Goal: Task Accomplishment & Management: Manage account settings

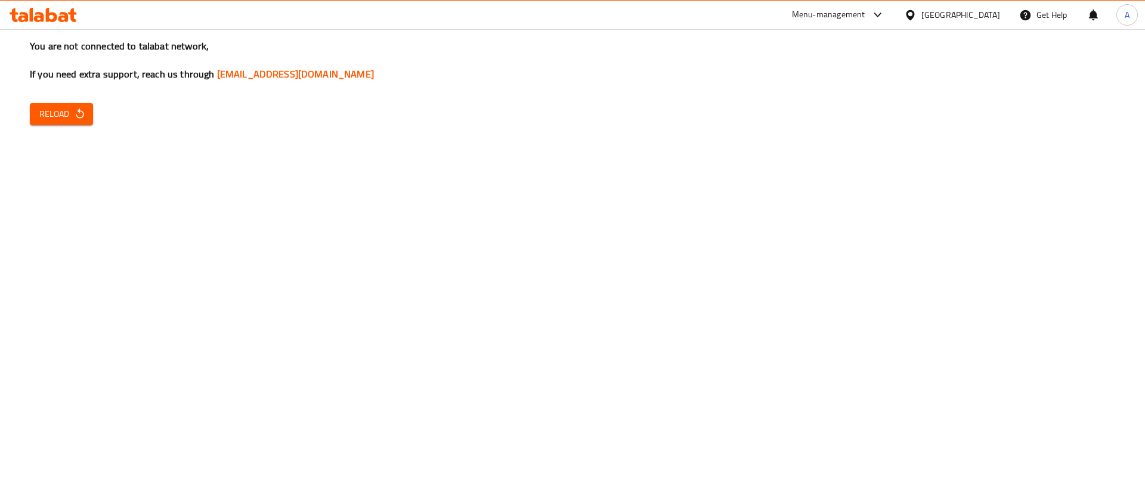
drag, startPoint x: 36, startPoint y: 132, endPoint x: 57, endPoint y: 118, distance: 25.0
click at [38, 130] on div "You are not connected to talabat network, If you need extra support, reach us t…" at bounding box center [572, 246] width 1145 height 493
click at [57, 118] on span "Reload" at bounding box center [61, 114] width 44 height 15
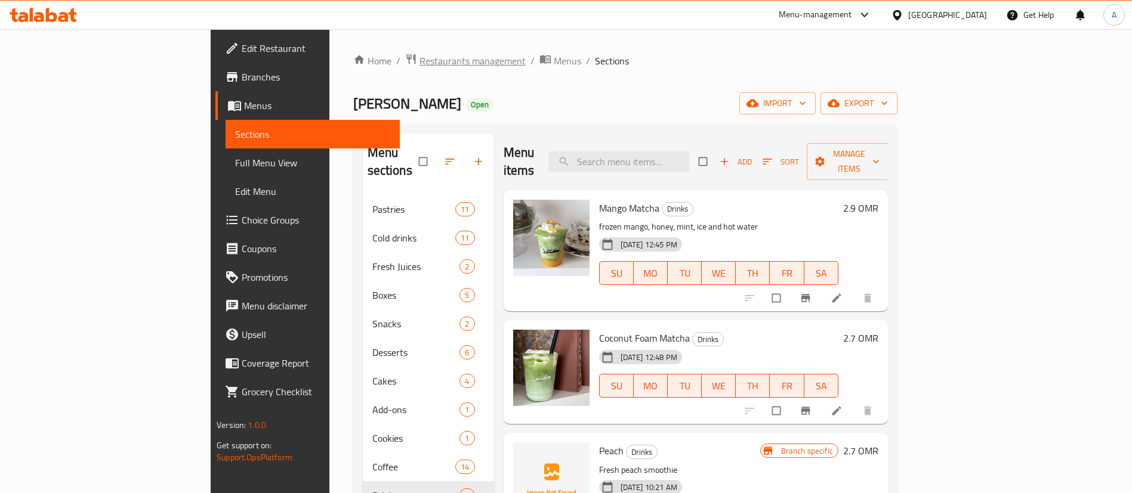
click at [419, 66] on span "Restaurants management" at bounding box center [472, 61] width 106 height 14
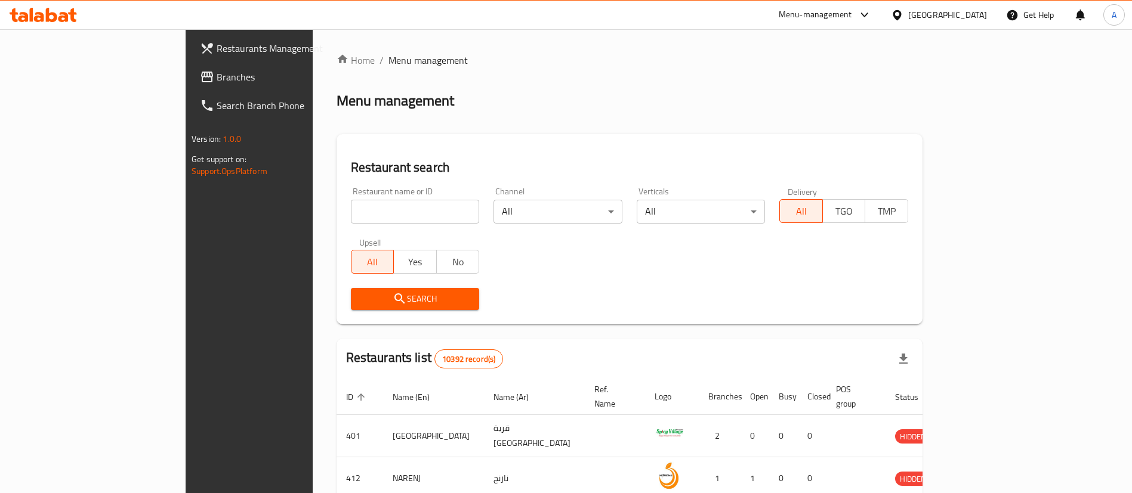
click at [359, 183] on div "Restaurant name or ID Restaurant name or ID" at bounding box center [415, 205] width 143 height 51
click at [362, 205] on input "search" at bounding box center [415, 212] width 129 height 24
click button "Search" at bounding box center [415, 299] width 129 height 22
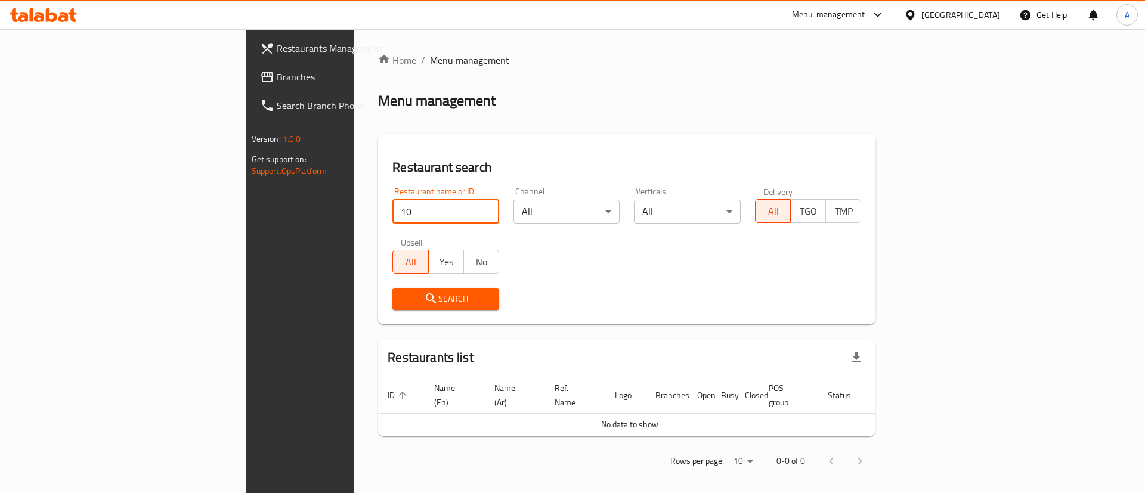
type input "1"
type input "1000 hala"
click button "Search" at bounding box center [446, 299] width 107 height 22
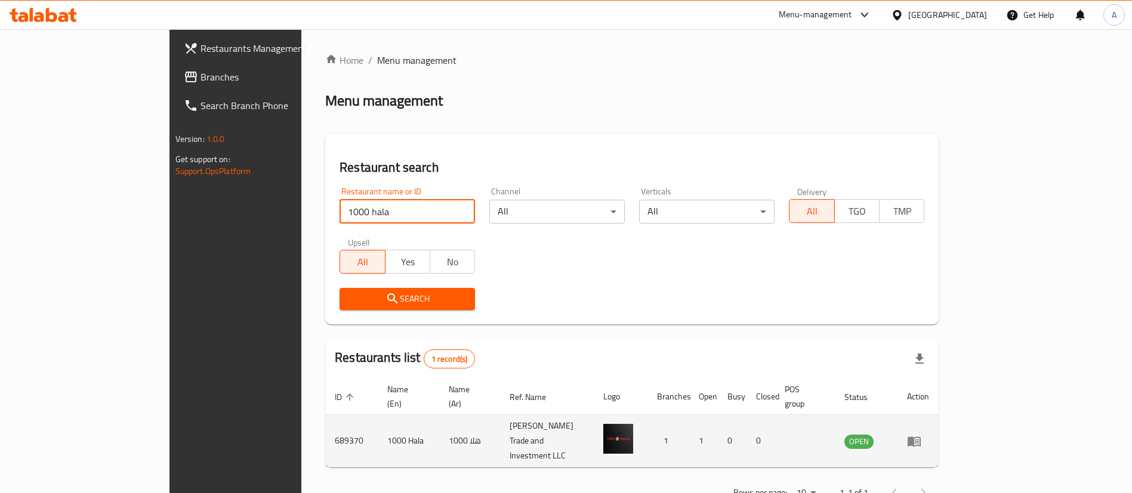
click at [921, 434] on icon "enhanced table" at bounding box center [914, 441] width 14 height 14
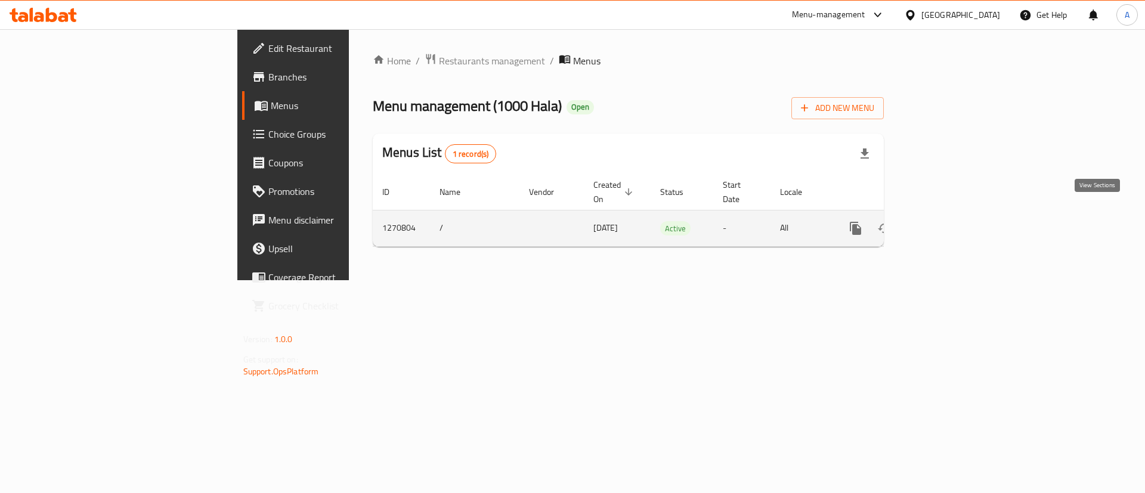
click at [949, 221] on icon "enhanced table" at bounding box center [942, 228] width 14 height 14
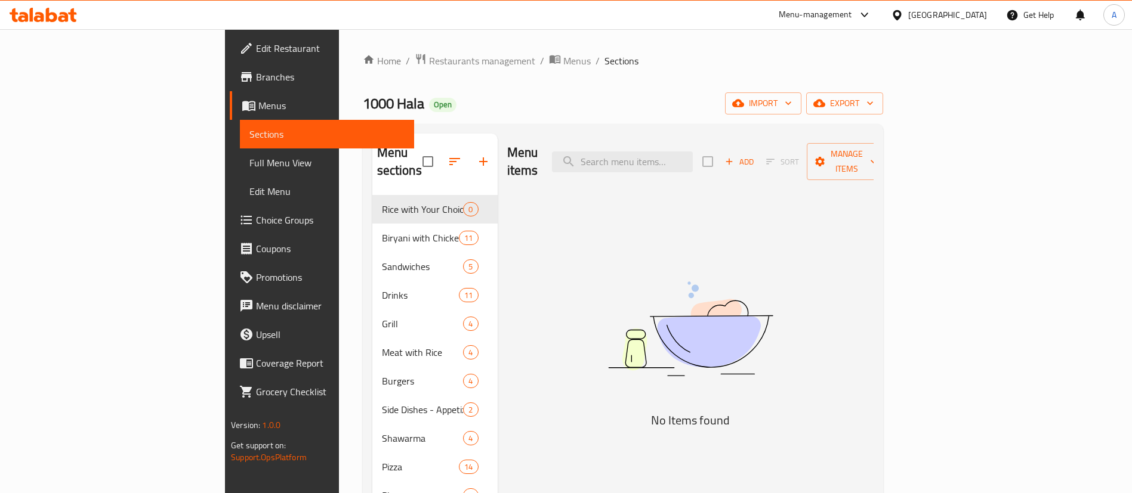
click at [873, 282] on div "Menu items Add Sort Manage items No Items found" at bounding box center [686, 380] width 376 height 493
click at [755, 155] on span "Add" at bounding box center [739, 162] width 32 height 14
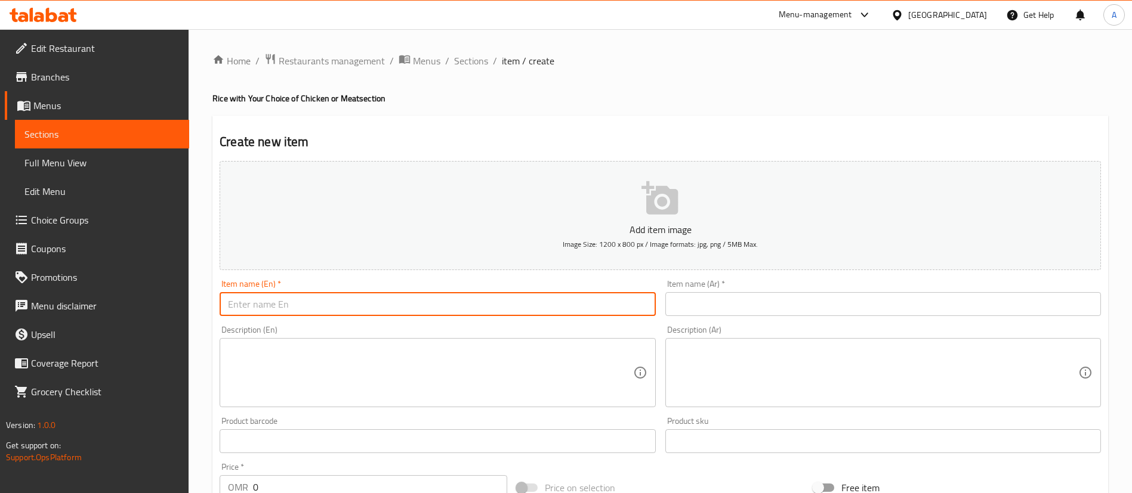
paste input "Mandi rice with chicken or meat"
type input "Mandi rice with chicken or meat"
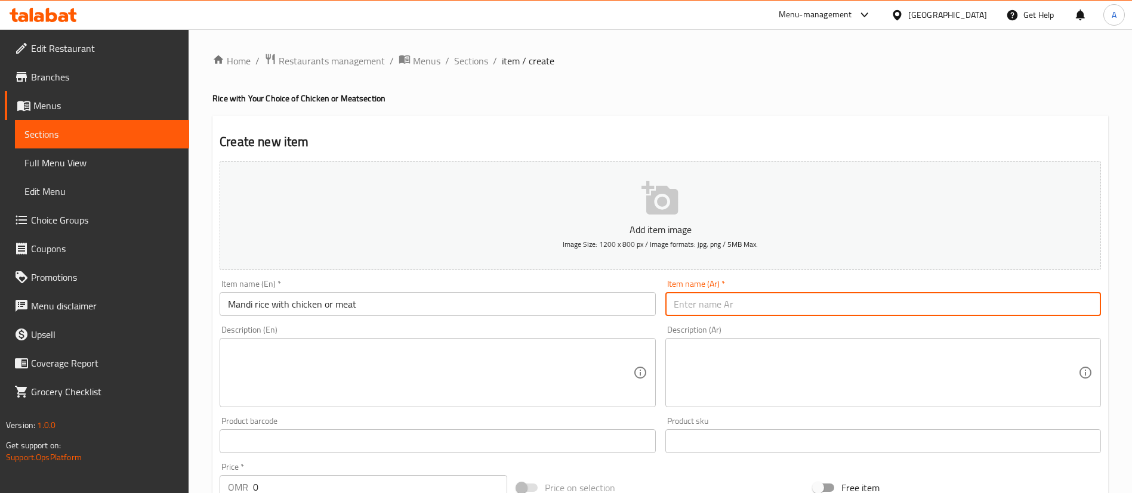
paste input "أرز مندي بالدجاج أو اللحم"
type input "أرز مندي بالدجاج أو اللحم"
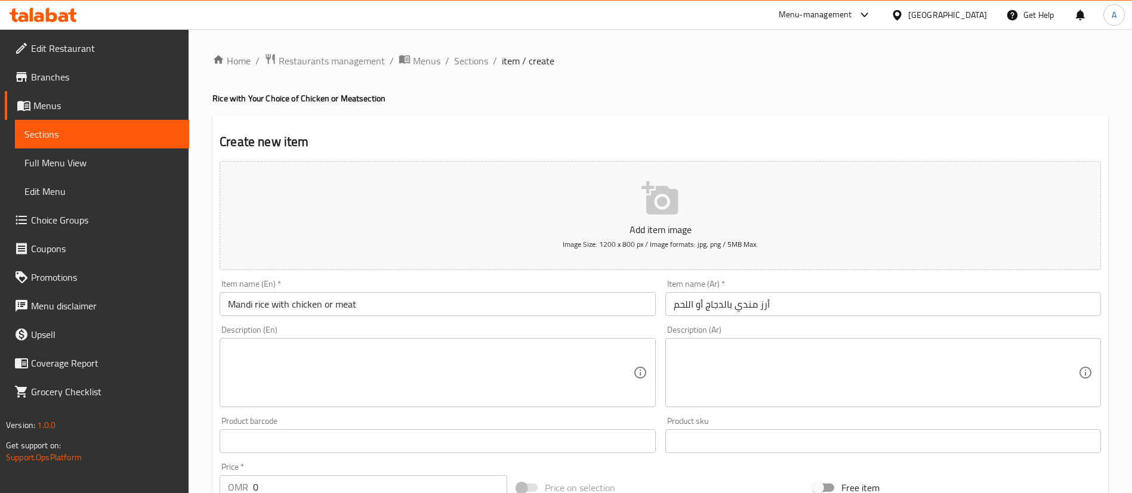
click at [1069, 299] on input "أرز مندي بالدجاج أو اللحم" at bounding box center [883, 304] width 436 height 24
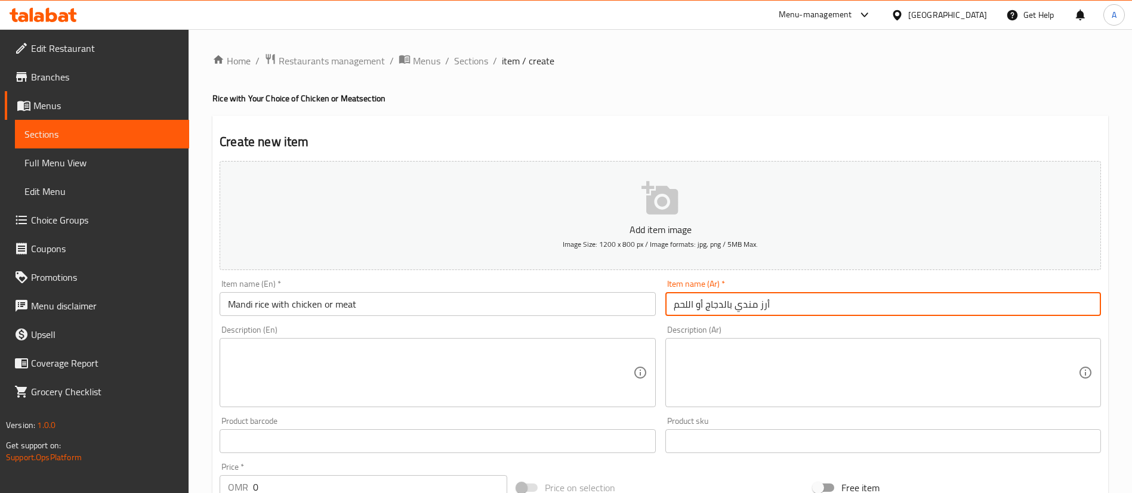
click at [515, 377] on textarea at bounding box center [430, 373] width 404 height 57
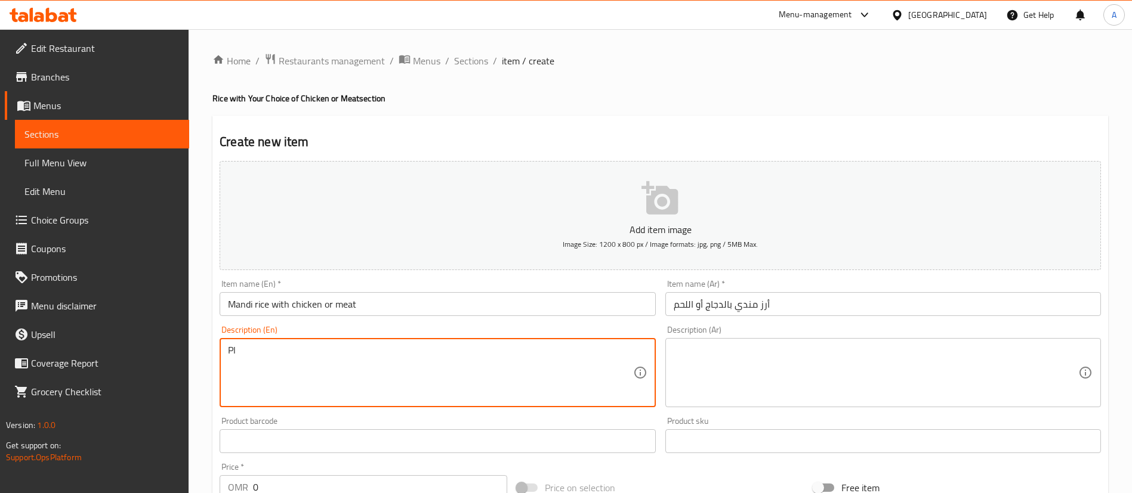
type textarea "P"
click at [294, 341] on div "Our special Bukhari rice with your choice of chicken or meat Description (En)" at bounding box center [438, 372] width 436 height 69
click at [288, 351] on textarea "Our special Bukhari rice with your choice of chicken or meat" at bounding box center [430, 373] width 404 height 57
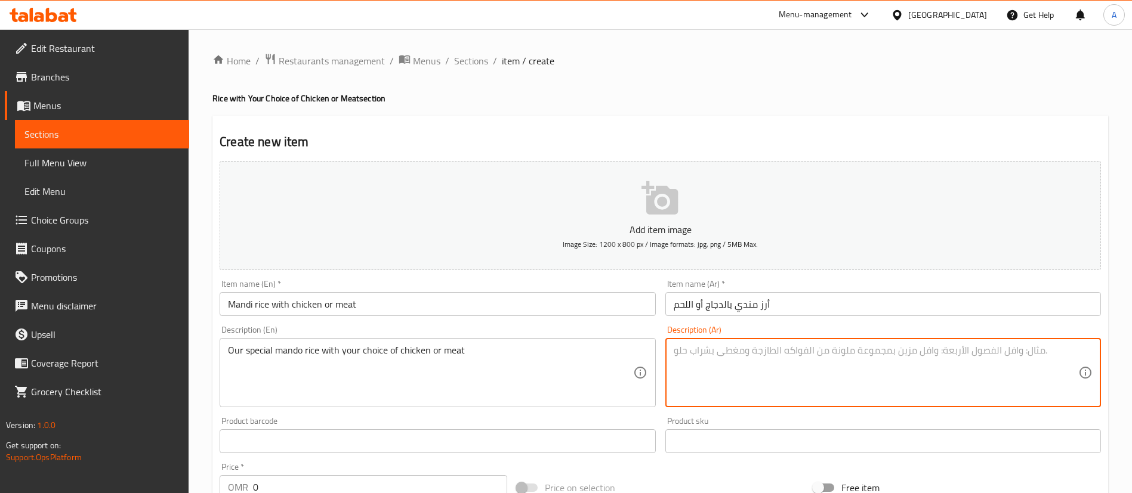
click at [927, 367] on textarea at bounding box center [876, 373] width 404 height 57
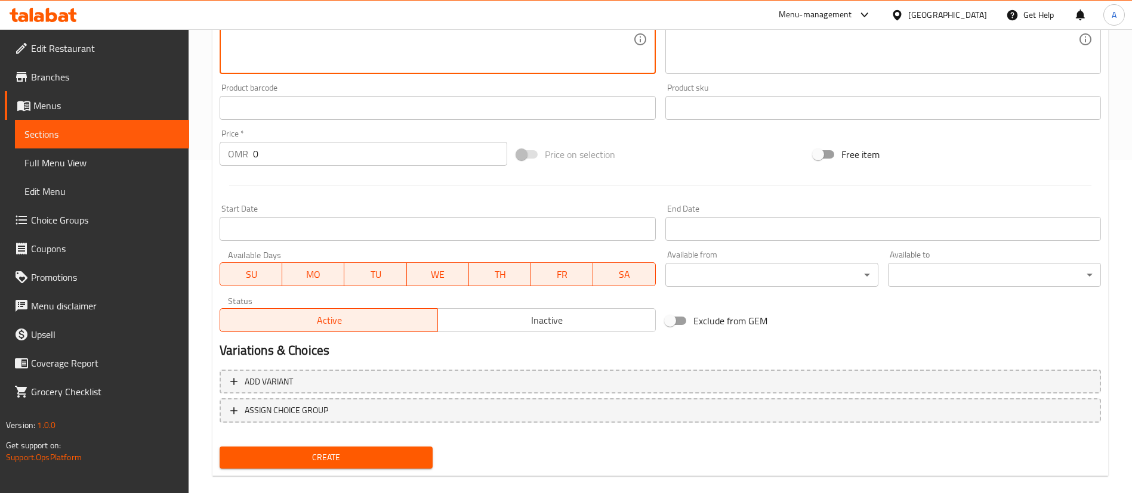
scroll to position [350, 0]
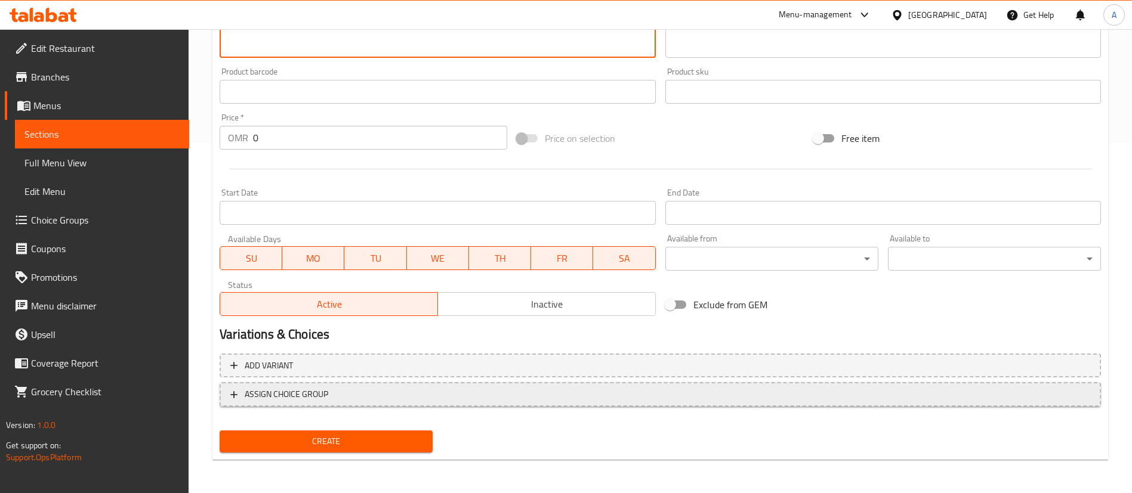
type textarea "Our special mandi rice with your choice of chicken or meat"
click at [523, 397] on span "ASSIGN CHOICE GROUP" at bounding box center [660, 394] width 860 height 15
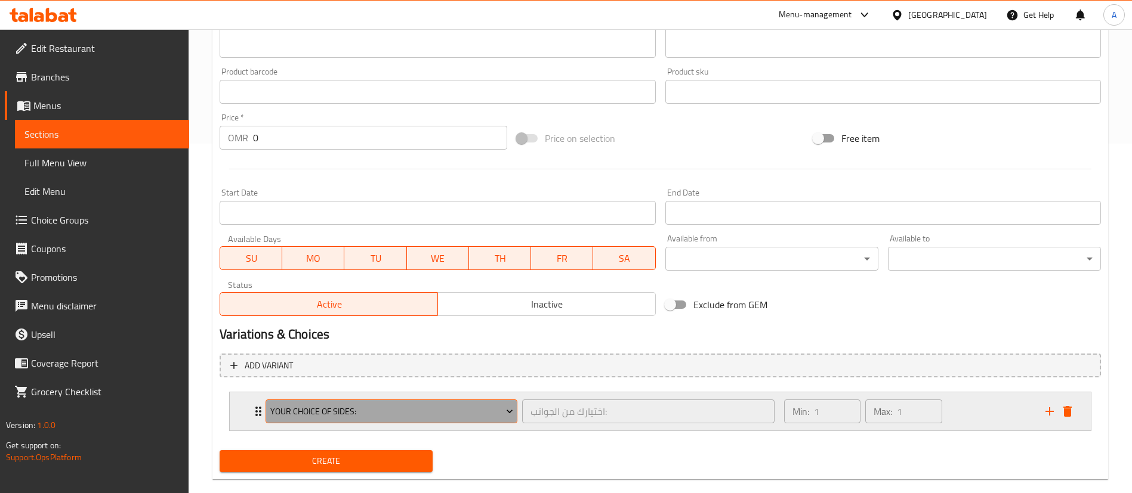
click at [501, 421] on button "Your Choice Of Sides:" at bounding box center [391, 412] width 252 height 24
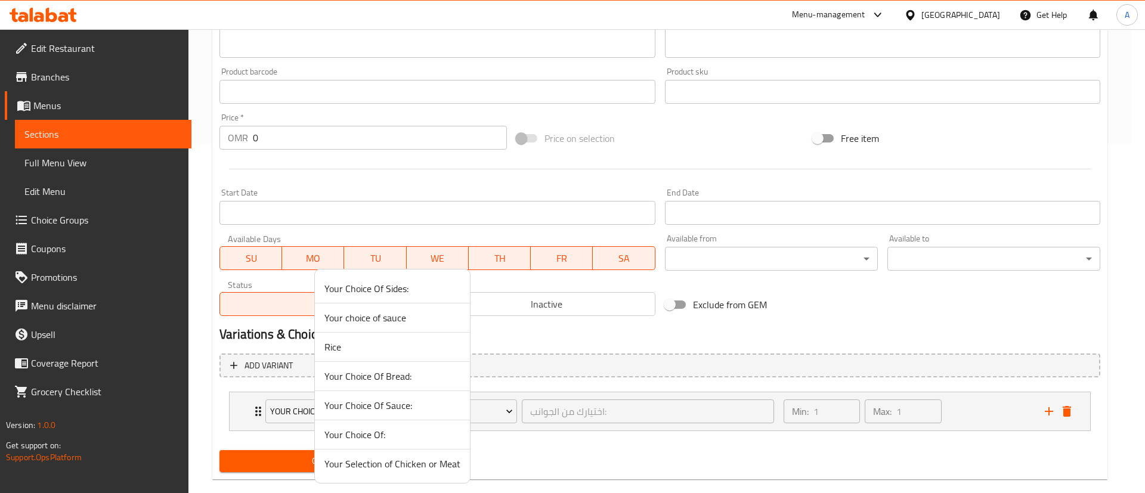
click at [436, 470] on span "Your Selection of Chicken or Meat" at bounding box center [393, 464] width 136 height 14
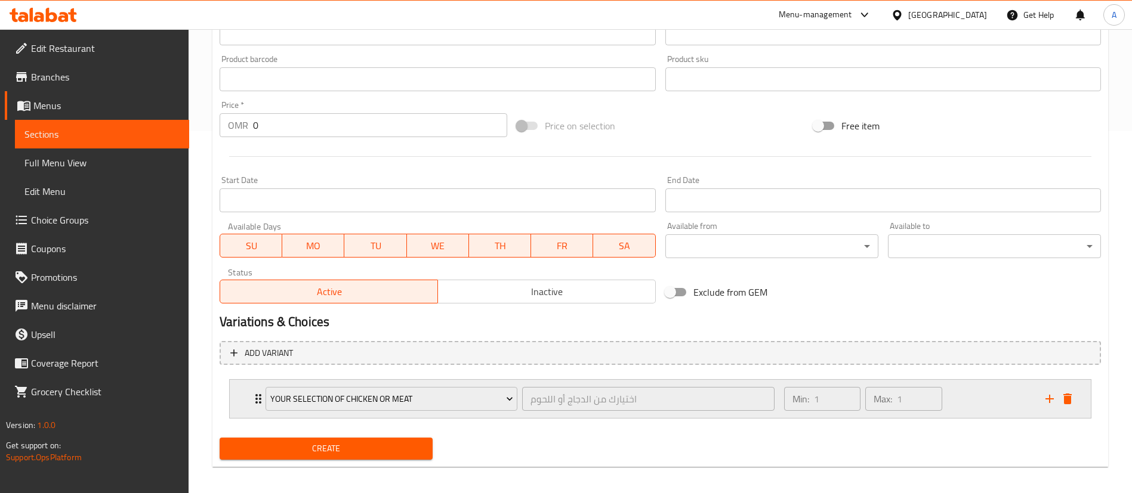
scroll to position [369, 0]
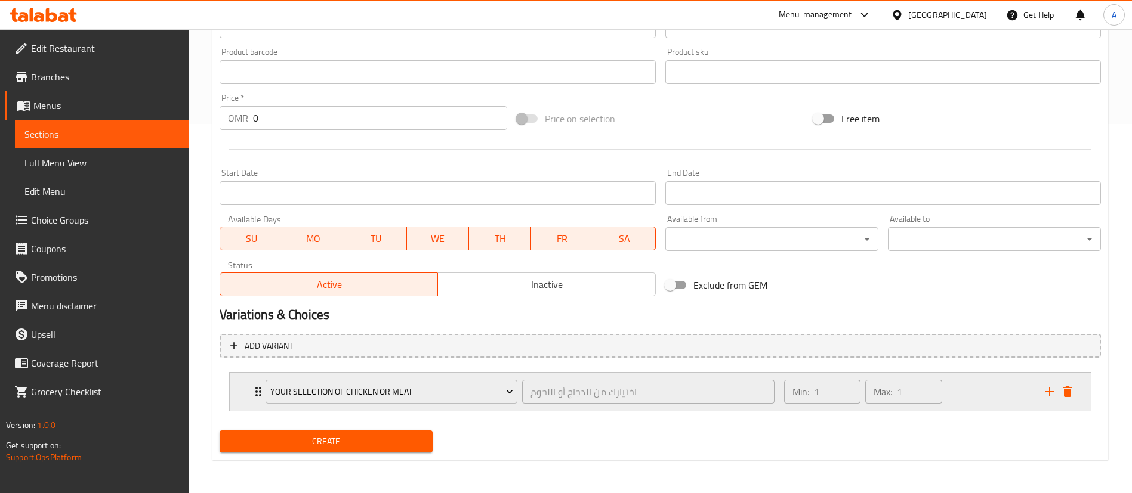
click at [424, 378] on div "Your Selection of Chicken or Meat اختيارك من الدجاج أو اللحوم ​" at bounding box center [519, 392] width 523 height 38
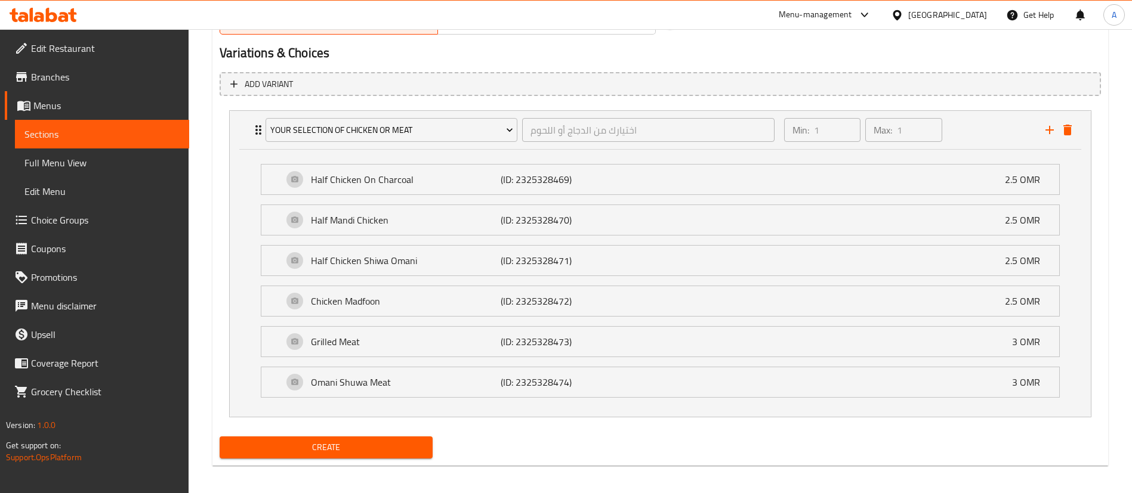
scroll to position [458, 0]
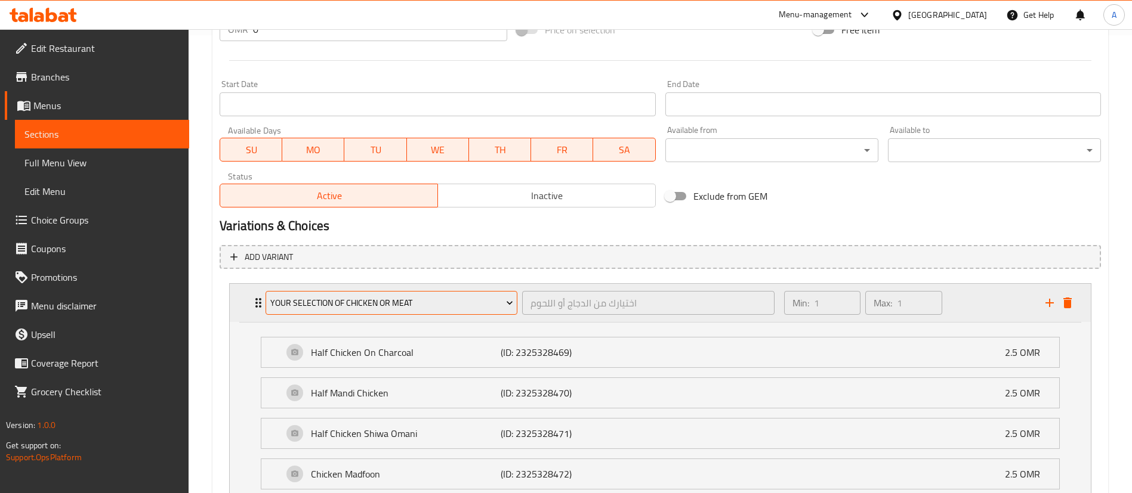
click at [457, 309] on span "Your Selection of Chicken or Meat" at bounding box center [391, 303] width 243 height 15
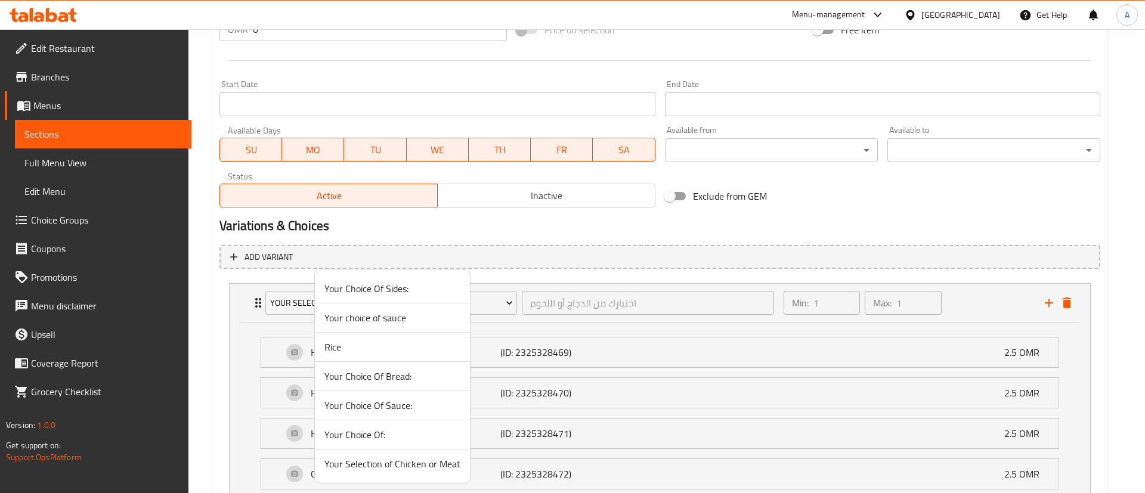
click at [1145, 203] on div at bounding box center [572, 246] width 1145 height 493
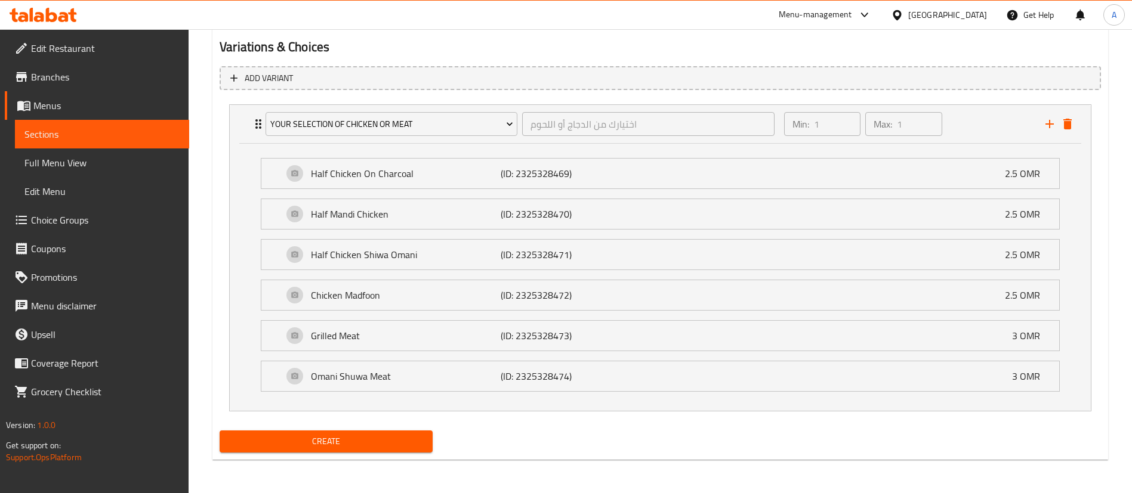
scroll to position [0, 0]
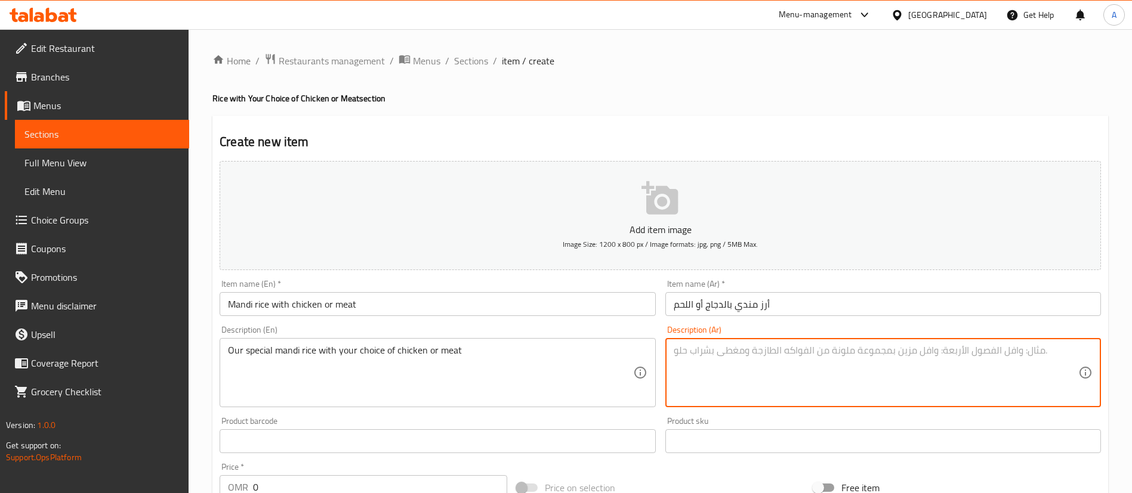
click at [716, 357] on textarea at bounding box center [876, 373] width 404 height 57
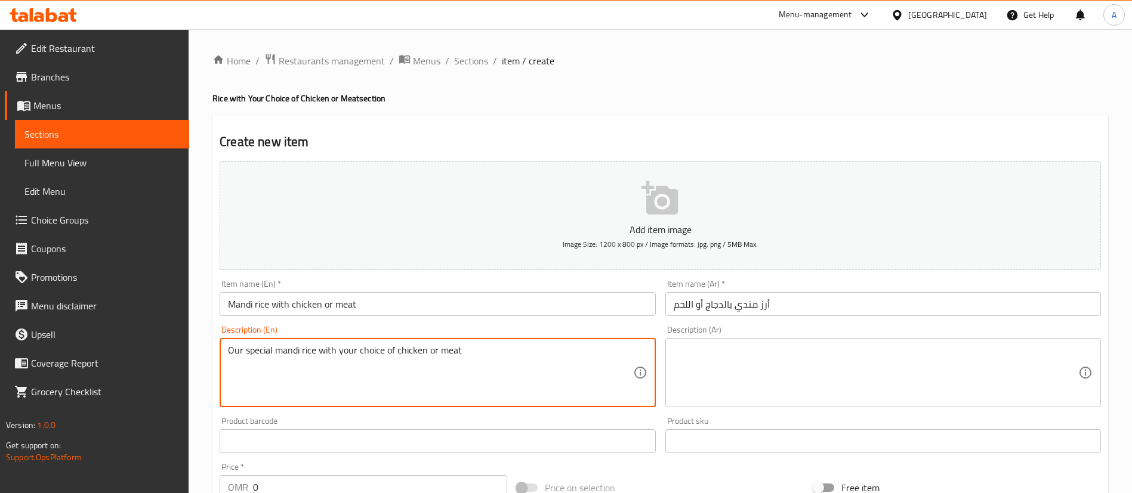
click at [447, 355] on textarea "Our special mandi rice with your choice of chicken or meat" at bounding box center [430, 373] width 404 height 57
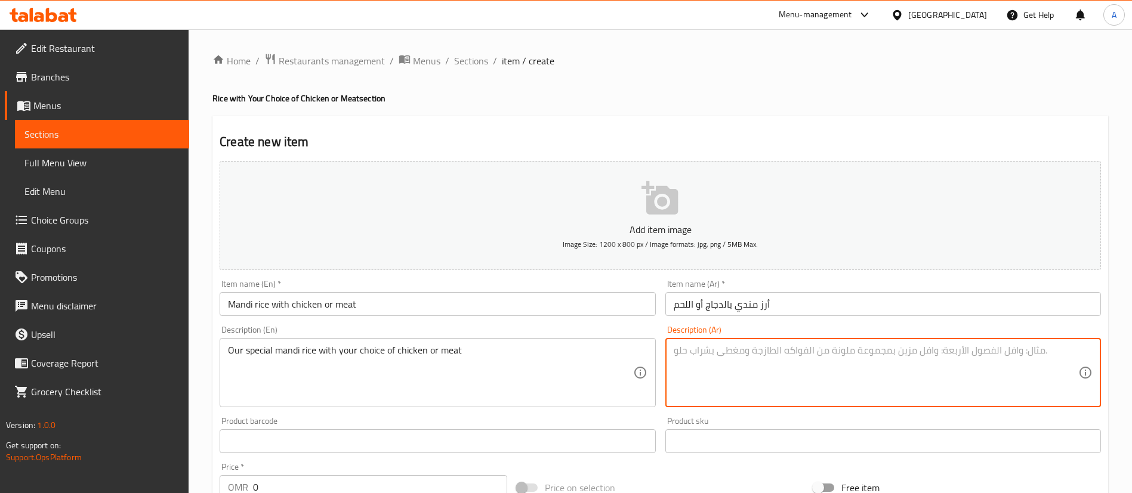
paste textarea "أرز مندي خاص بنا مع اختيارك من الدجاج أو اللحم"
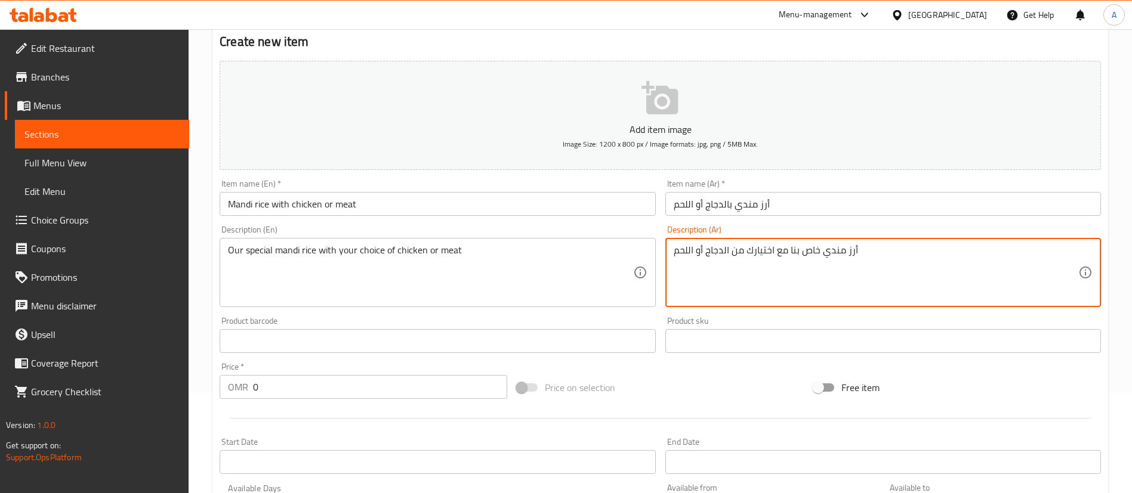
scroll to position [637, 0]
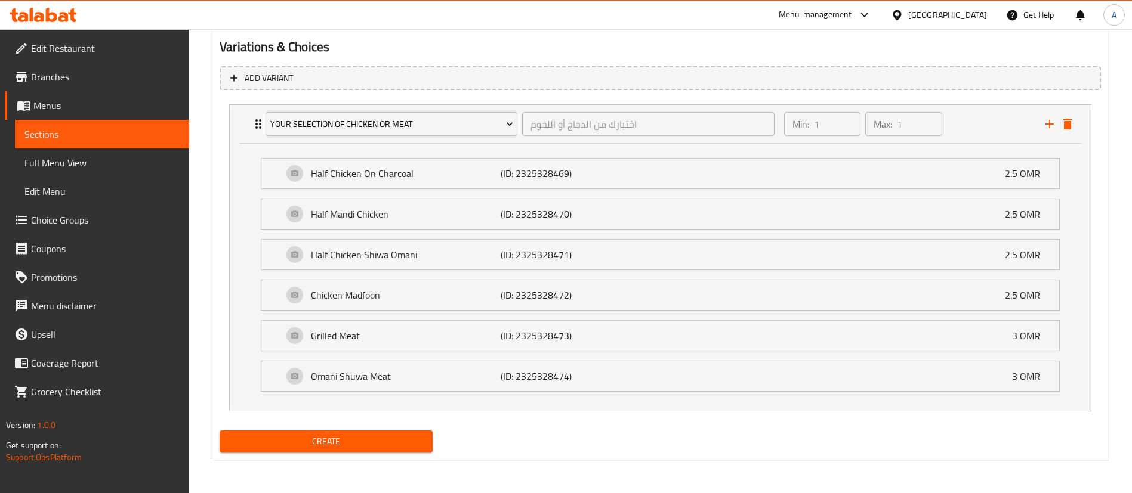
type textarea "أرز مندي خاص بنا مع اختيارك من الدجاج أو اللحم"
click at [418, 442] on span "Create" at bounding box center [326, 441] width 194 height 15
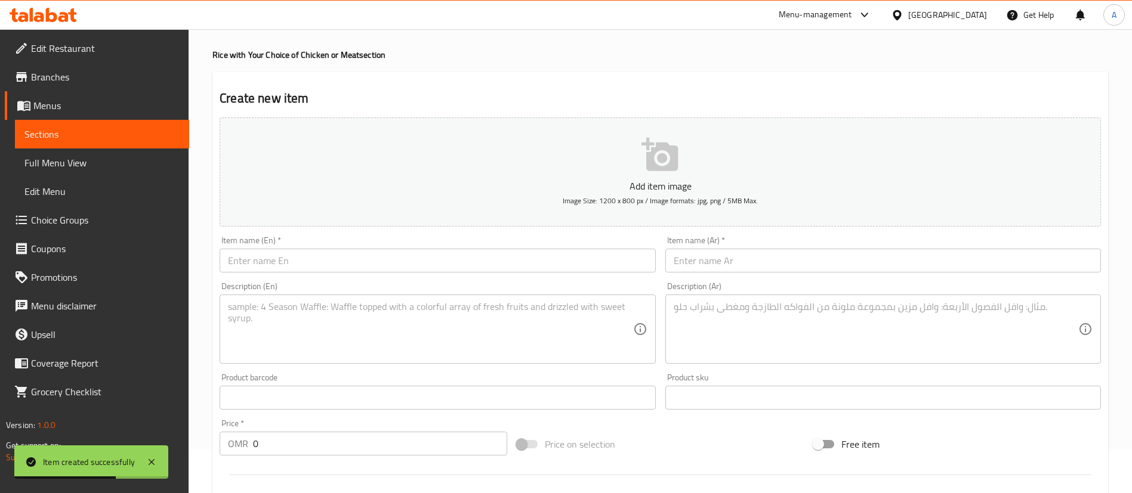
scroll to position [0, 0]
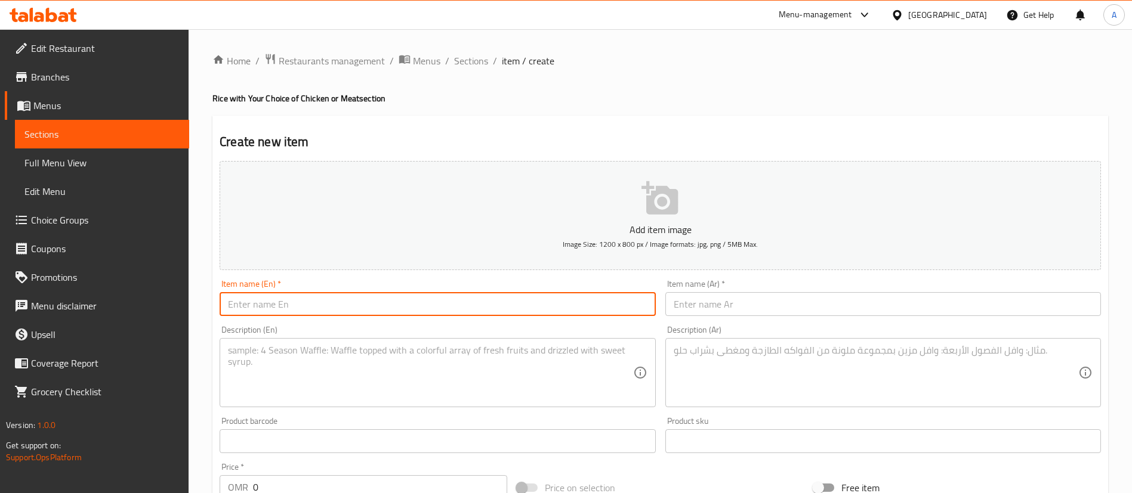
drag, startPoint x: 464, startPoint y: 365, endPoint x: 325, endPoint y: 306, distance: 150.8
paste input "Majboos Rice with chicken or meat"
type input "Majboos Rice with chicken or meat"
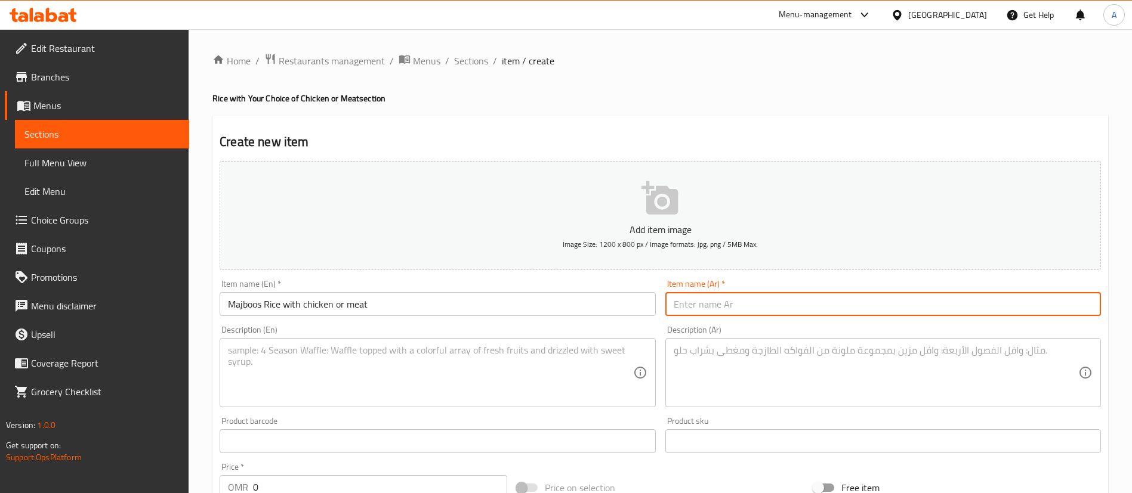
drag, startPoint x: 713, startPoint y: 325, endPoint x: 699, endPoint y: 304, distance: 25.8
paste input "أرز مجبوس بالدجاج أو اللحم"
type input "أرز مجبوس بالدجاج أو اللحم"
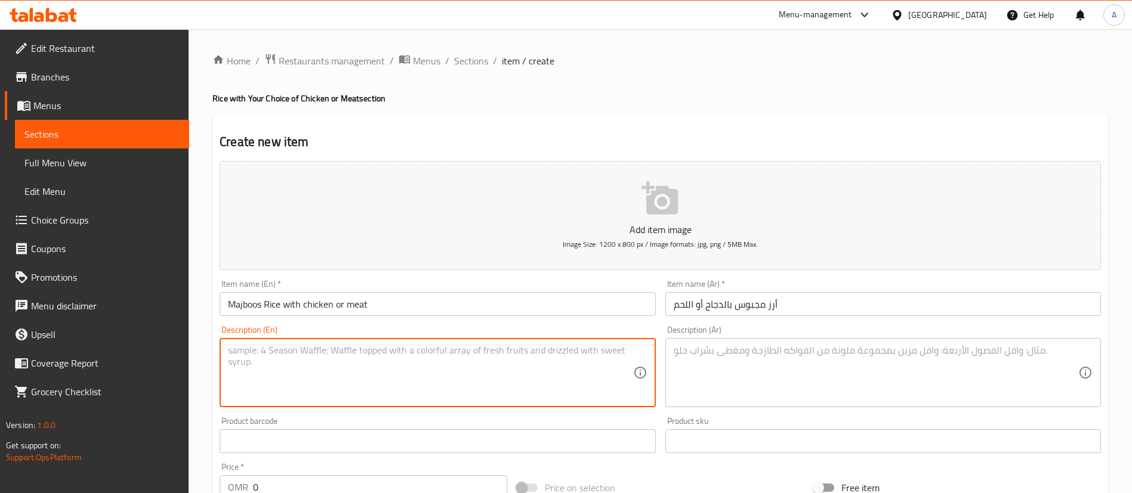
paste textarea "Our special mandi rice with your choice of chicken or meat"
click at [283, 351] on textarea "Our special mandi rice with your choice of chicken or meat" at bounding box center [430, 373] width 404 height 57
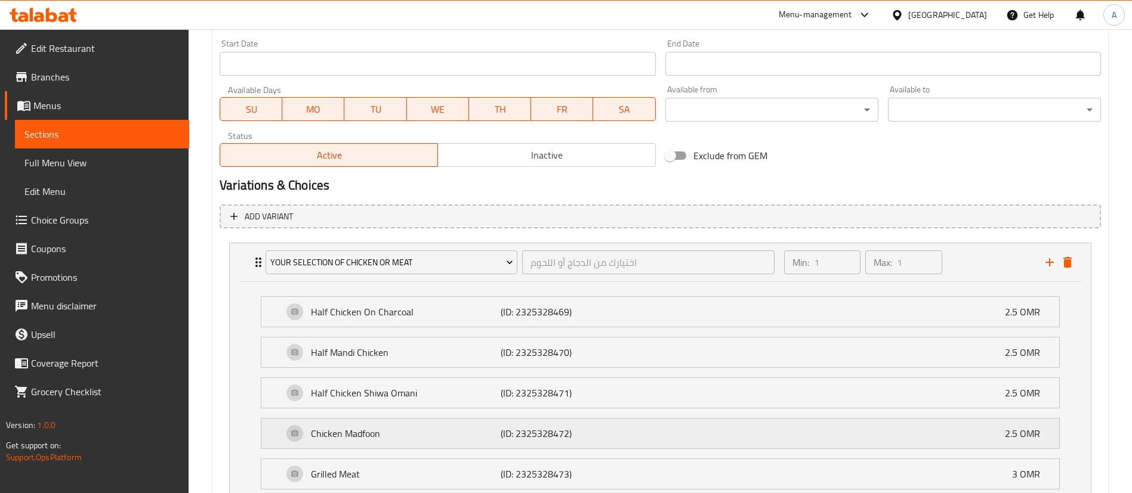
scroll to position [637, 0]
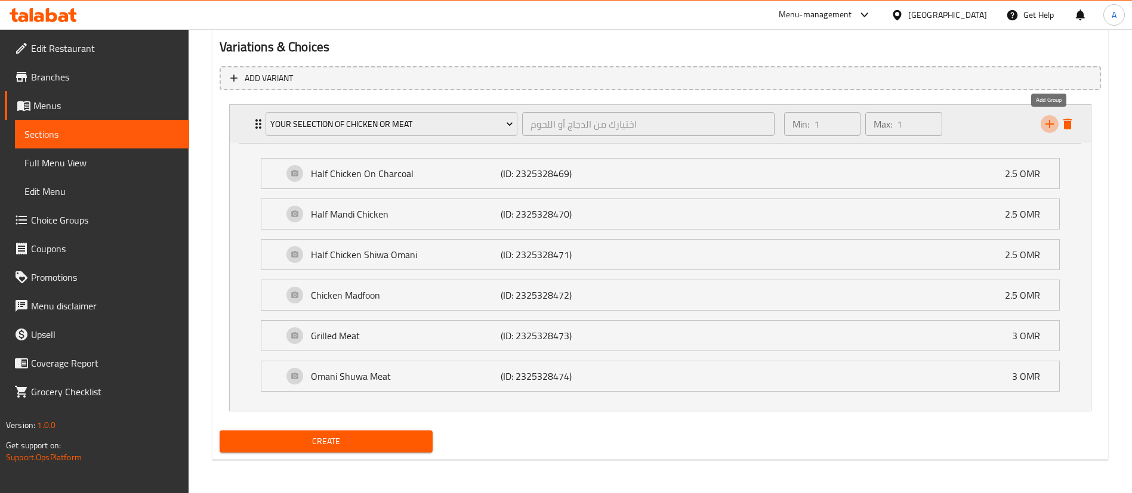
click at [1056, 119] on icon "add" at bounding box center [1049, 124] width 14 height 14
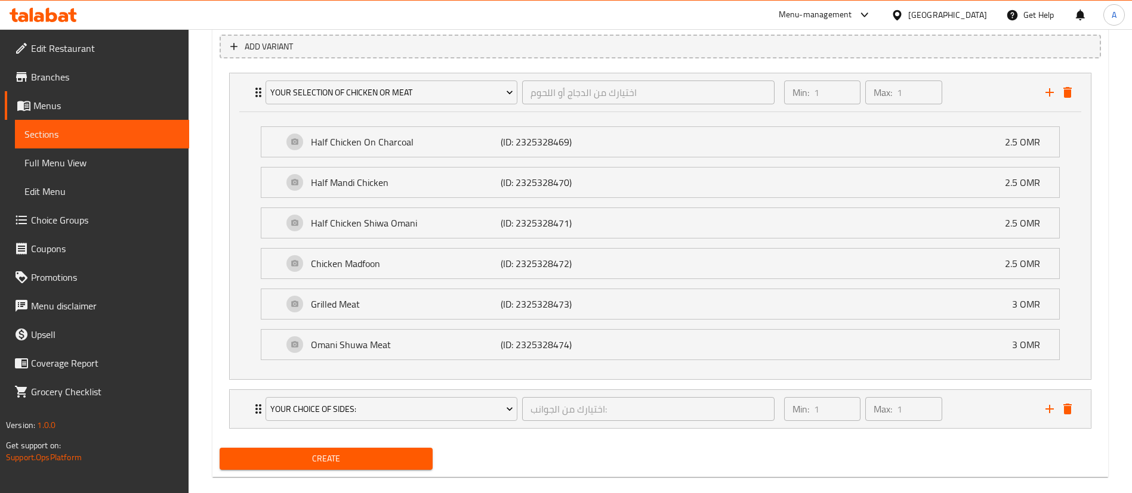
scroll to position [686, 0]
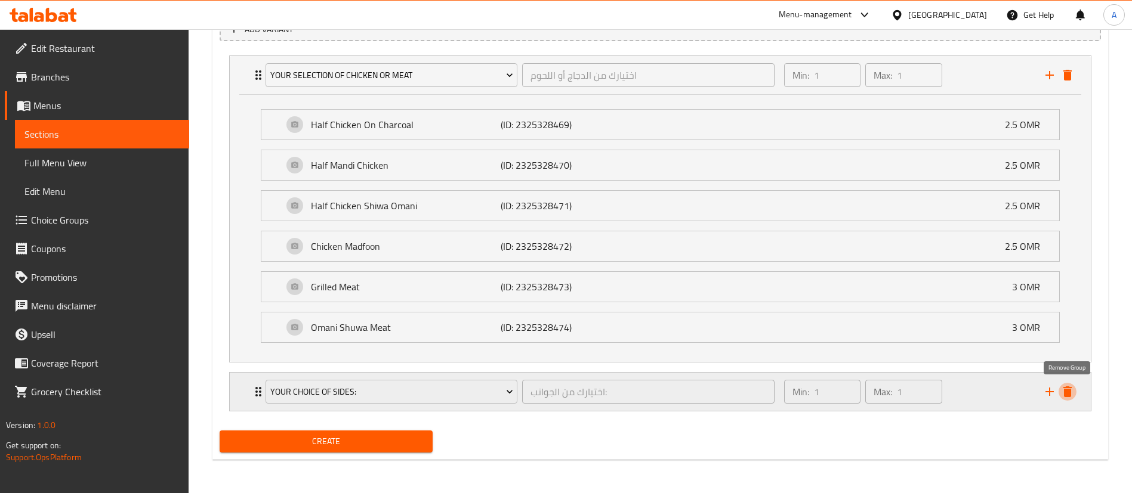
click at [1071, 394] on icon "delete" at bounding box center [1067, 392] width 14 height 14
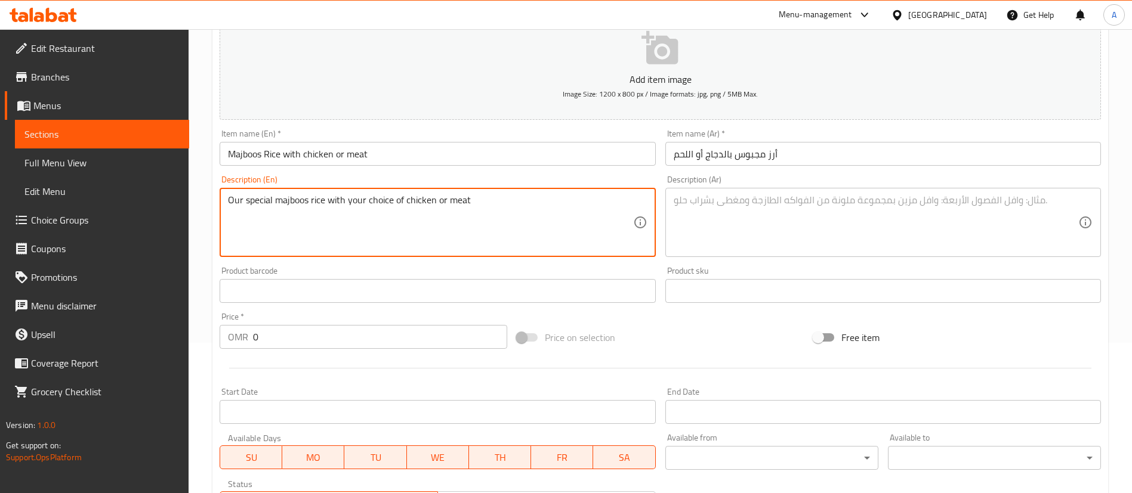
scroll to position [11, 0]
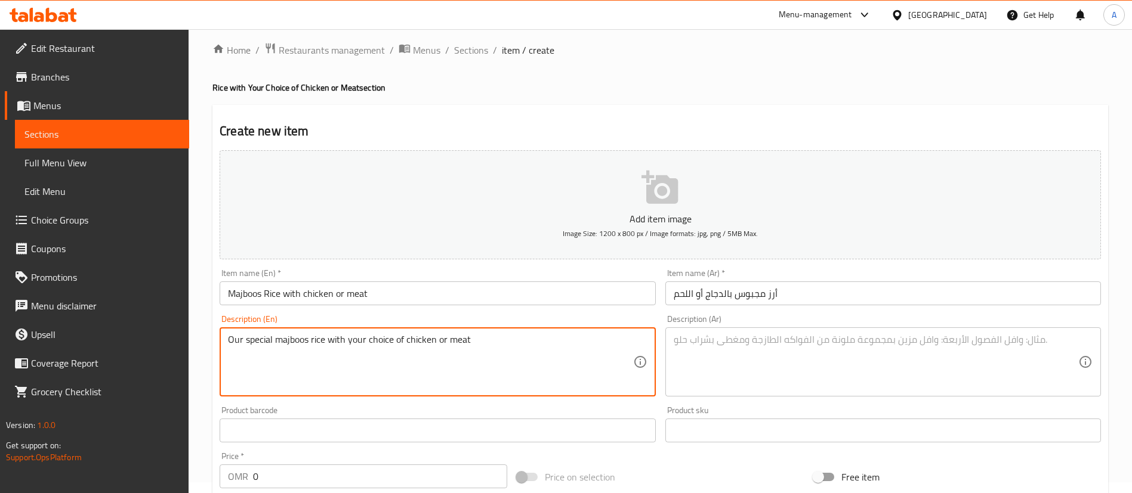
type textarea "Our special majboos rice with your choice of chicken or meat"
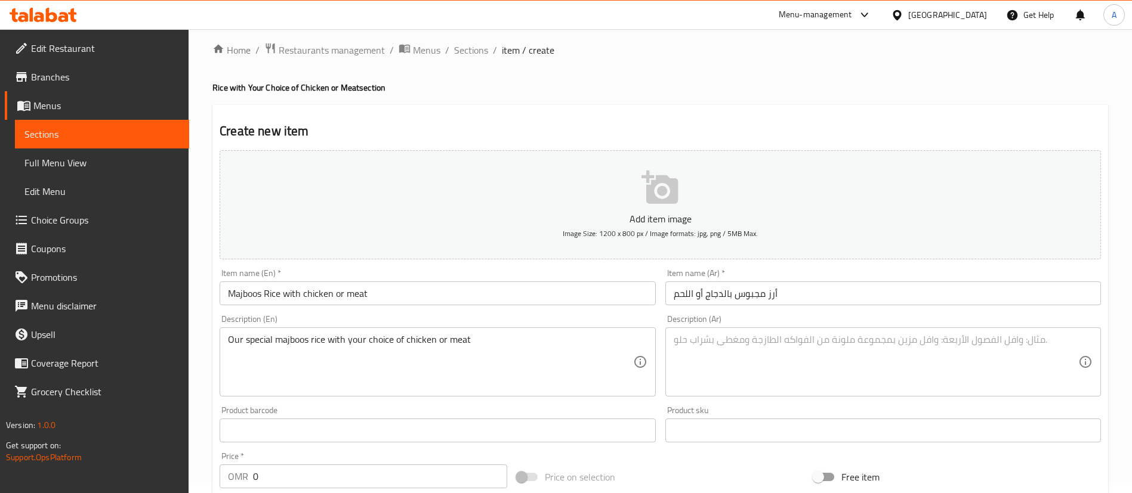
drag, startPoint x: 776, startPoint y: 327, endPoint x: 757, endPoint y: 345, distance: 26.2
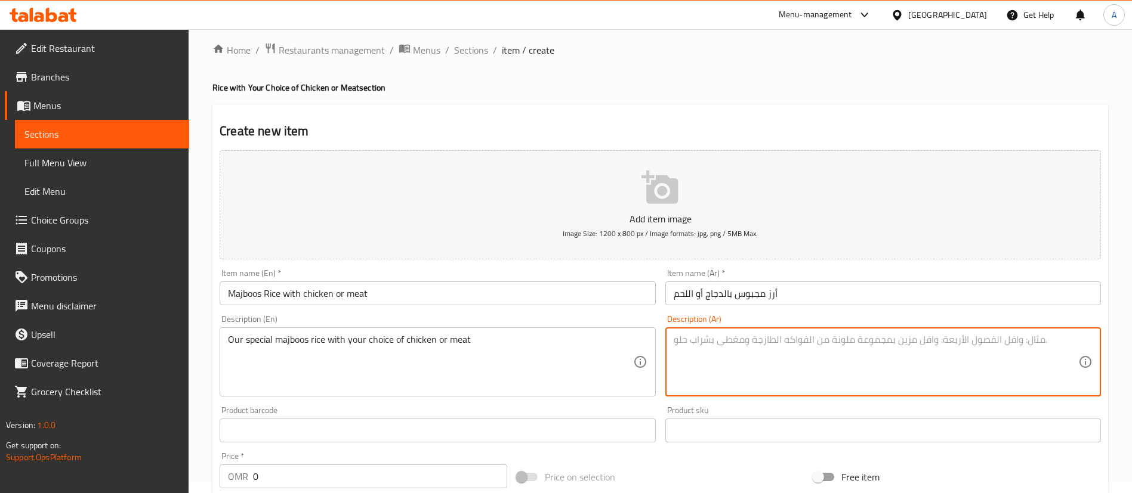
paste textarea "أرز مندي خاص بنا مع اختيارك من الدجاج أو اللحم"
drag, startPoint x: 820, startPoint y: 345, endPoint x: 943, endPoint y: 314, distance: 126.6
click at [821, 344] on textarea "أرز مندي خاص بنا مع اختيارك من الدجاج أو اللحم" at bounding box center [876, 362] width 404 height 57
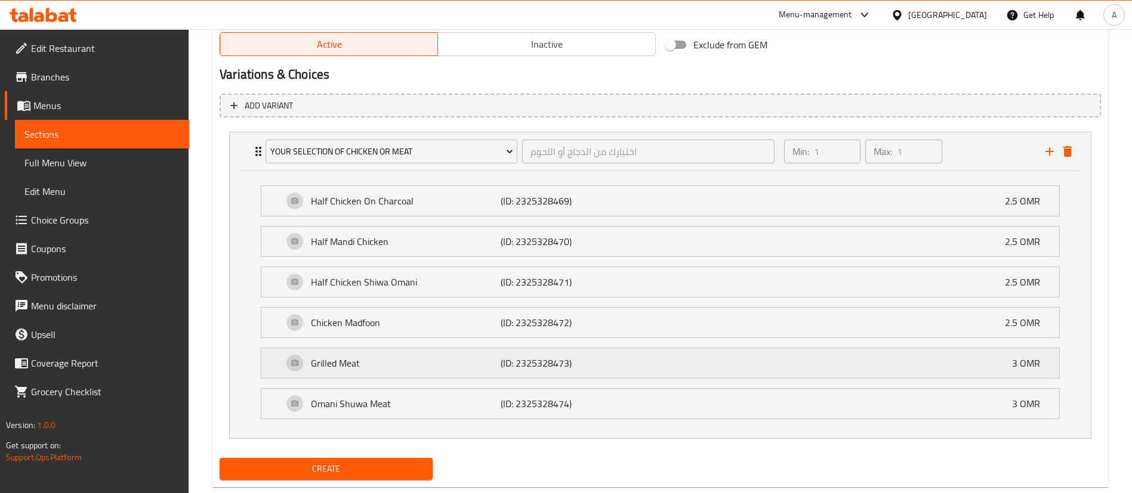
scroll to position [637, 0]
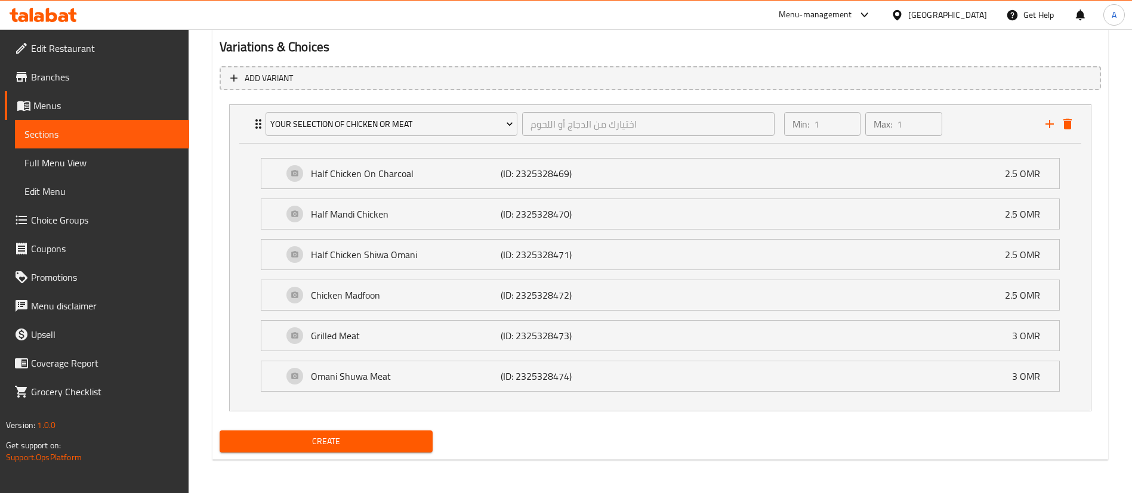
type textarea "أرز مجبوس خاص بنا مع اختيارك من الدجاج أو اللحم"
click at [391, 431] on button "Create" at bounding box center [326, 442] width 213 height 22
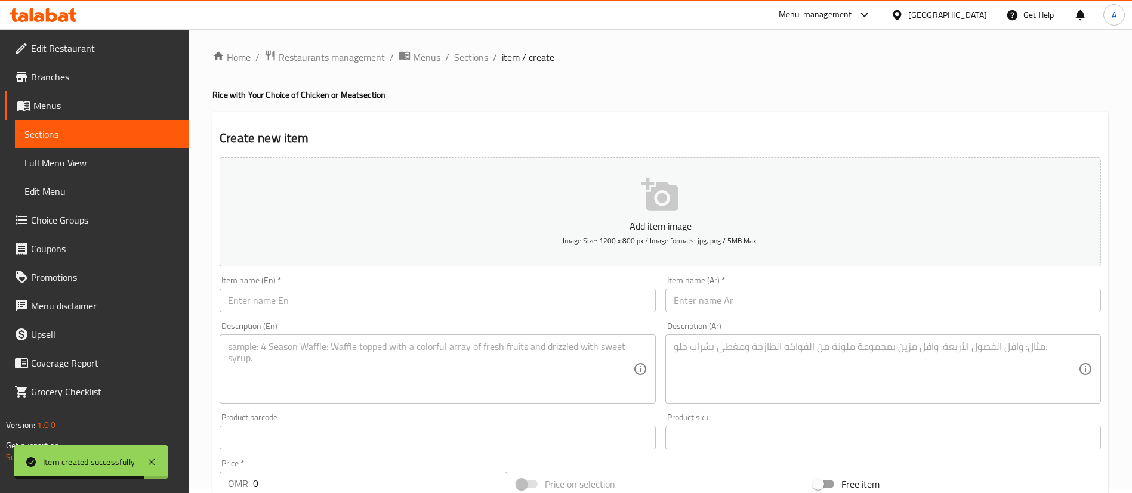
scroll to position [0, 0]
drag, startPoint x: 374, startPoint y: 363, endPoint x: 369, endPoint y: 369, distance: 7.6
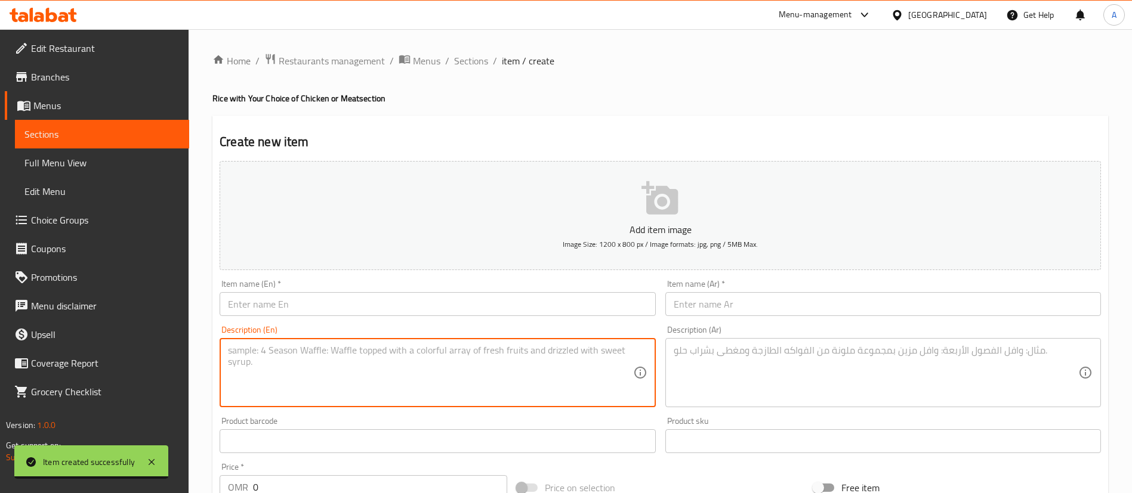
drag, startPoint x: 369, startPoint y: 369, endPoint x: 308, endPoint y: 293, distance: 97.2
click at [307, 293] on div "Item name (En)   * Item name (En) *" at bounding box center [438, 298] width 436 height 36
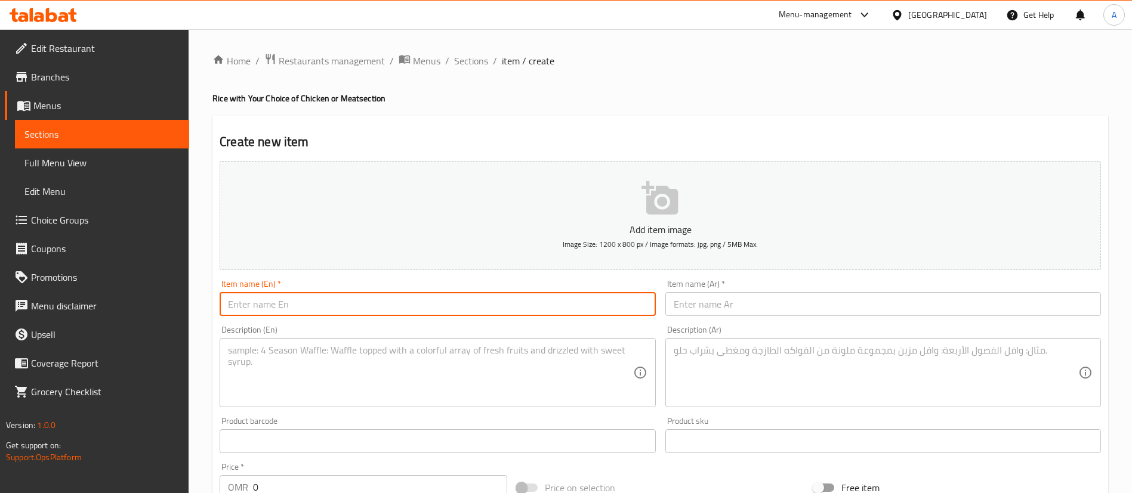
drag, startPoint x: 412, startPoint y: 314, endPoint x: 362, endPoint y: 305, distance: 50.9
click at [314, 310] on input "text" at bounding box center [438, 304] width 436 height 24
paste input "Bukhari Rice with chicken or meat"
type input "Bukhari Rice with chicken or meat"
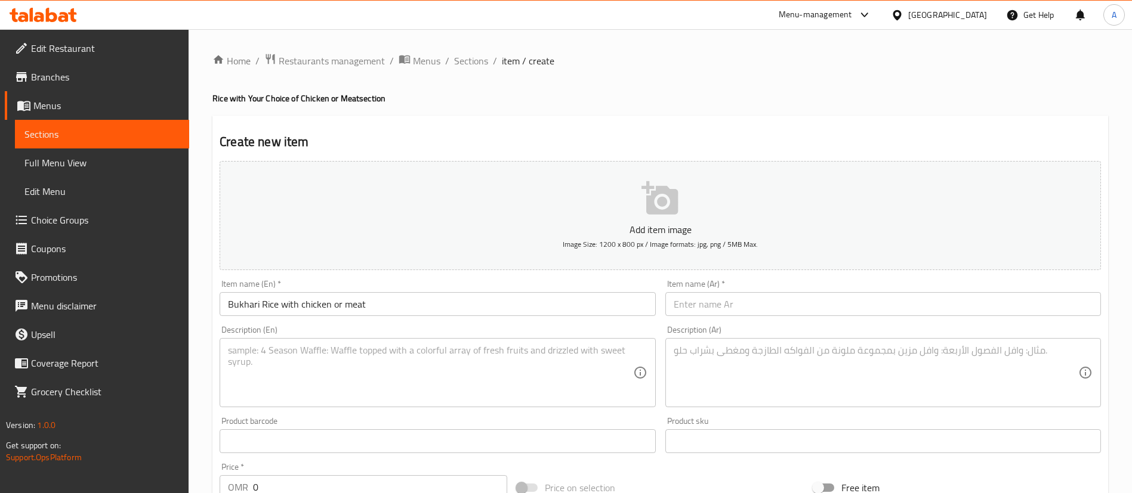
click at [992, 318] on div "Item name (Ar)   * Item name (Ar) *" at bounding box center [882, 298] width 445 height 46
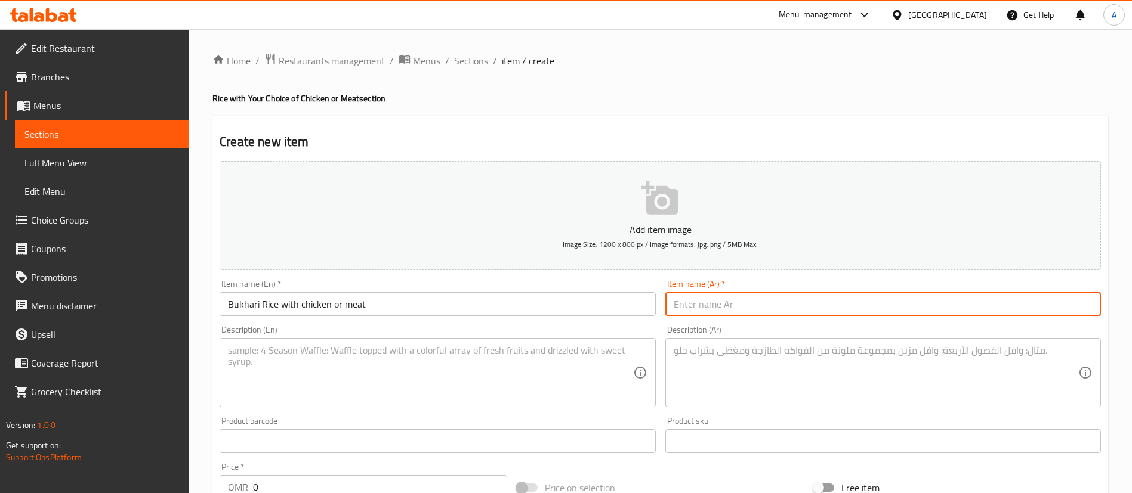
paste input "أرز بخاري بالدجاج أو اللحم"
type input "أرز بخاري بالدجاج أو اللحم"
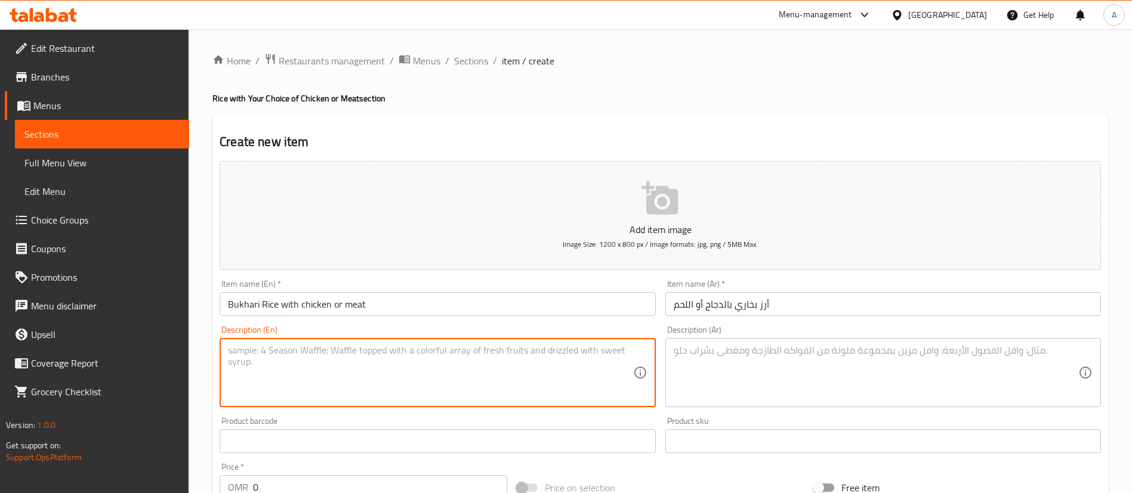
paste textarea "Our special mandi rice with your choice of chicken or meat"
type textarea "Our special mandi rice with your choice of chicken or meat"
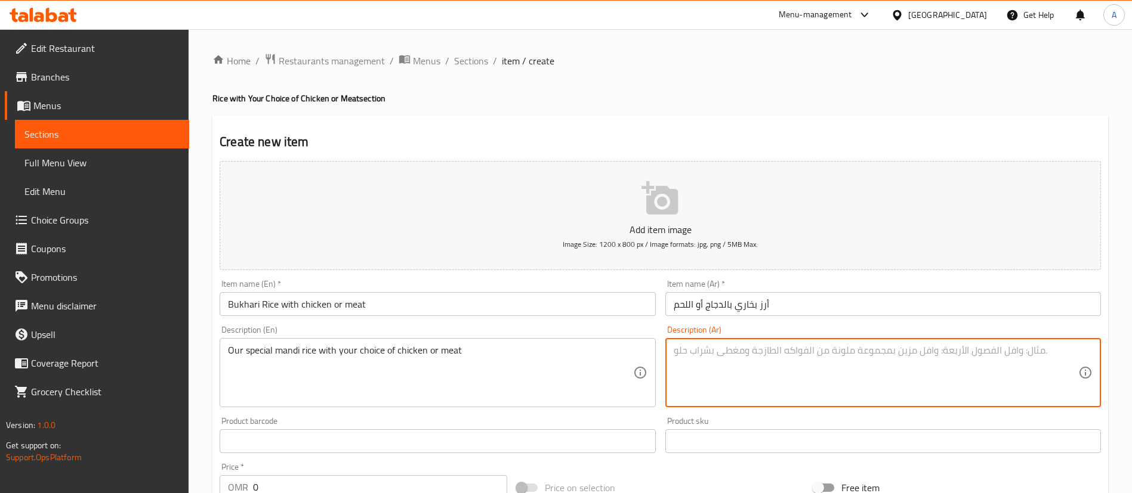
drag, startPoint x: 750, startPoint y: 374, endPoint x: 686, endPoint y: 372, distance: 63.9
paste textarea "أرز مندي خاص بنا مع اختيارك من الدجاج أو اللحم"
type textarea "أرز مندي خاص بنا مع اختيارك من الدجاج أو اللحم"
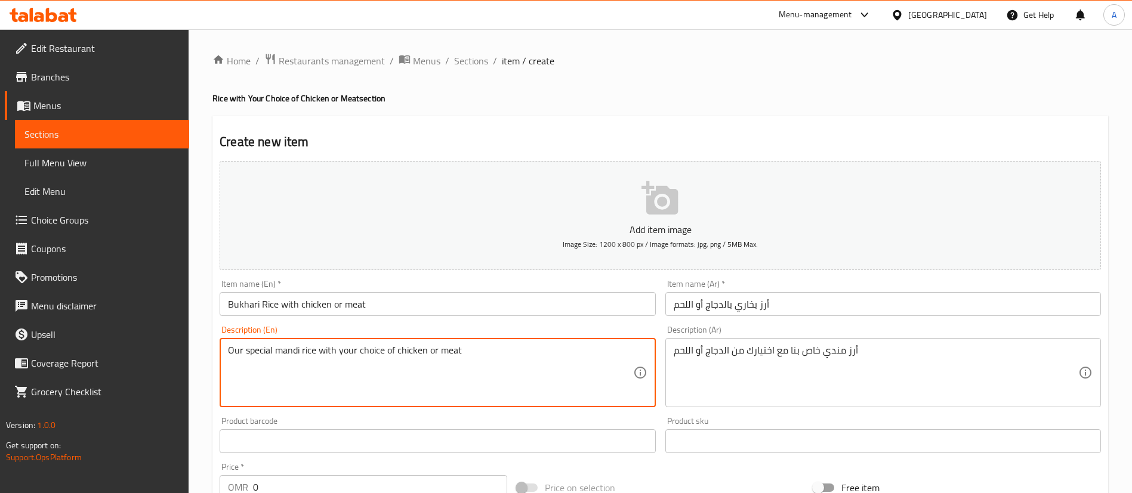
click at [286, 351] on textarea "Our special mandi rice with your choice of chicken or meat" at bounding box center [430, 373] width 404 height 57
type textarea "Our special bukhari rice with your choice of chicken or meat"
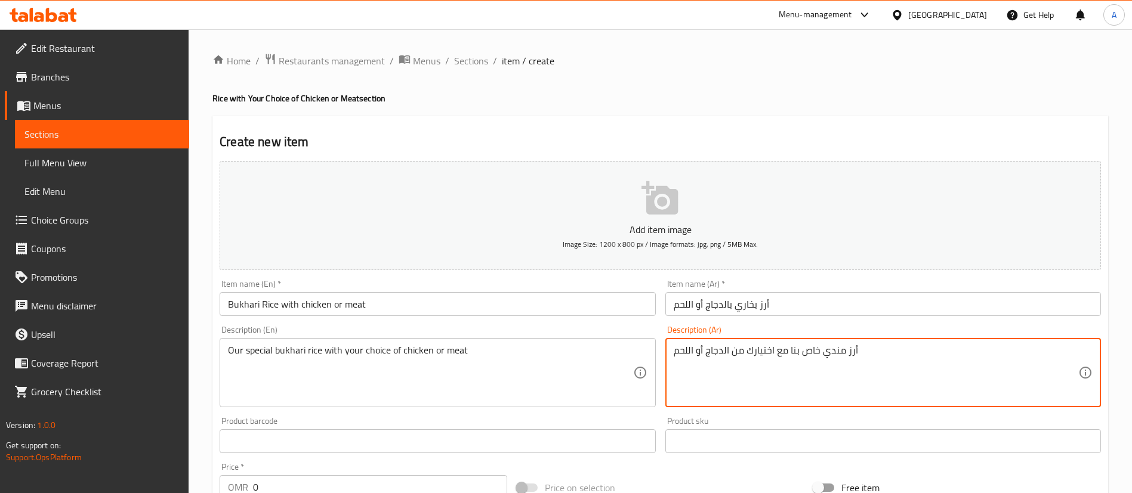
click at [835, 353] on textarea "أرز مندي خاص بنا مع اختيارك من الدجاج أو اللحم" at bounding box center [876, 373] width 404 height 57
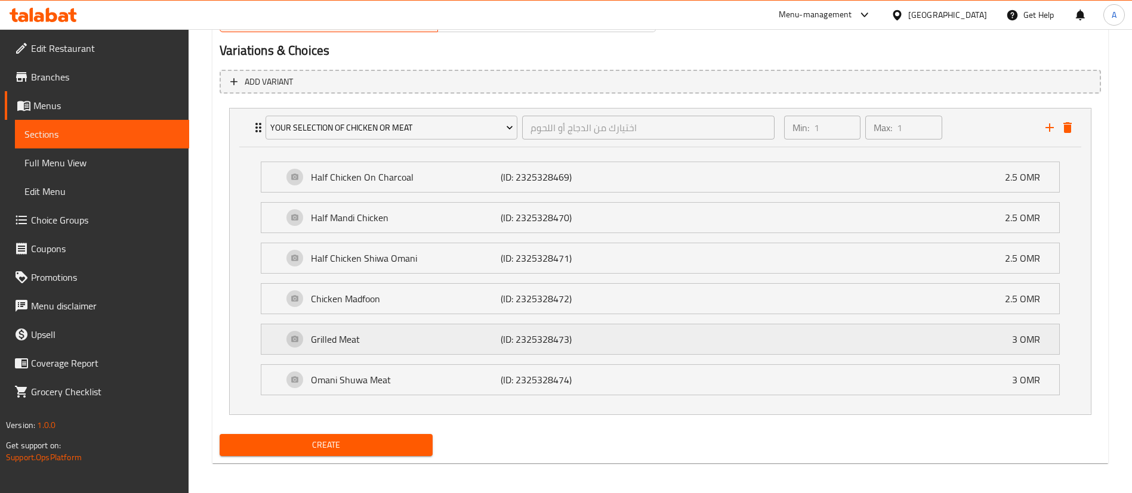
scroll to position [637, 0]
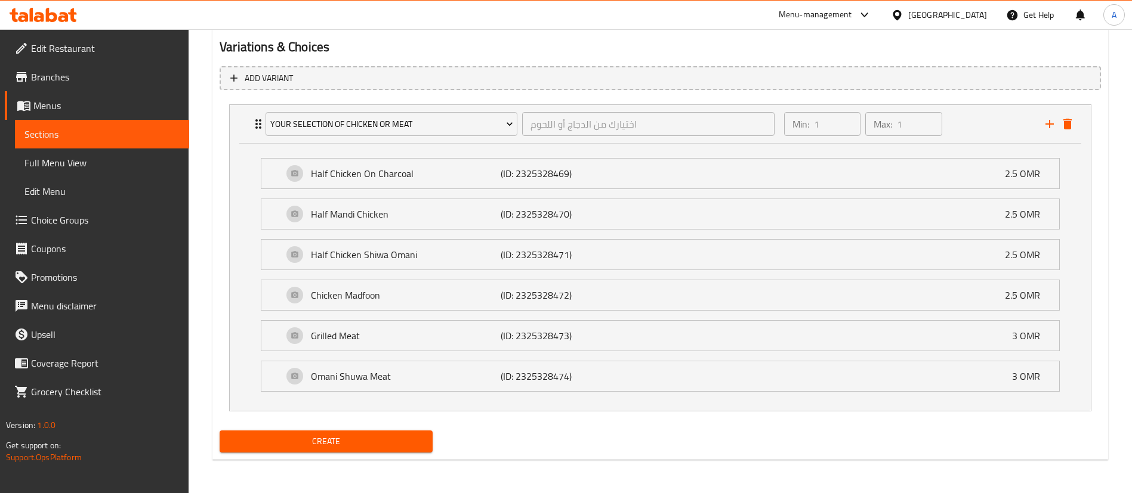
type textarea "أرز بخاري خاص بنا مع اختيارك من الدجاج أو اللحم"
click at [309, 447] on span "Create" at bounding box center [326, 441] width 194 height 15
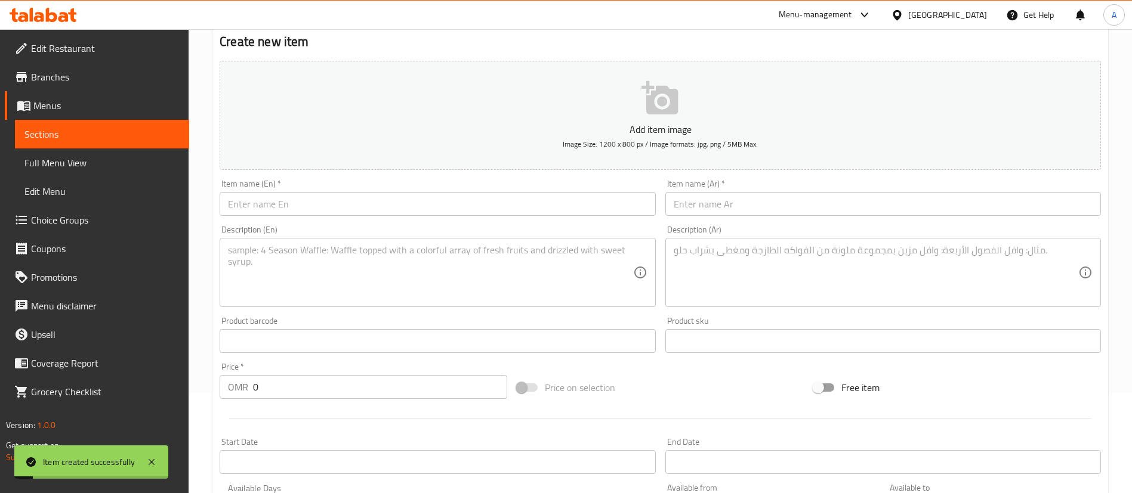
scroll to position [0, 0]
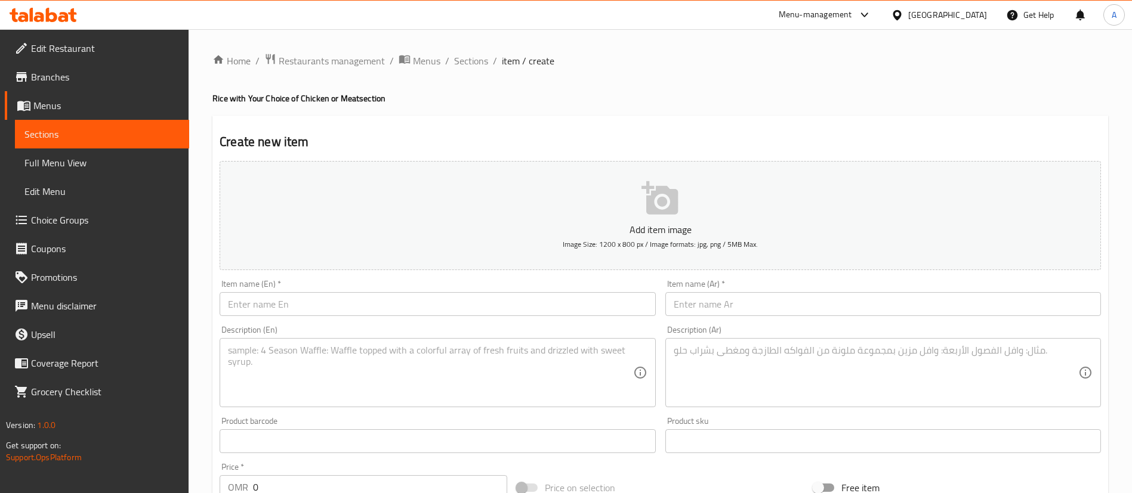
drag, startPoint x: 378, startPoint y: 339, endPoint x: 322, endPoint y: 316, distance: 60.9
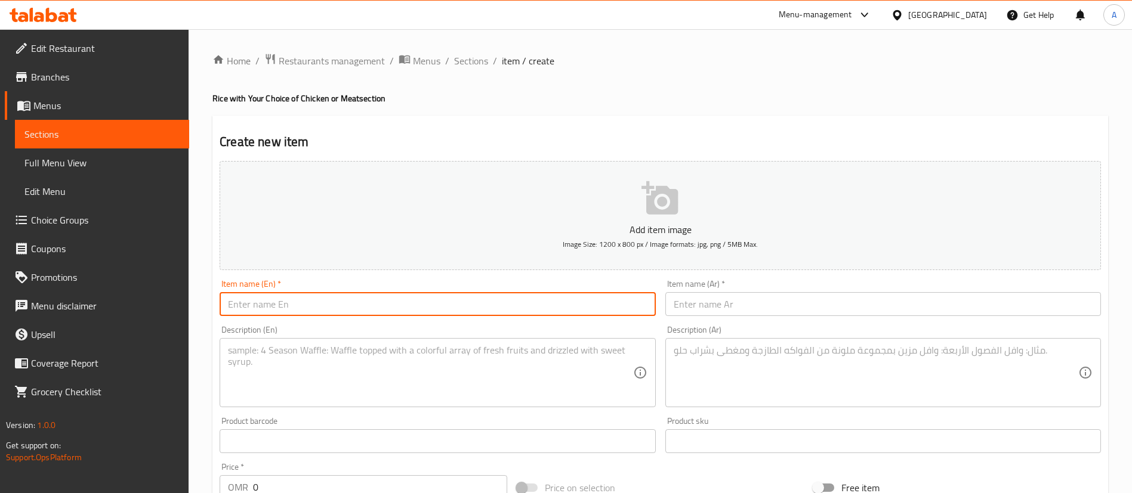
paste input "Qabooli Rice with chicken or meat"
type input "Qabooli Rice with chicken or meat"
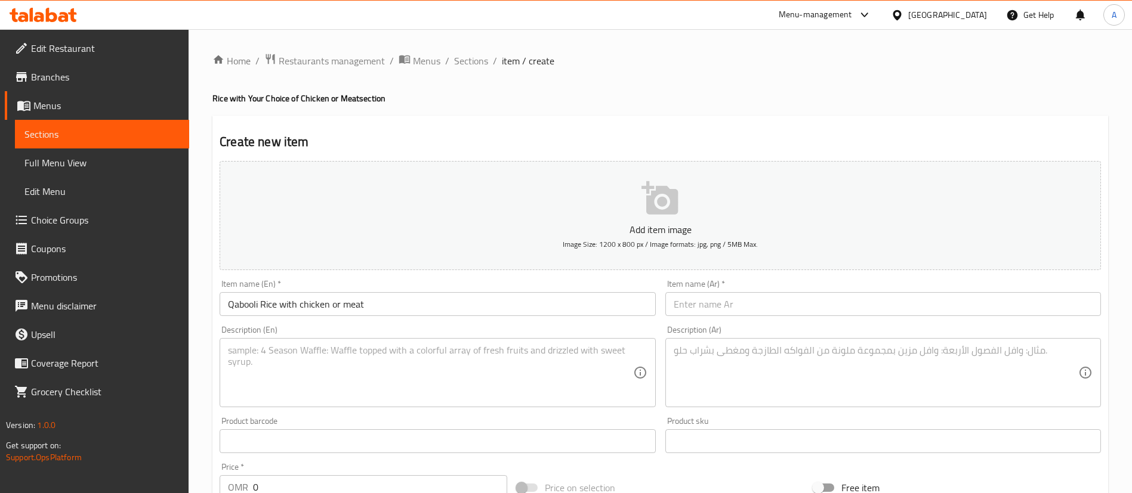
click at [995, 304] on input "text" at bounding box center [883, 304] width 436 height 24
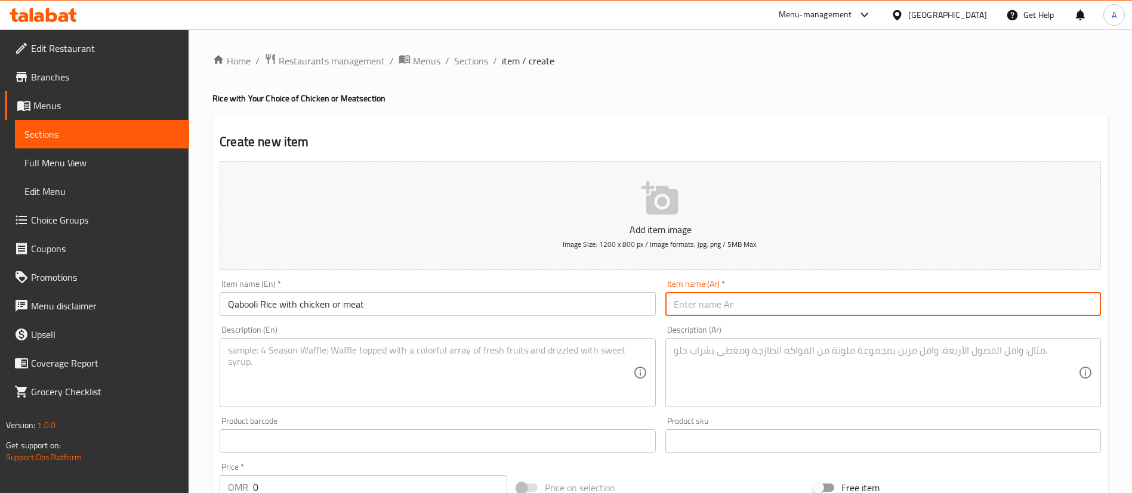
paste input "أرز قبولي بالدجاج أو اللحم"
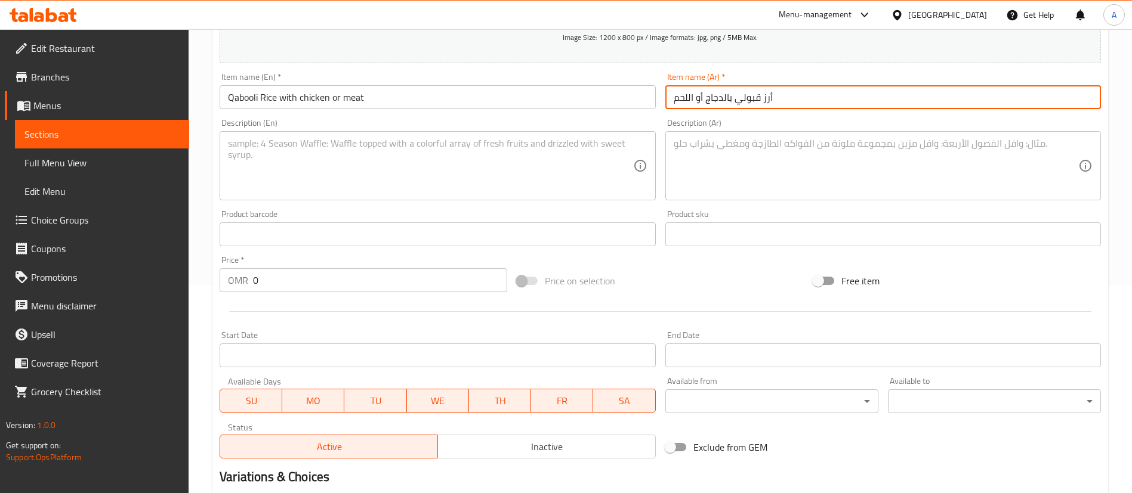
scroll to position [179, 0]
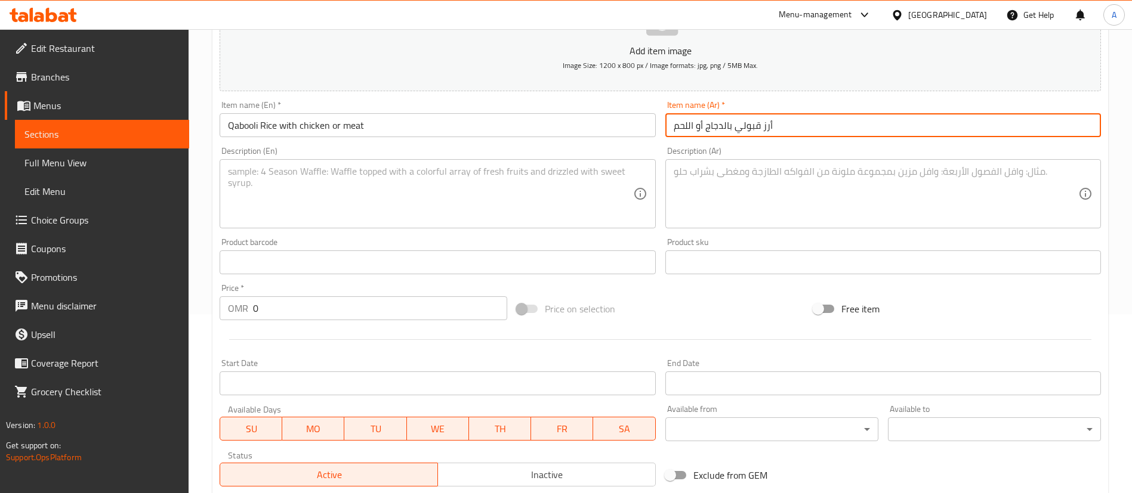
type input "أرز قبولي بالدجاج أو اللحم"
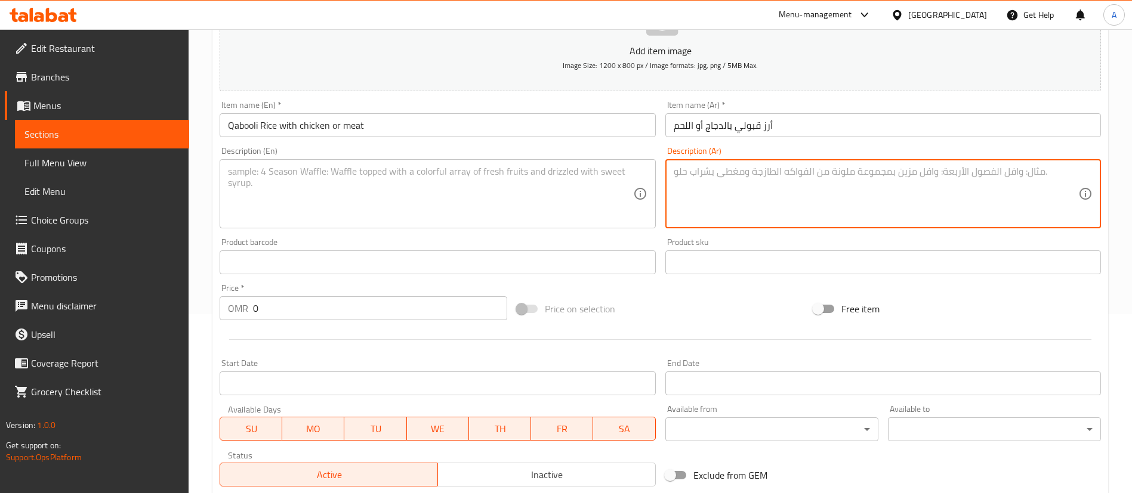
paste textarea "أرز مندي خاص بنا مع اختيارك من الدجاج أو اللحم"
type textarea "أرز مندي خاص بنا مع اختيارك من الدجاج أو اللحم"
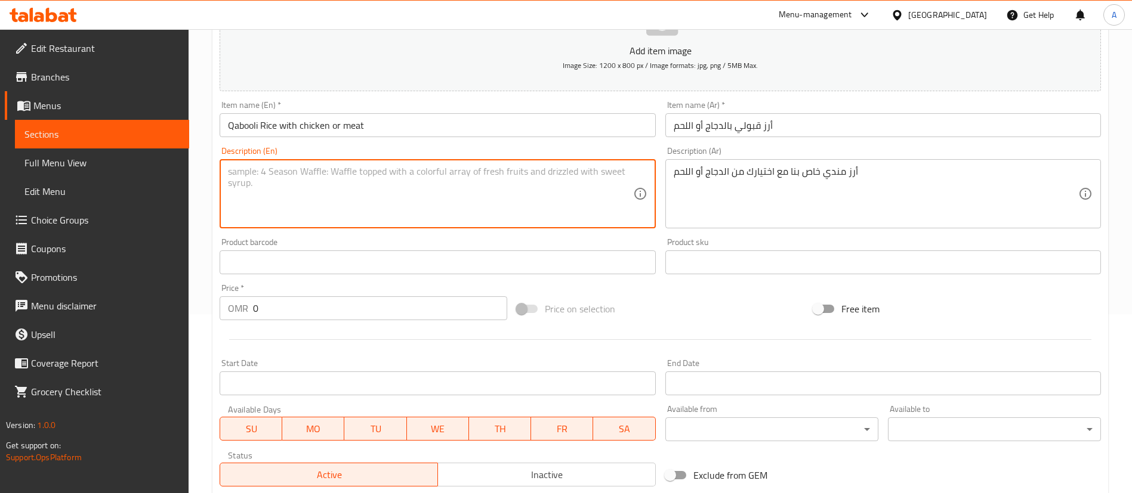
paste textarea "Our special mandi rice with your choice of chicken or meat"
click at [251, 169] on textarea "Our special mandi rice with your choice of chicken or meat" at bounding box center [430, 194] width 404 height 57
click at [280, 174] on textarea "Our special mandi rice with your choice of chicken or meat" at bounding box center [430, 194] width 404 height 57
type textarea "Our special qabooli rice with your choice of chicken or meat"
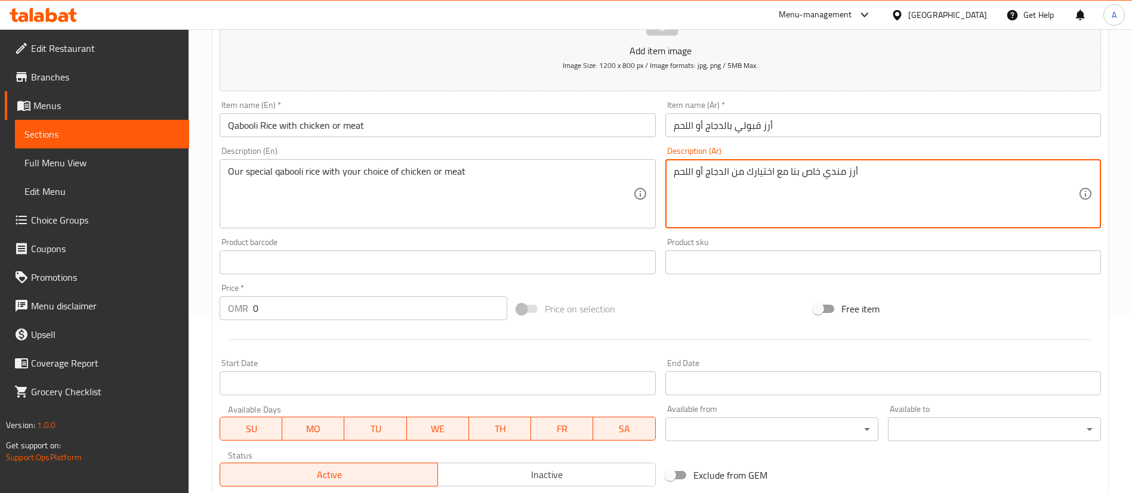
click at [837, 173] on textarea "أرز مندي خاص بنا مع اختيارك من الدجاج أو اللحم" at bounding box center [876, 194] width 404 height 57
type textarea "أرز قبولي خاص بنا مع اختيارك من الدجاج أو اللحم"
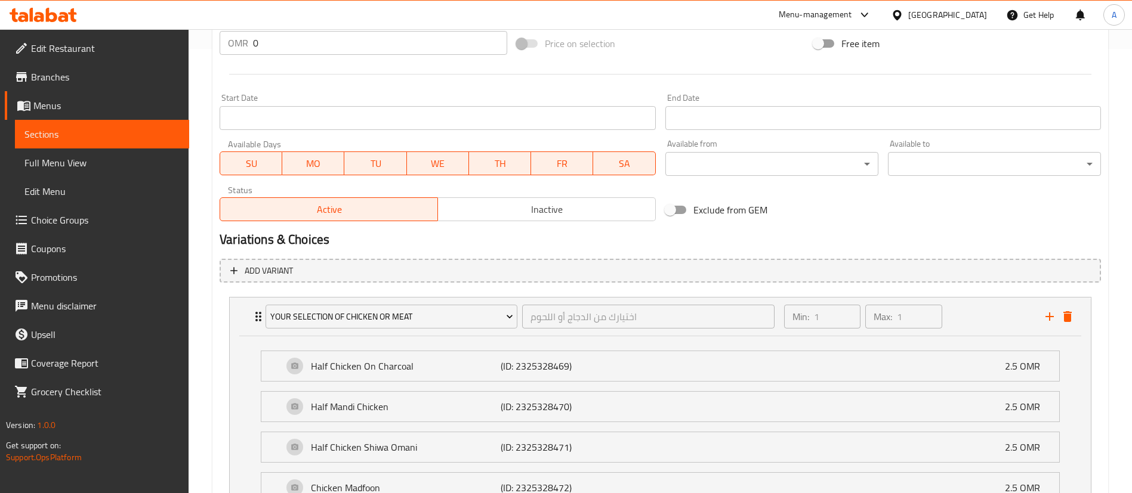
scroll to position [637, 0]
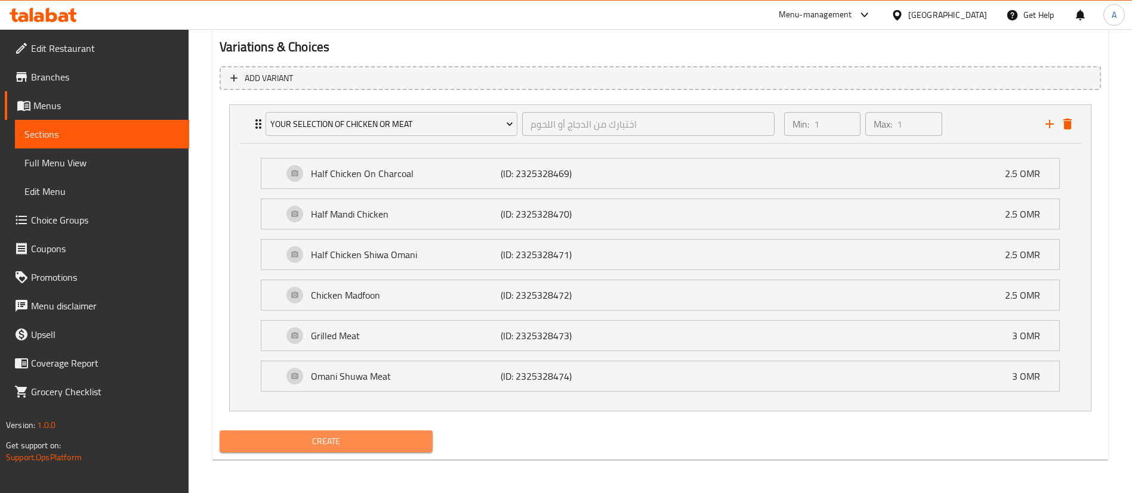
click at [382, 444] on span "Create" at bounding box center [326, 441] width 194 height 15
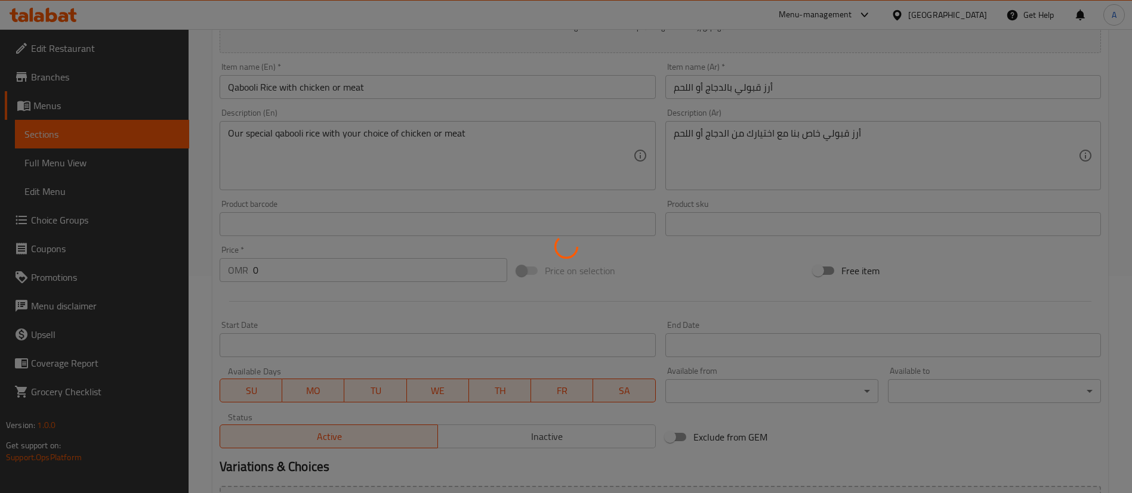
scroll to position [11, 0]
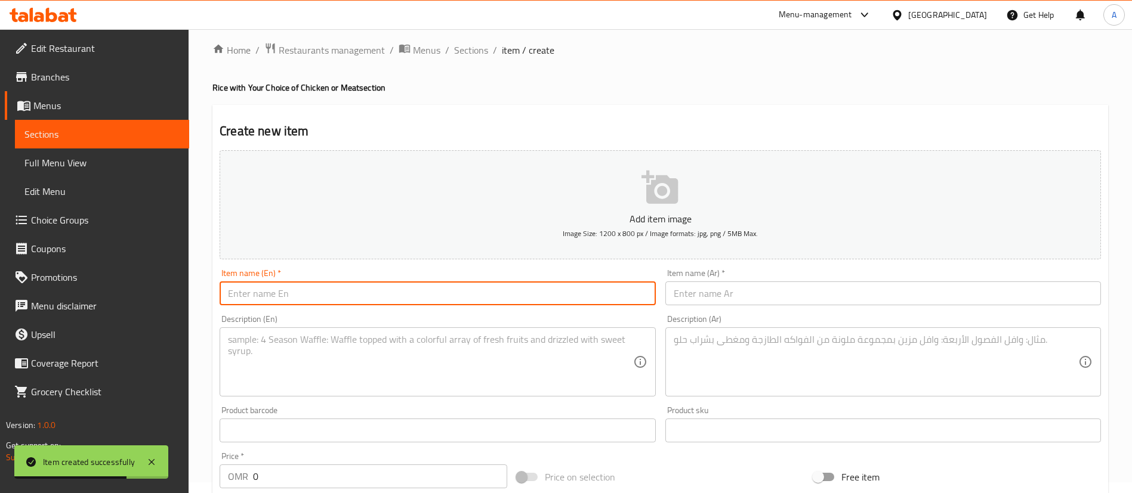
paste input "Biryani Rice with chicken or meat"
type input "Biryani Rice with chicken or meat"
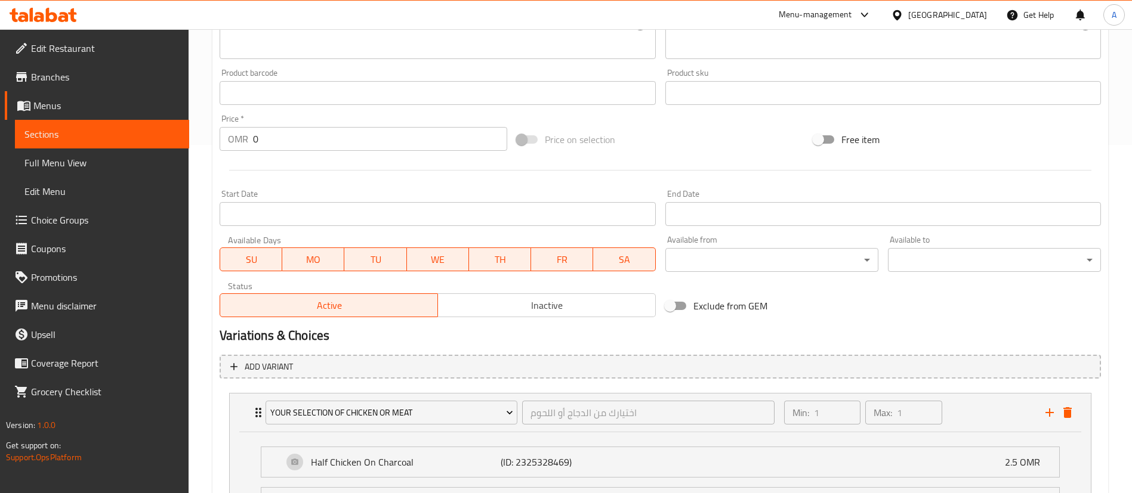
scroll to position [100, 0]
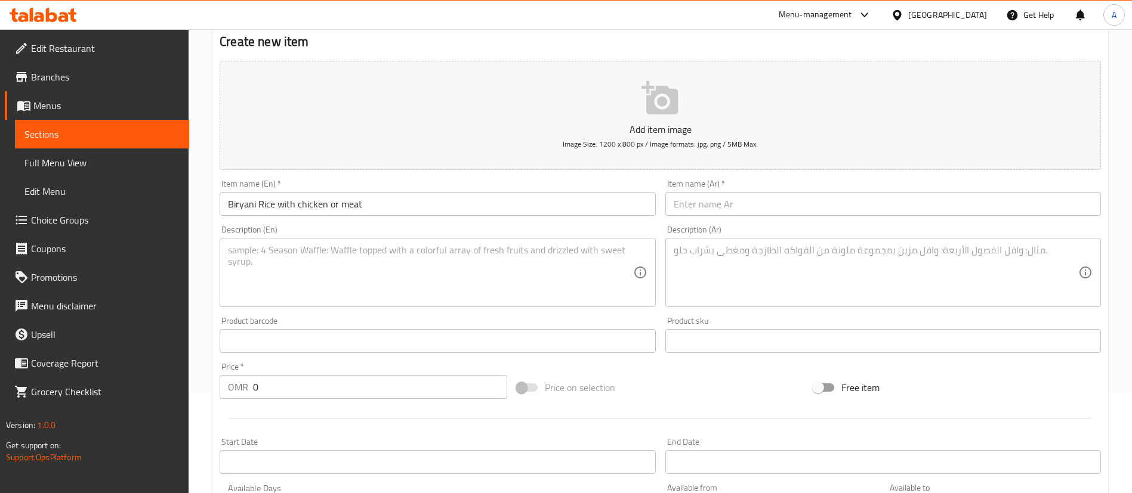
drag, startPoint x: 740, startPoint y: 224, endPoint x: 712, endPoint y: 210, distance: 31.8
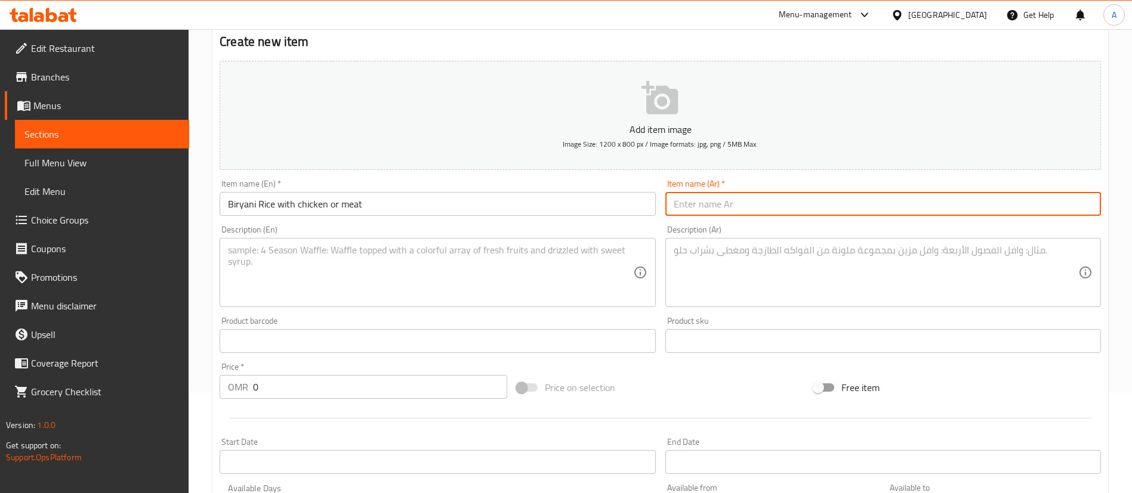
paste input "أرز برياني بالدجاج أو اللحم"
type input "أرز برياني بالدجاج أو اللحم"
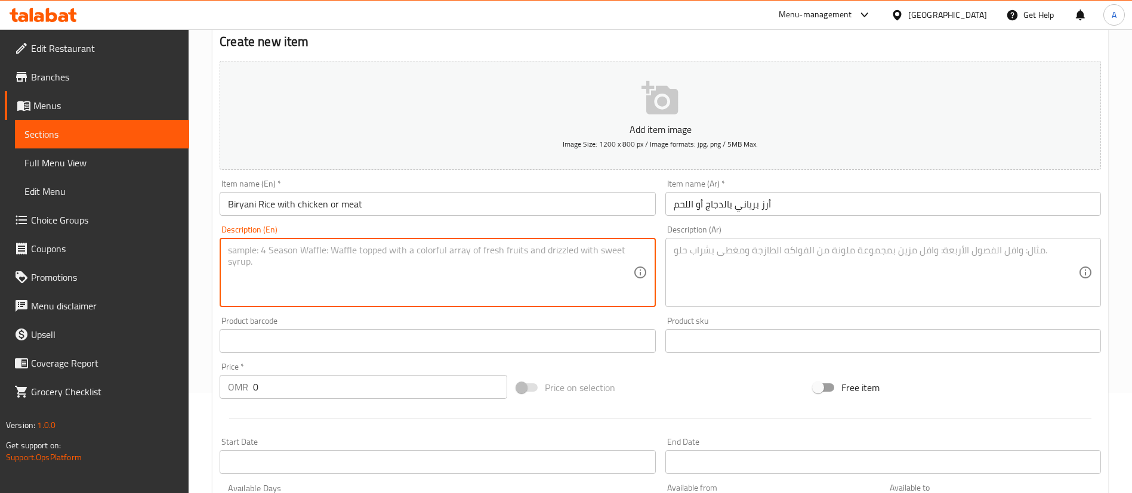
paste textarea "Our special mandi rice with your choice of chicken or meat"
click at [283, 245] on textarea "Our special mandi rice with your choice of chicken or meat" at bounding box center [430, 273] width 404 height 57
type textarea "Our special biryani rice with your choice of chicken or meat"
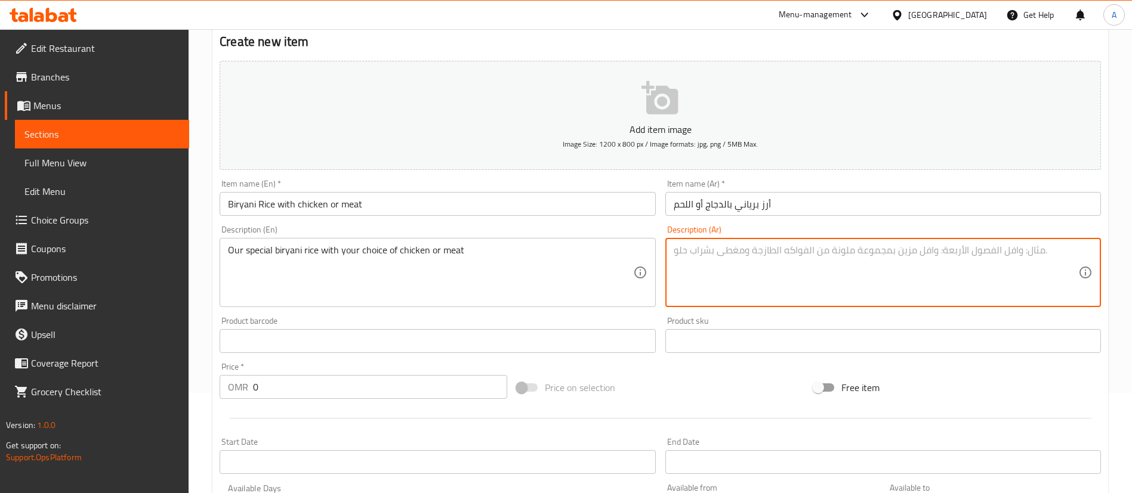
paste textarea "أرز مندي خاص بنا مع اختيارك من الدجاج أو اللحم"
click at [832, 254] on textarea "أرز مندي خاص بنا مع اختيارك من الدجاج أو اللحم" at bounding box center [876, 273] width 404 height 57
drag, startPoint x: 832, startPoint y: 254, endPoint x: 994, endPoint y: 193, distance: 172.5
click at [833, 252] on textarea "أرز مندي خاص بنا مع اختيارك من الدجاج أو اللحم" at bounding box center [876, 273] width 404 height 57
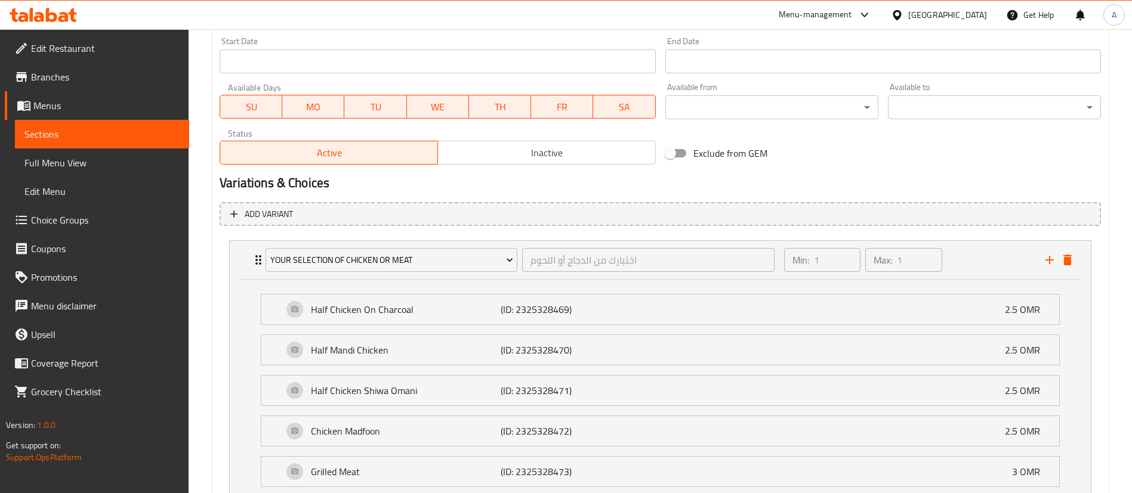
scroll to position [637, 0]
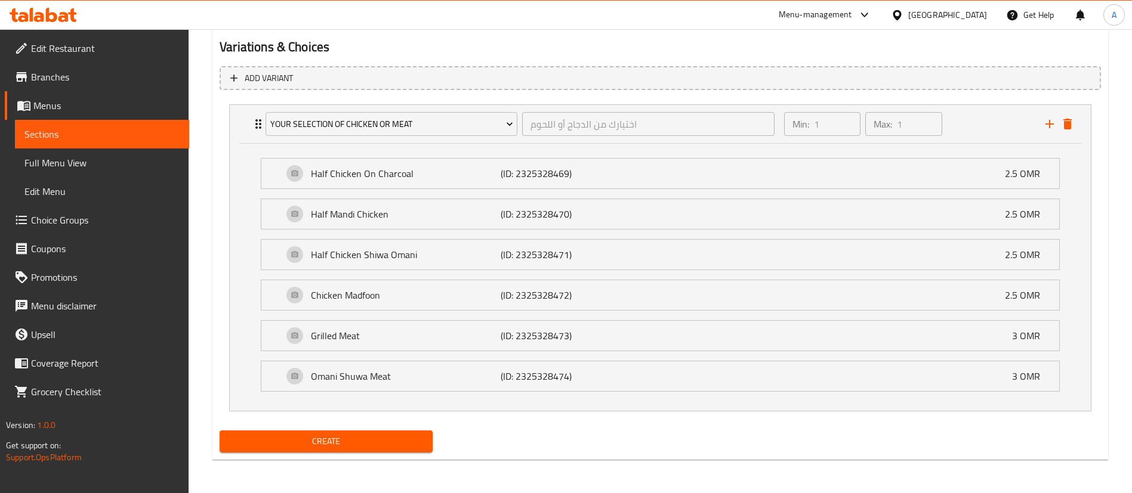
type textarea "أرز برياني خاص بنا مع اختيارك من الدجاج أو اللحم"
drag, startPoint x: 418, startPoint y: 462, endPoint x: 409, endPoint y: 449, distance: 15.1
click at [409, 449] on button "Create" at bounding box center [326, 442] width 213 height 22
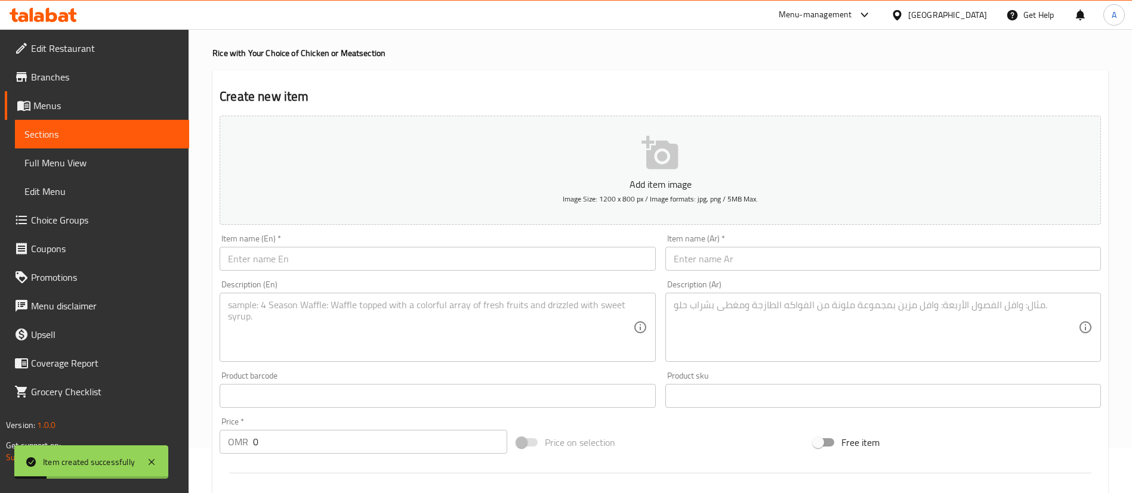
scroll to position [0, 0]
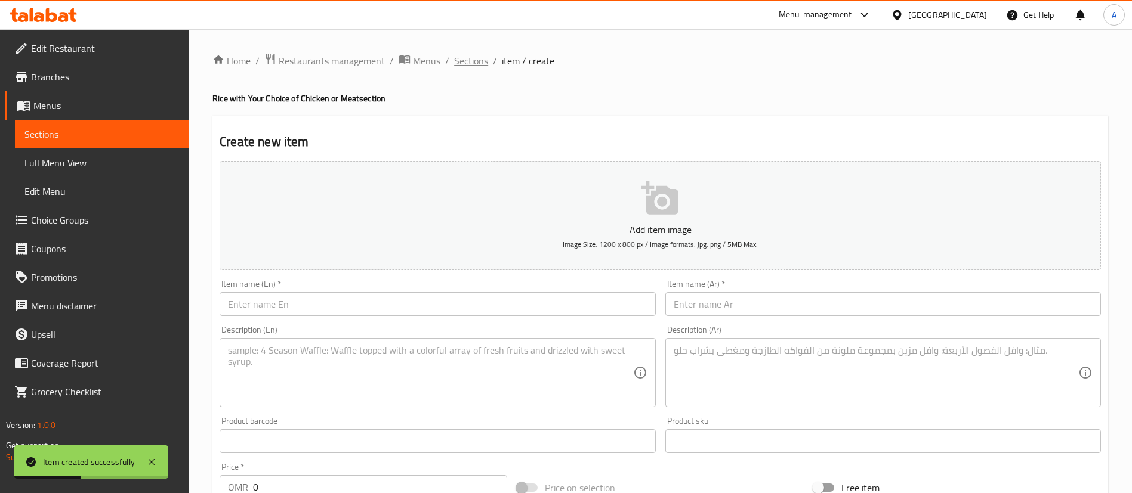
click at [464, 61] on span "Sections" at bounding box center [471, 61] width 34 height 14
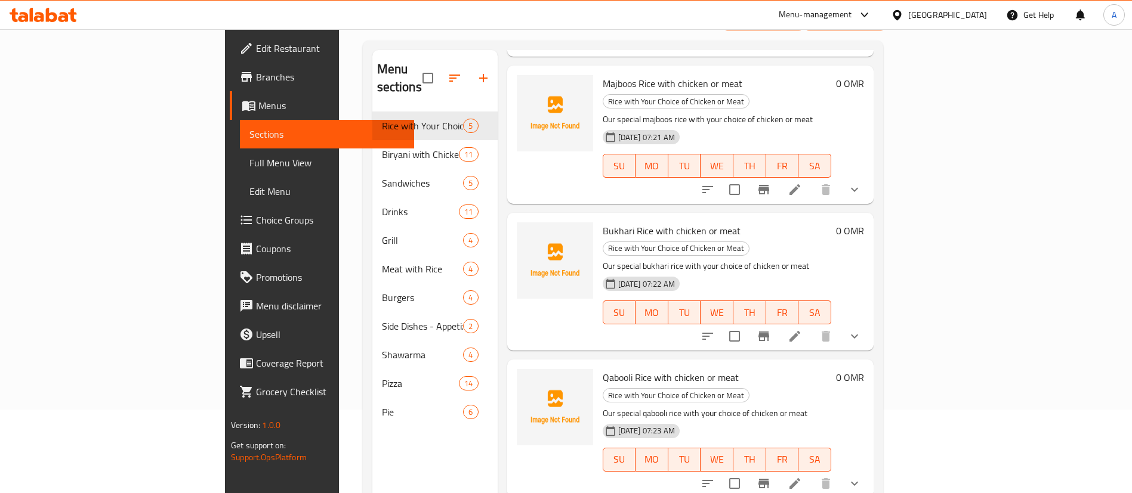
scroll to position [167, 0]
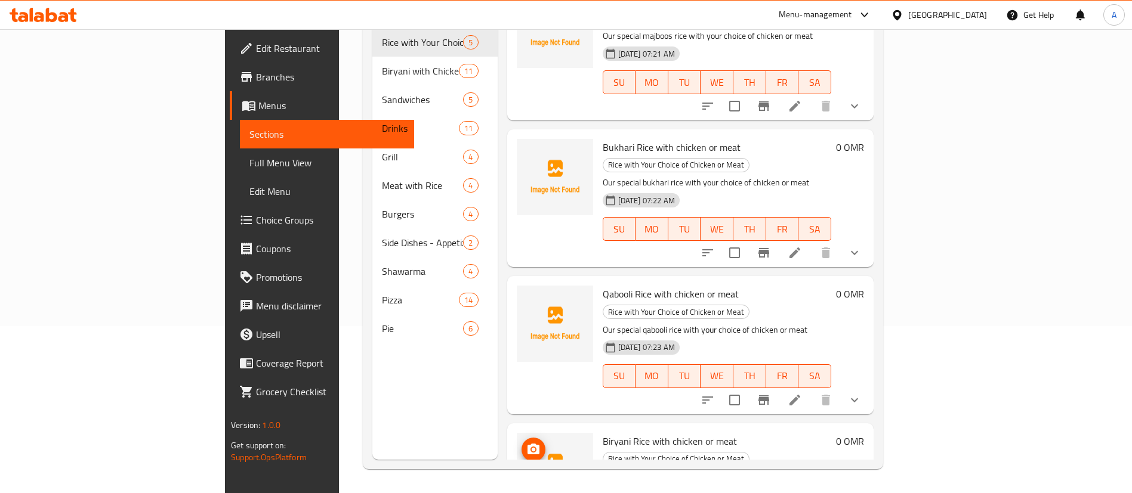
click at [521, 438] on button "upload picture" at bounding box center [533, 450] width 24 height 24
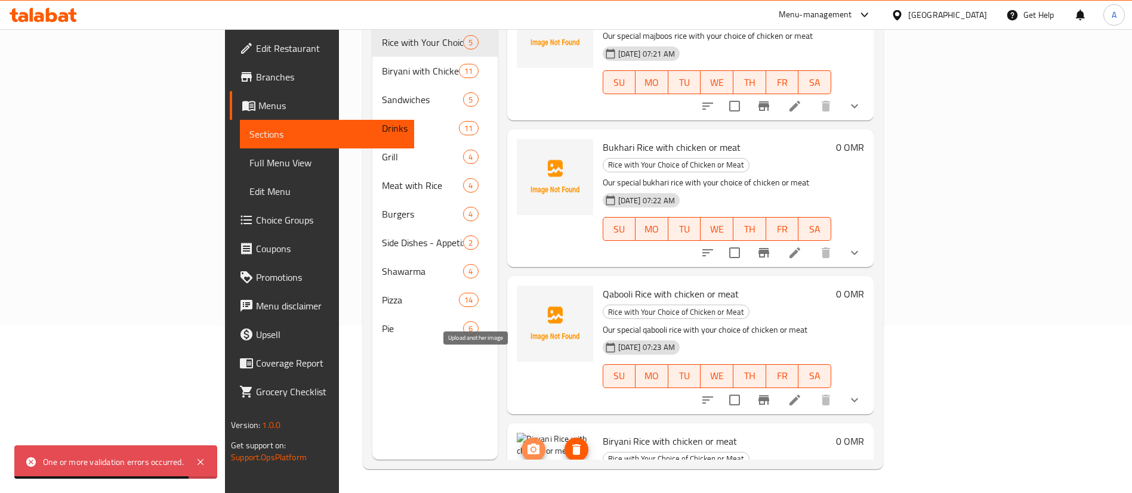
click at [526, 443] on icon "upload picture" at bounding box center [533, 450] width 14 height 14
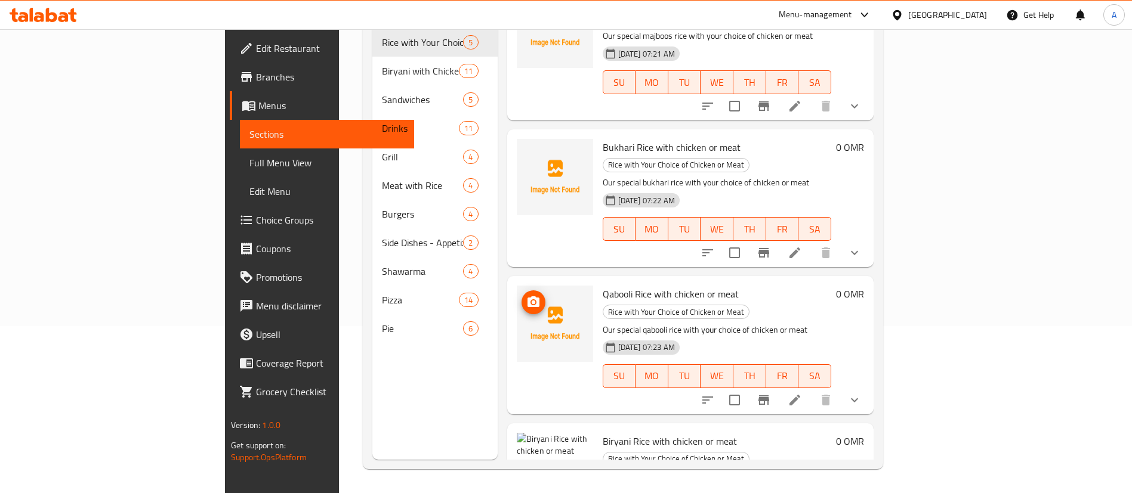
click at [517, 286] on img at bounding box center [555, 324] width 76 height 76
click at [531, 301] on circle "upload picture" at bounding box center [533, 303] width 4 height 4
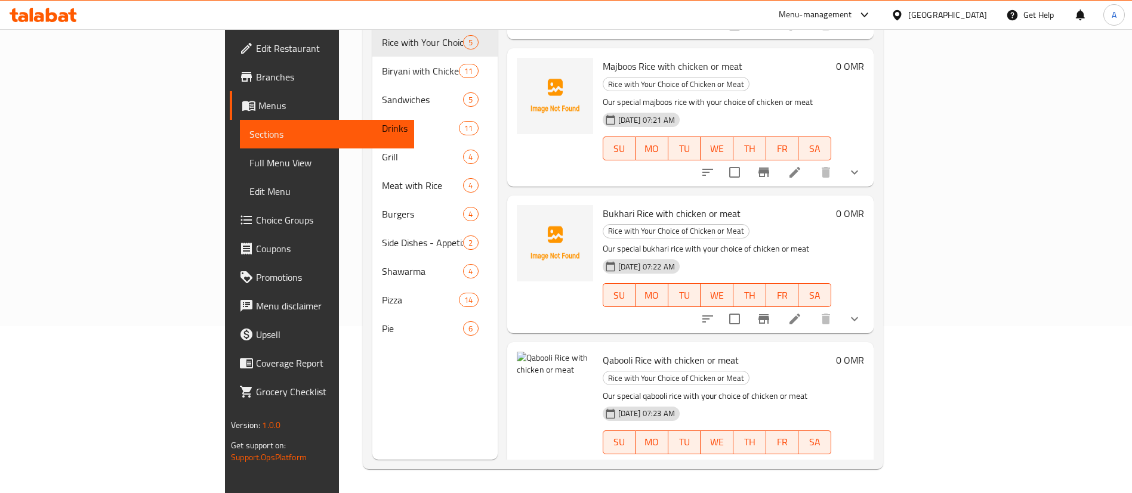
scroll to position [98, 0]
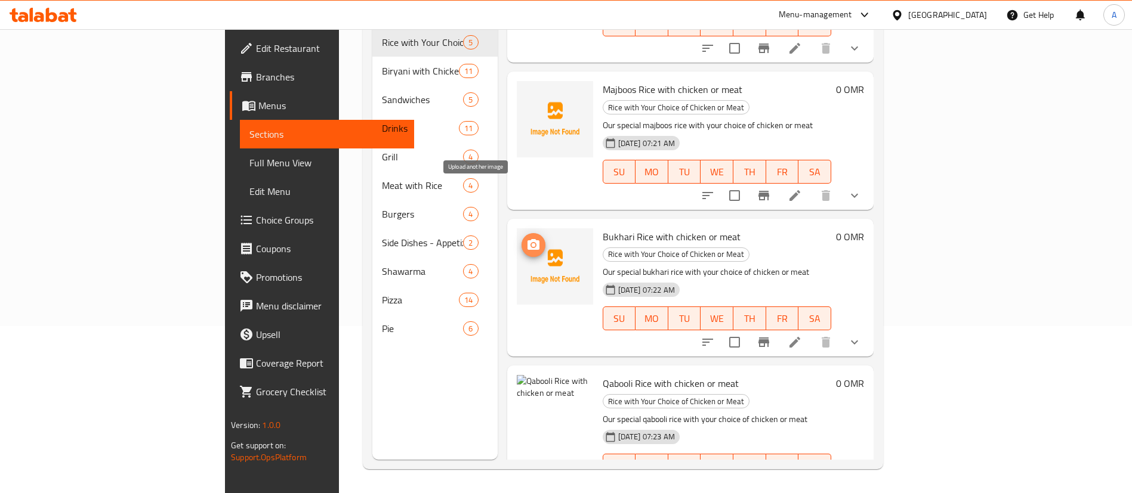
click at [527, 239] on icon "upload picture" at bounding box center [533, 244] width 12 height 11
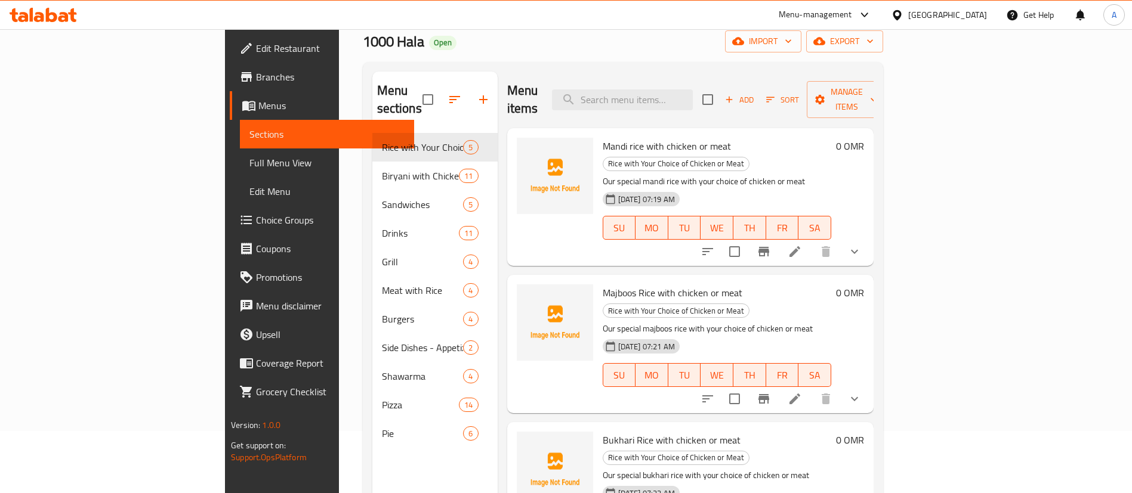
scroll to position [0, 0]
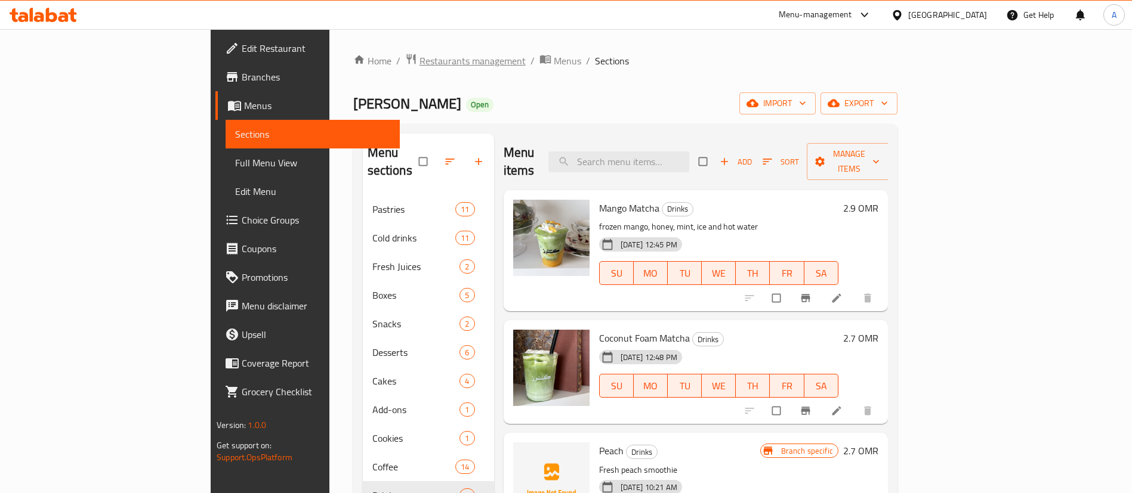
click at [419, 64] on span "Restaurants management" at bounding box center [472, 61] width 106 height 14
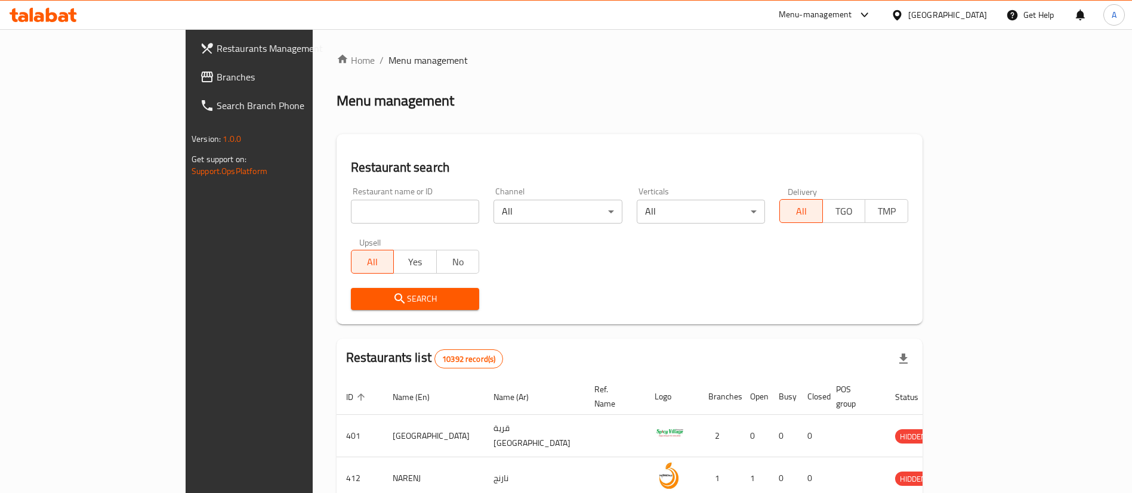
click at [336, 211] on div "Home / Menu management Menu management Restaurant search Restaurant name or ID …" at bounding box center [629, 435] width 586 height 764
click button "Search" at bounding box center [415, 299] width 129 height 22
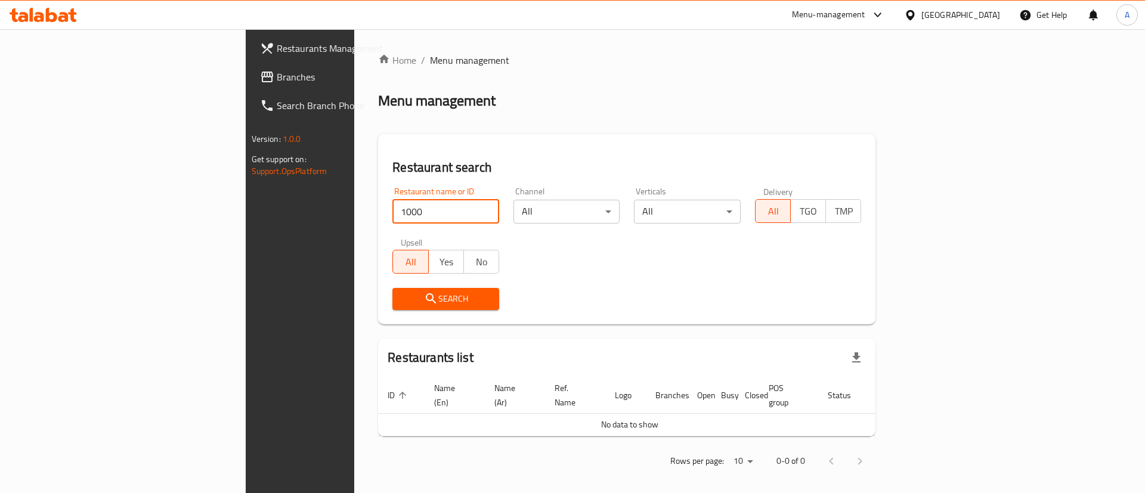
type input "1000 hala"
click at [424, 297] on icon "submit" at bounding box center [431, 299] width 14 height 14
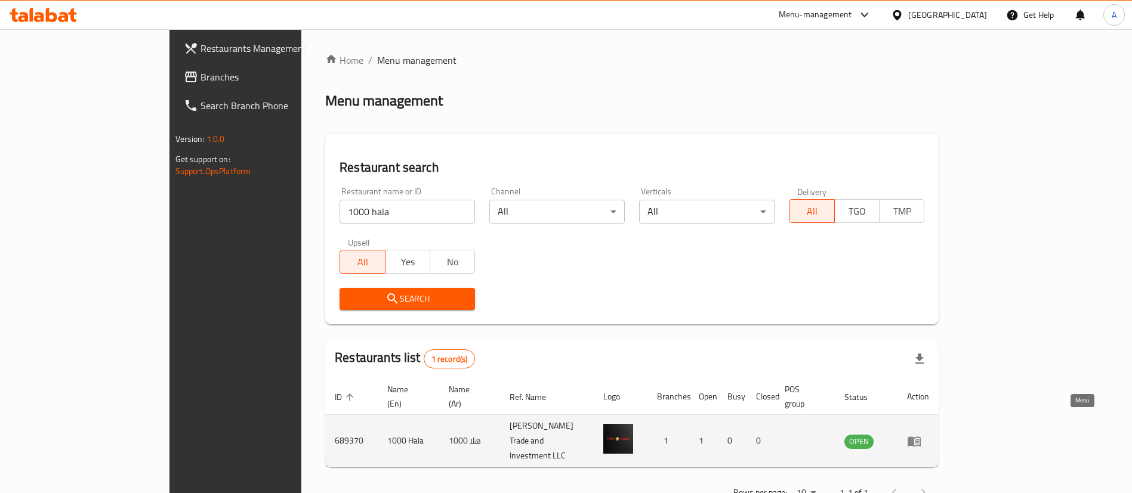
click at [921, 437] on icon "enhanced table" at bounding box center [913, 442] width 13 height 10
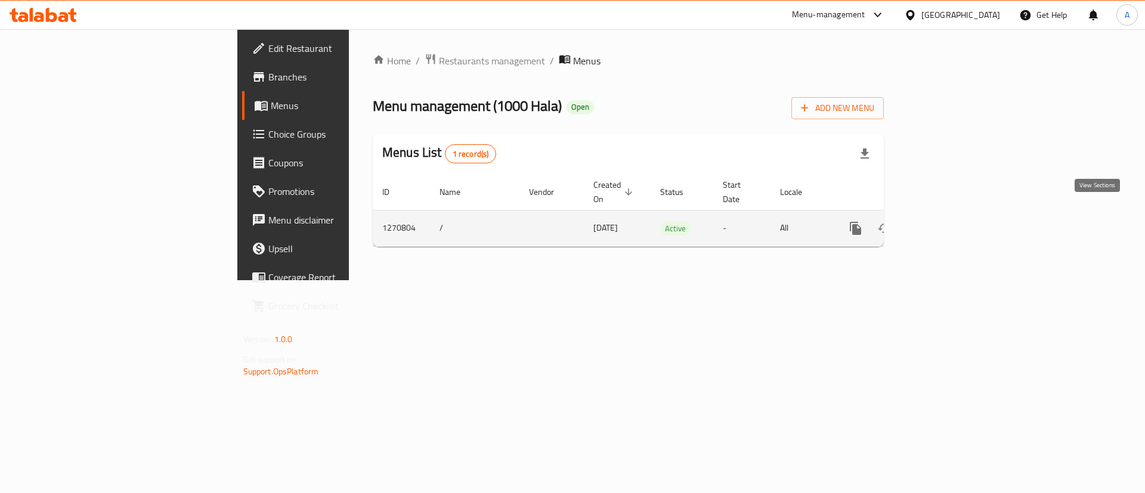
click at [949, 221] on icon "enhanced table" at bounding box center [942, 228] width 14 height 14
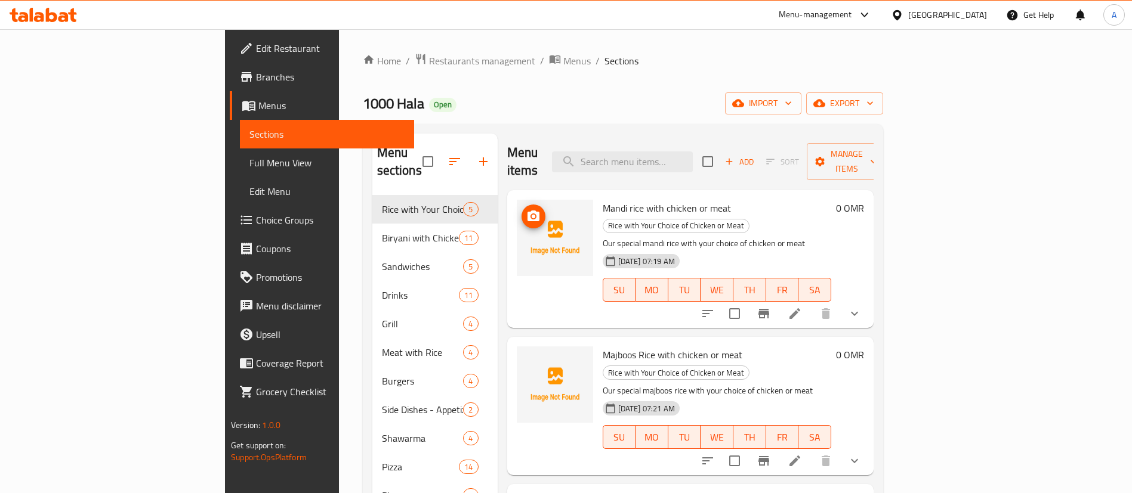
click at [517, 212] on img at bounding box center [555, 238] width 76 height 76
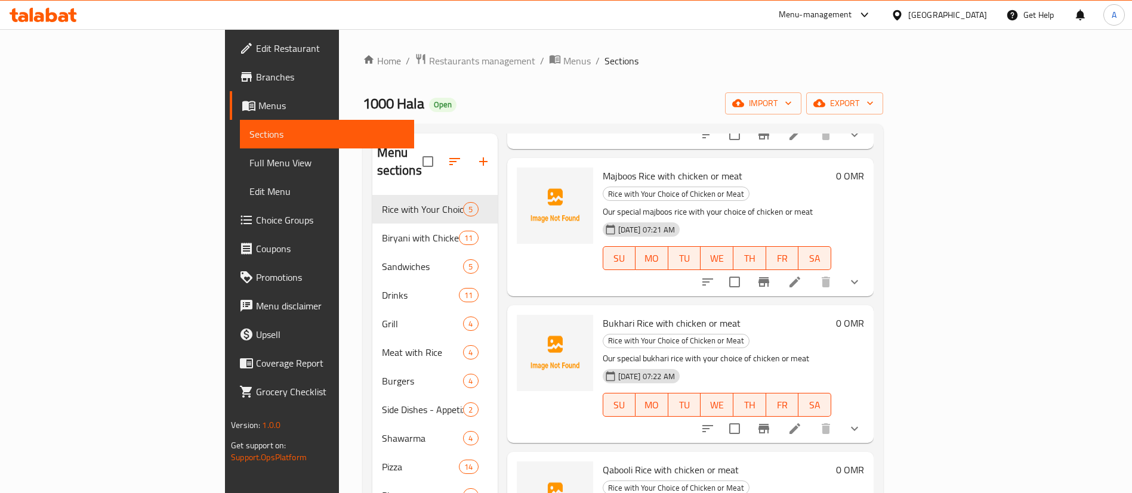
scroll to position [188, 0]
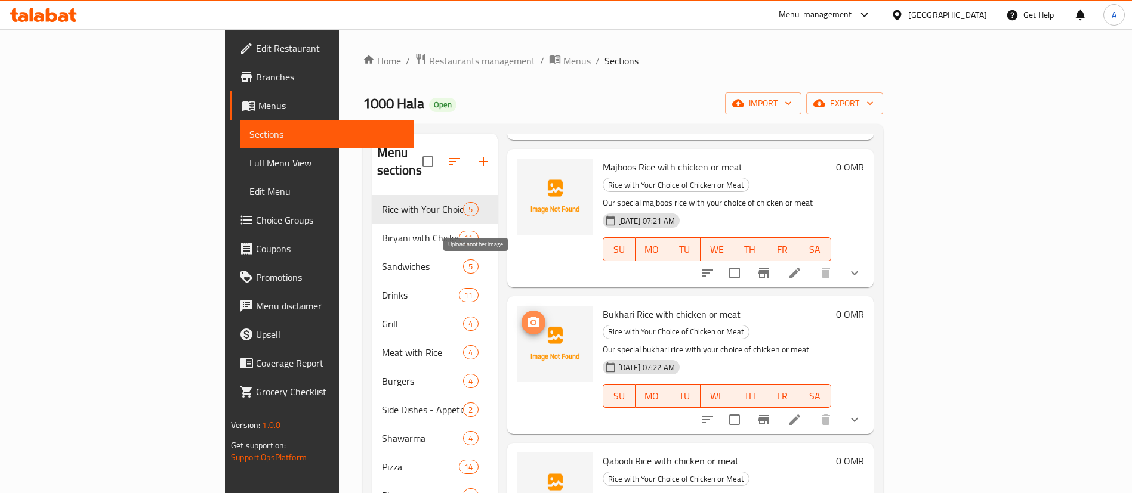
click at [526, 316] on icon "upload picture" at bounding box center [533, 323] width 14 height 14
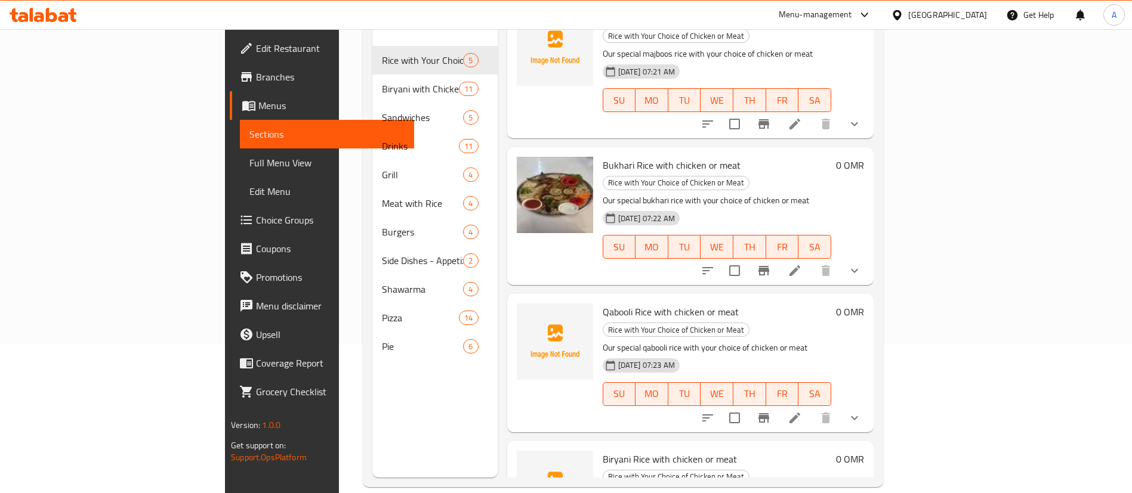
scroll to position [167, 0]
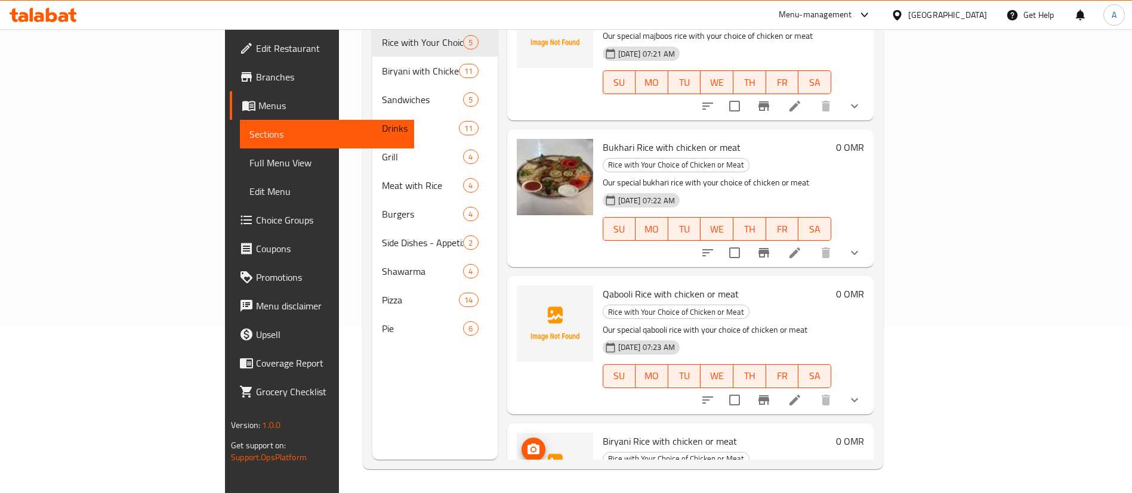
click at [526, 443] on icon "upload picture" at bounding box center [533, 450] width 14 height 14
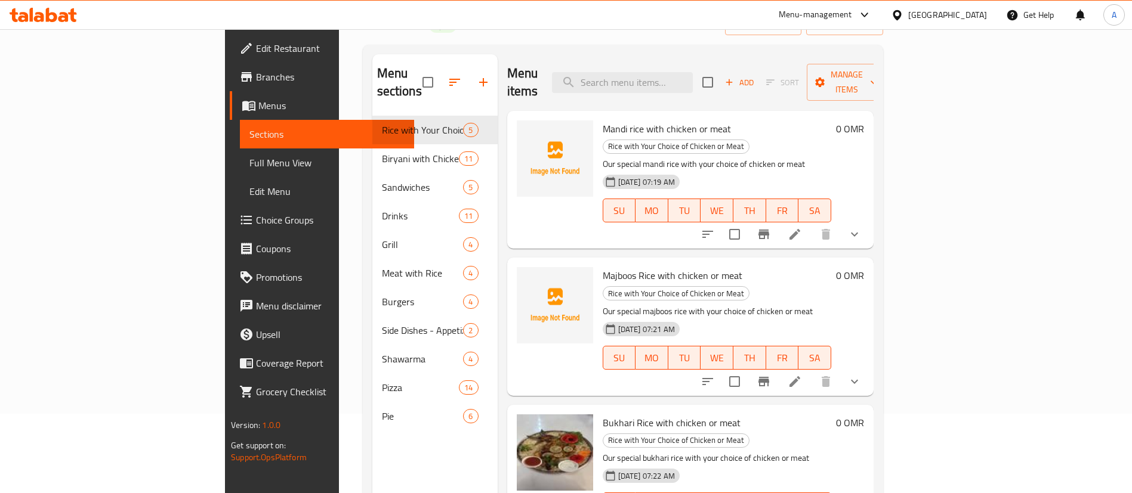
scroll to position [0, 0]
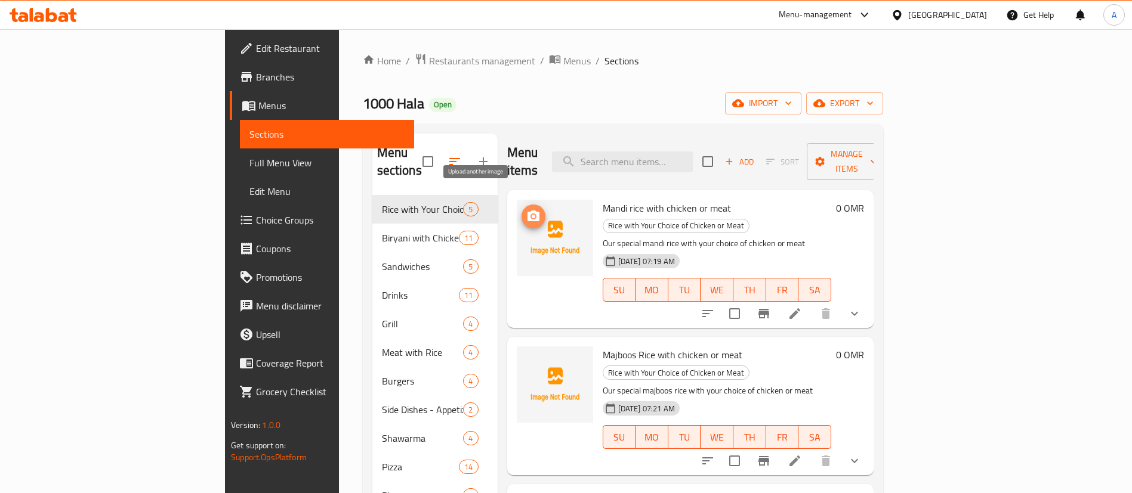
click at [527, 211] on icon "upload picture" at bounding box center [533, 216] width 12 height 11
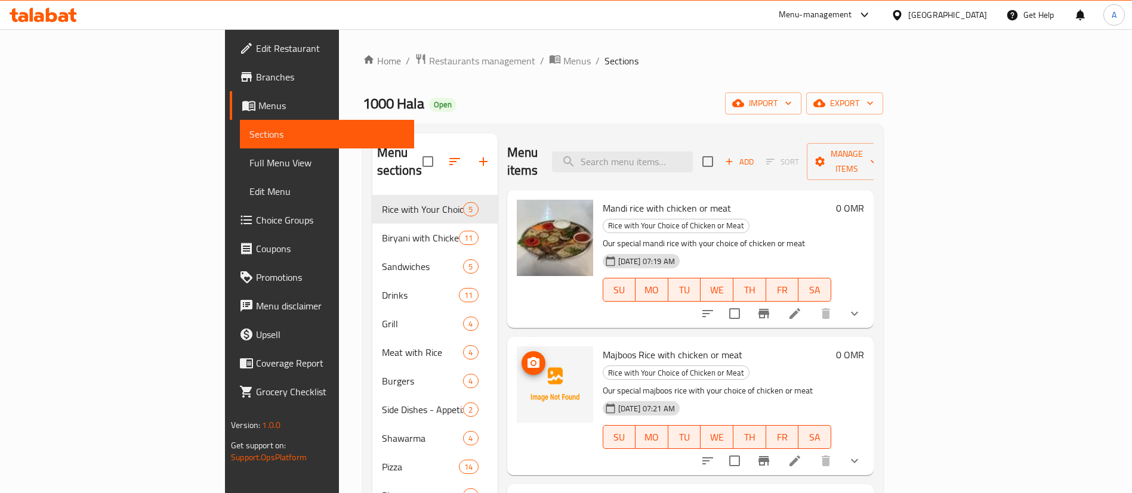
click at [517, 349] on img at bounding box center [555, 385] width 76 height 76
click at [526, 356] on icon "upload picture" at bounding box center [533, 363] width 14 height 14
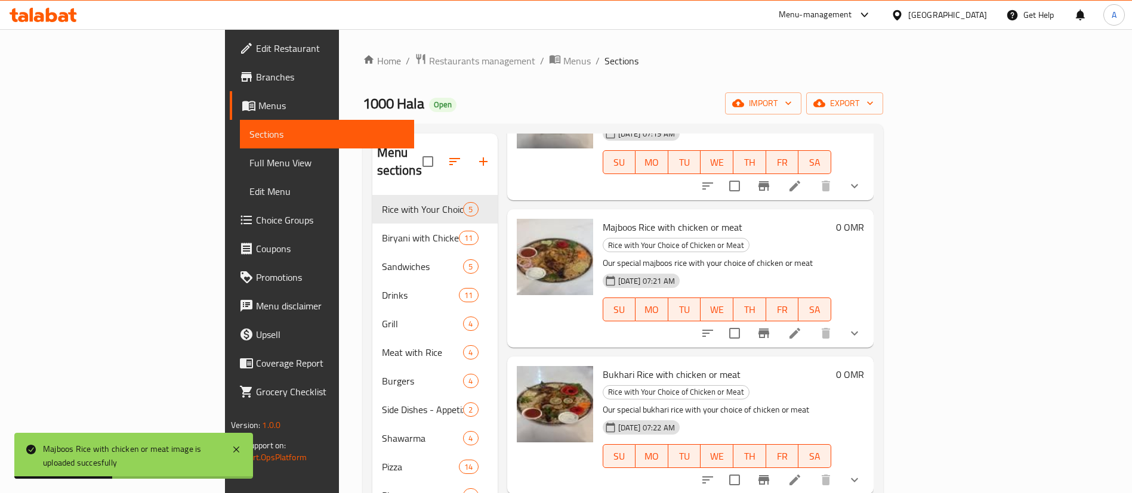
scroll to position [188, 0]
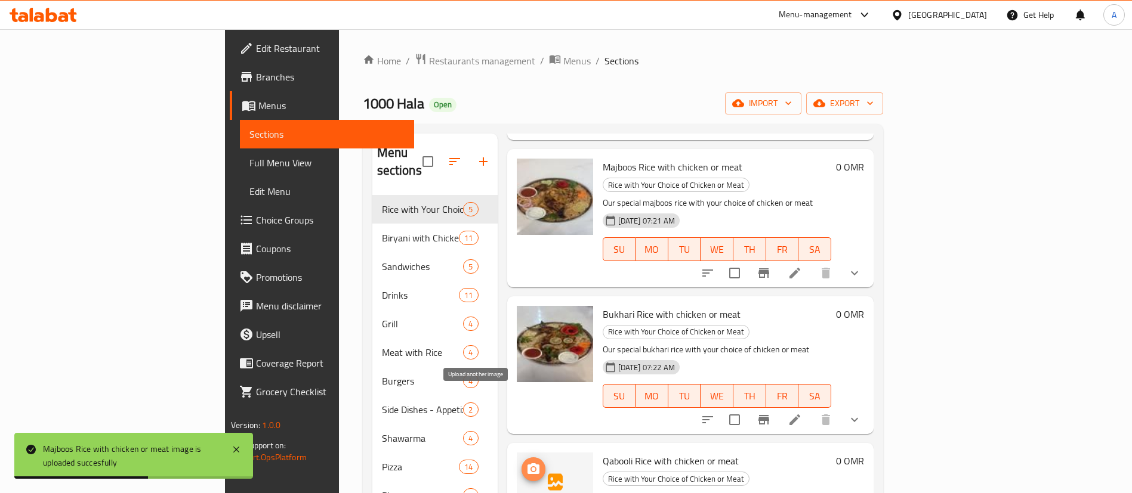
click at [527, 464] on icon "upload picture" at bounding box center [533, 469] width 12 height 11
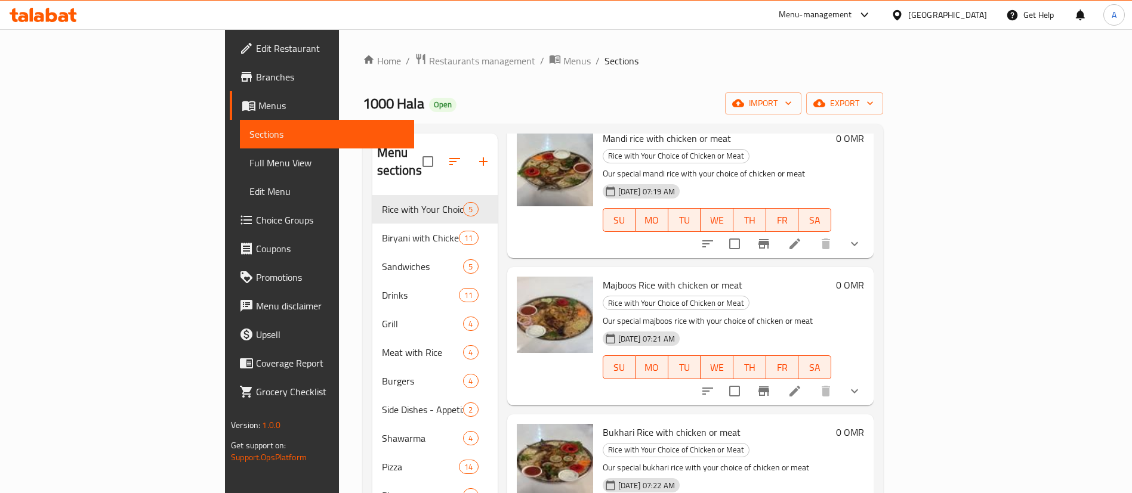
scroll to position [0, 0]
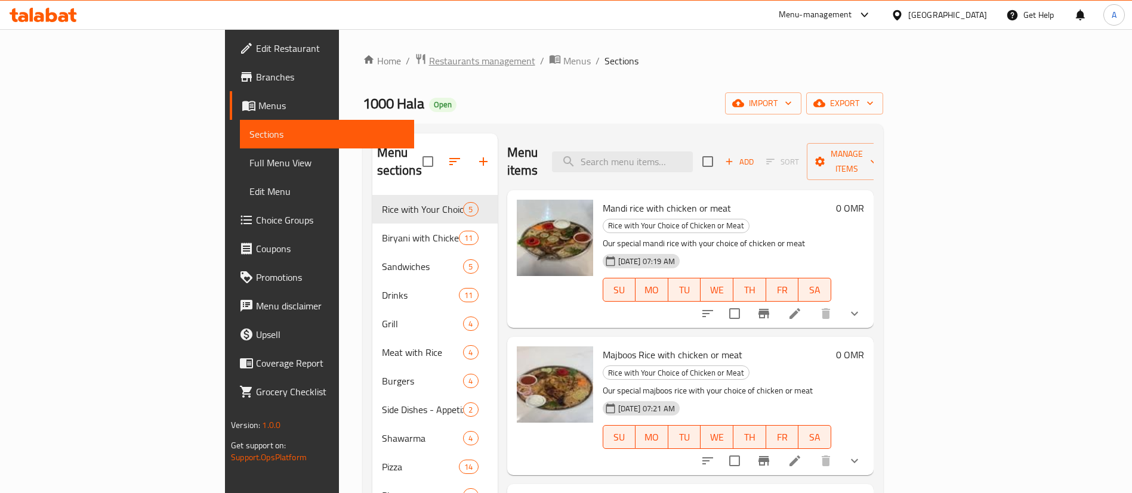
click at [429, 64] on span "Restaurants management" at bounding box center [482, 61] width 106 height 14
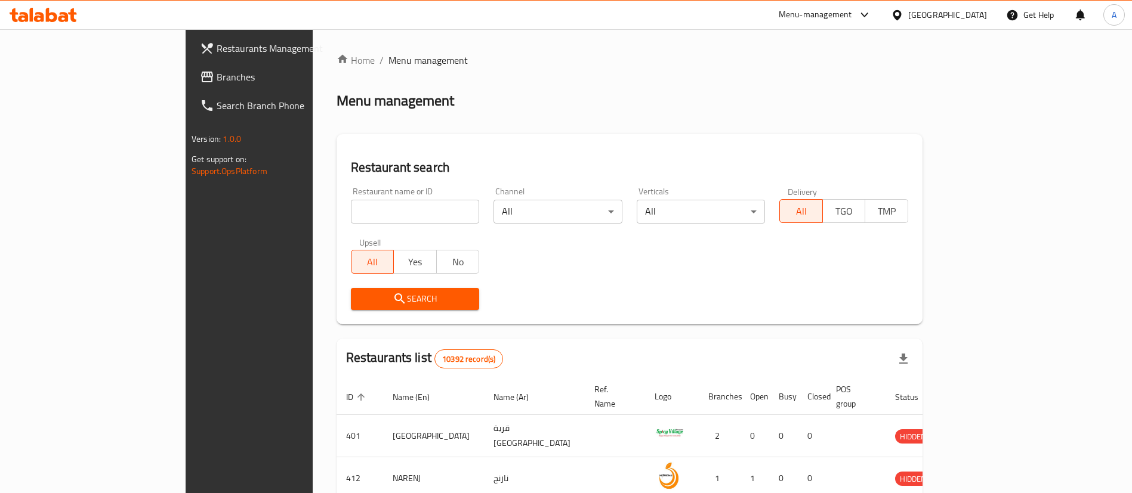
click at [353, 217] on input "search" at bounding box center [415, 212] width 129 height 24
type input "barbaros"
click button "Search" at bounding box center [415, 299] width 129 height 22
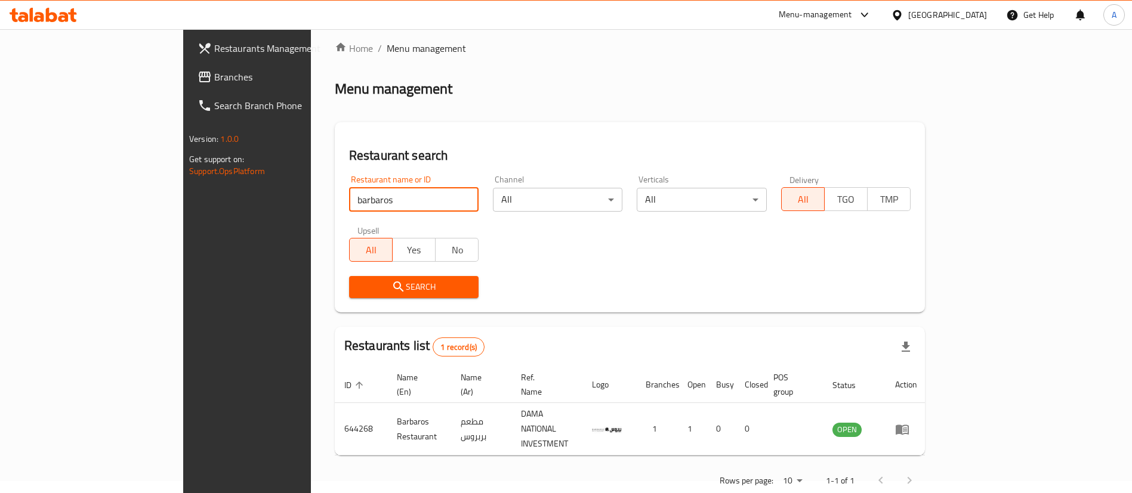
scroll to position [16, 0]
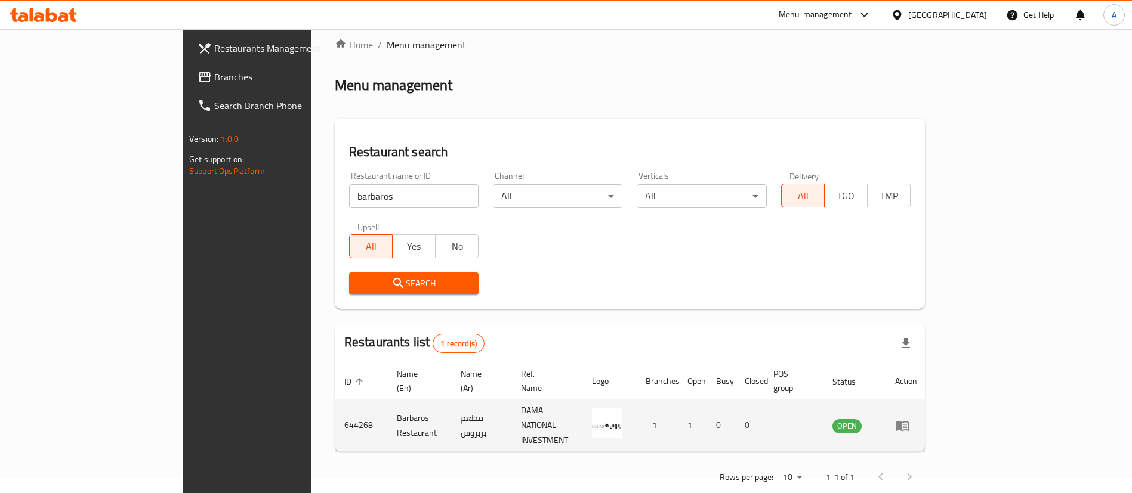
click at [909, 421] on icon "enhanced table" at bounding box center [901, 426] width 13 height 10
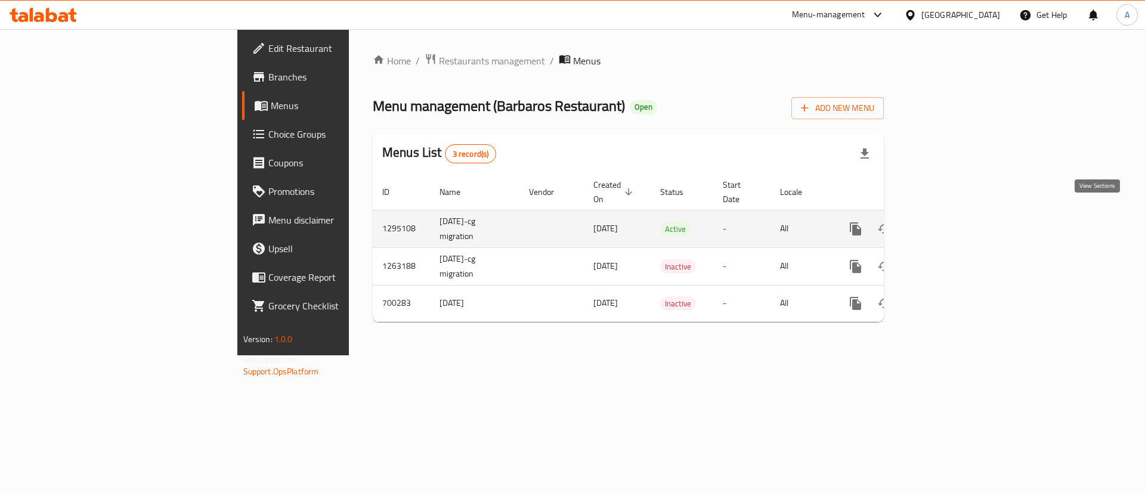
click at [949, 222] on icon "enhanced table" at bounding box center [942, 229] width 14 height 14
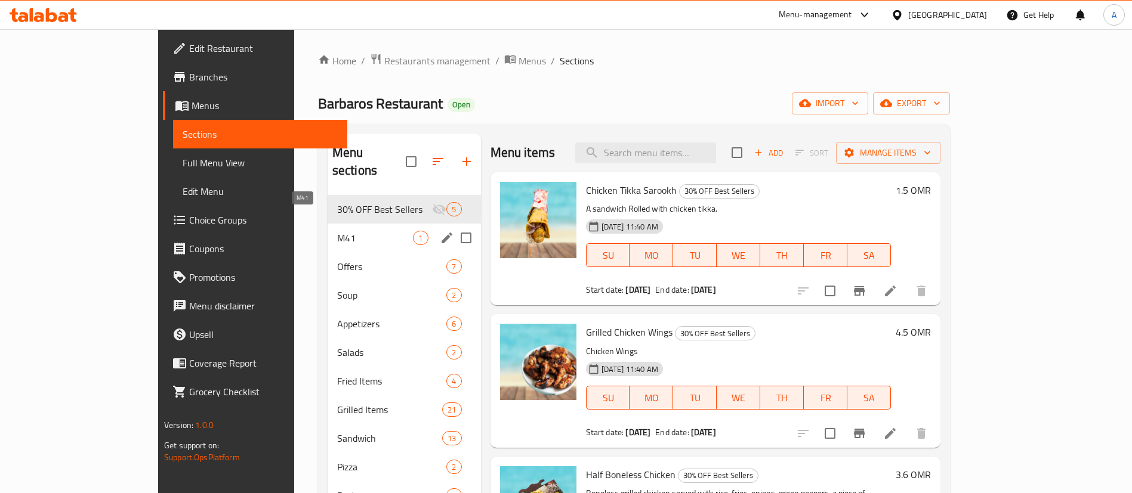
click at [337, 231] on span "M41" at bounding box center [375, 238] width 76 height 14
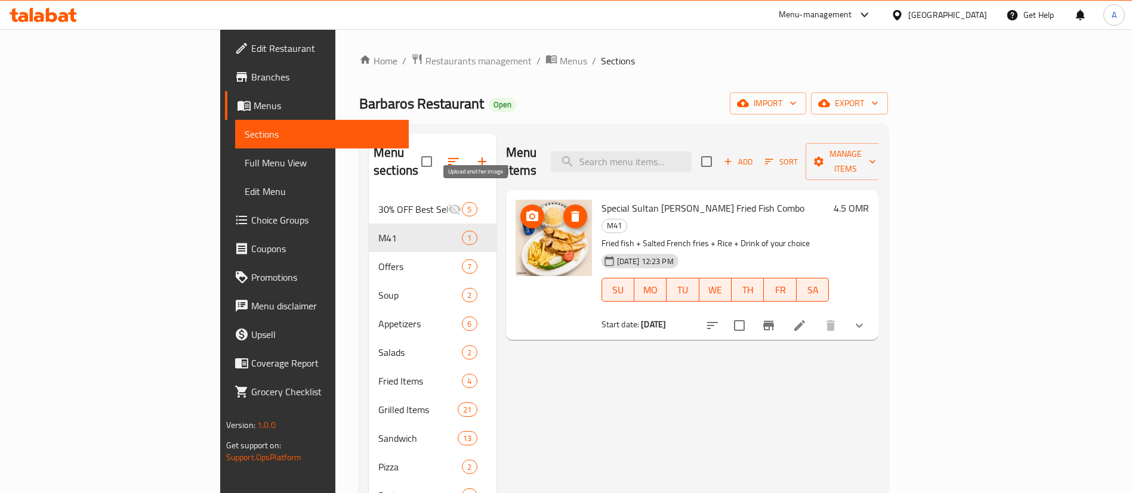
click at [526, 211] on icon "upload picture" at bounding box center [532, 216] width 12 height 11
click at [525, 209] on icon "upload picture" at bounding box center [532, 216] width 14 height 14
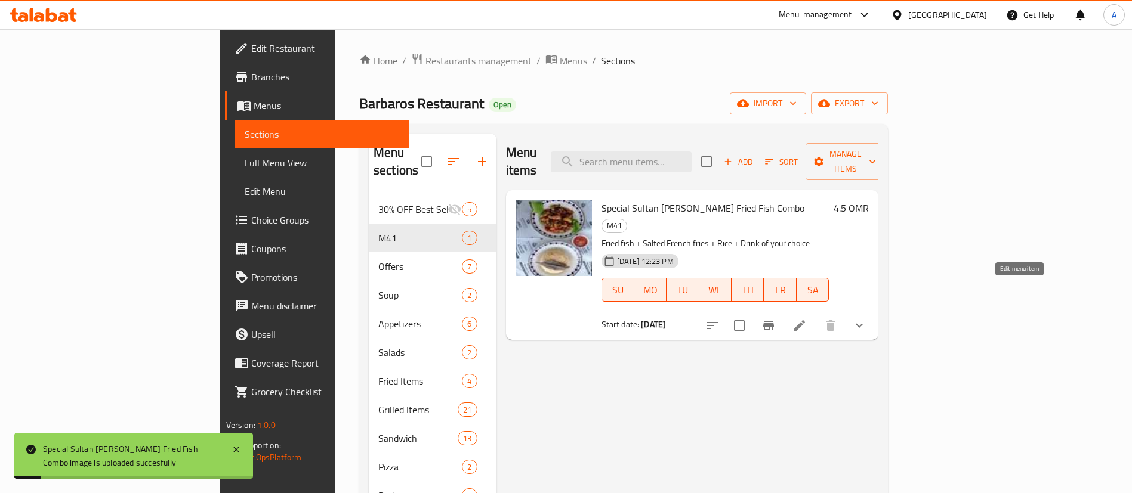
click at [807, 319] on icon at bounding box center [799, 326] width 14 height 14
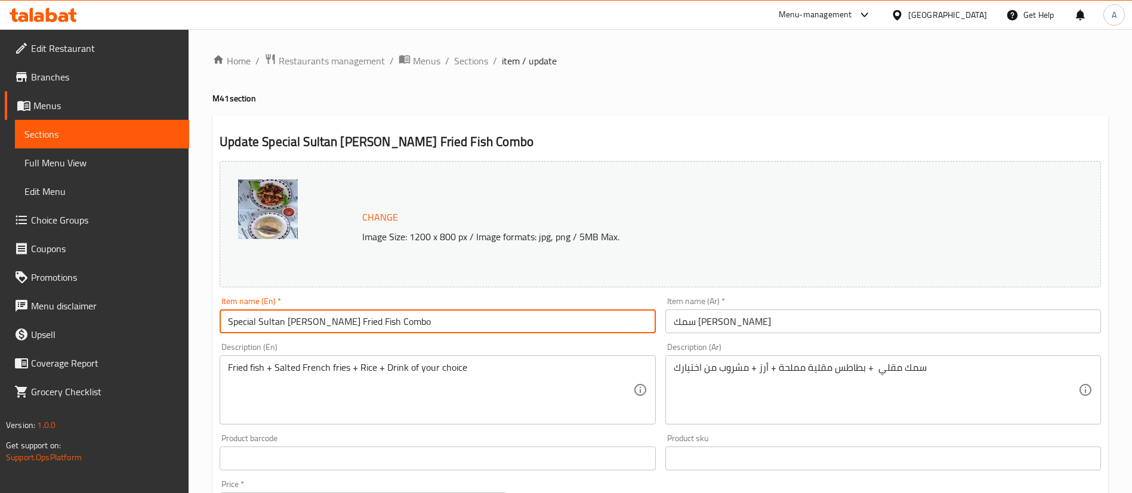
click at [391, 322] on input "Special Sultan Ibrahim Fried Fish Combo" at bounding box center [438, 322] width 436 height 24
paste input "Oryantal chicken"
type input "Oryantal chicken"
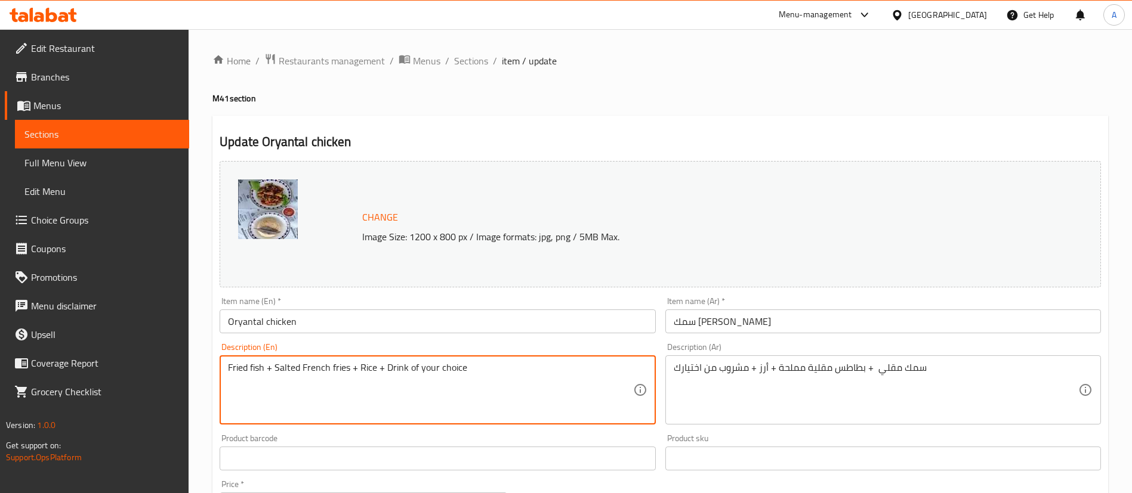
click at [465, 366] on textarea "Fried fish + Salted French fries + Rice + Drink of your choice" at bounding box center [430, 390] width 404 height 57
paste textarea "Turkish style mushrooms onions capsicum red peper + side rice bukhari and sauce…"
type textarea "Turkish style mushrooms onions capsicum red peper + side rice bukhari and sauce…"
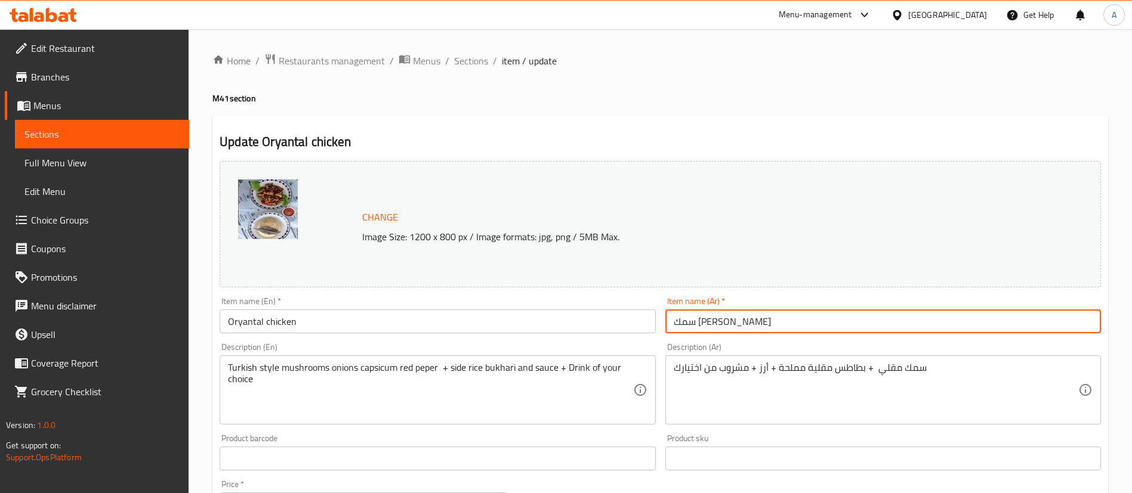
click at [847, 311] on input "سمك سلطان ابراهيم مقلي كومبو" at bounding box center [883, 322] width 436 height 24
click at [846, 313] on input "سمك سلطان ابراهيم مقلي كومبو" at bounding box center [883, 322] width 436 height 24
click at [796, 319] on input "سمك سلطان ابراهيم مقلي كومبو" at bounding box center [883, 322] width 436 height 24
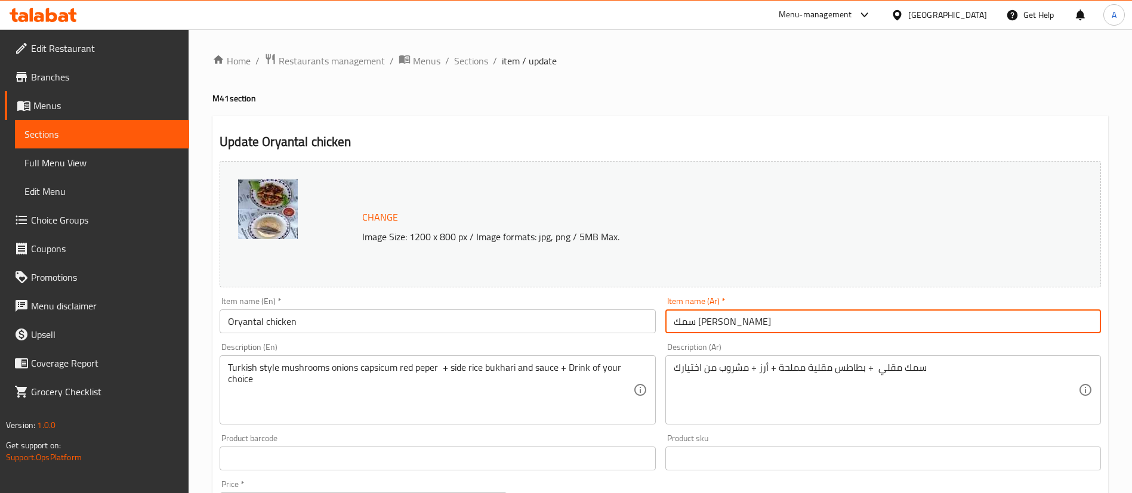
paste input "جاج شرقي فطر على الطريقة التركية مع البصل والفلفل الرومي والفلفل الأحمر + أرز ب…"
type input "دجاج شرقي فطر على الطريقة التركية مع البصل والفلفل الرومي والفلفل الأحمر + أرز …"
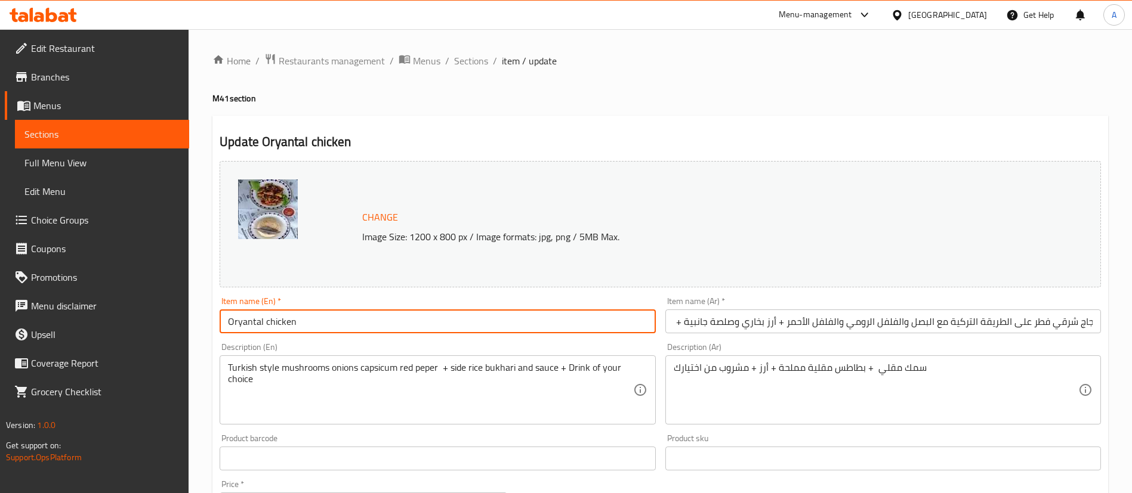
click at [271, 325] on input "Oryantal chicken" at bounding box center [438, 322] width 436 height 24
click at [379, 316] on input "Oryantal Chicken" at bounding box center [438, 322] width 436 height 24
type input "Oryantal Chicken Combo"
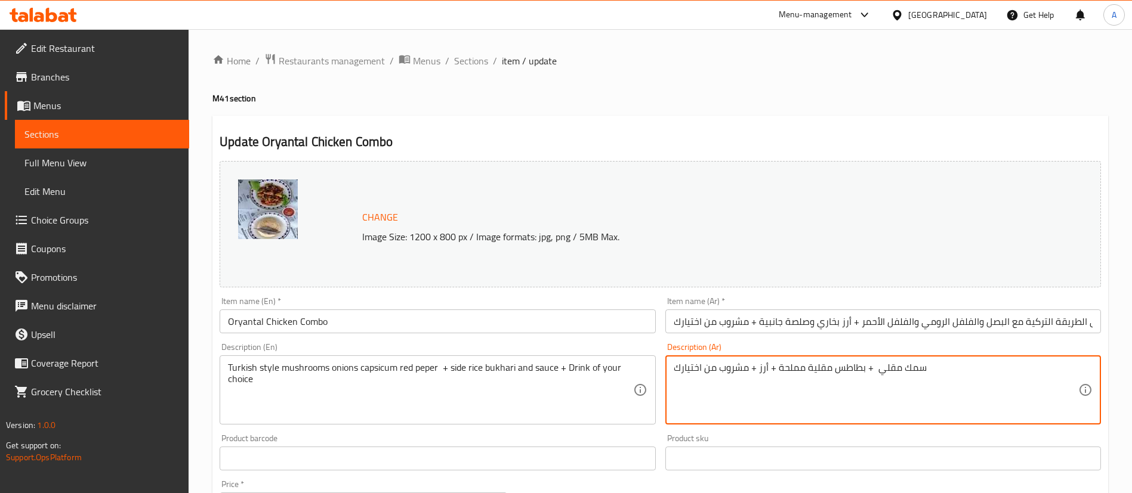
drag, startPoint x: 938, startPoint y: 363, endPoint x: 638, endPoint y: 352, distance: 300.3
paste textarea "جاج شرقي فطر على الطريقة التركية مع البصل والفلفل الرومي والفلفل الأحمر + أرز ب…"
drag, startPoint x: 666, startPoint y: 373, endPoint x: 623, endPoint y: 377, distance: 42.6
click at [623, 377] on div "Change Image Size: 1200 x 800 px / Image formats: jpg, png / 5MB Max. Item name…" at bounding box center [660, 422] width 891 height 532
click at [738, 379] on textarea "دجاج شرقي فطر على الطريقة التركية مع البصل والفلفل الرومي والفلفل الأحمر + أرز …" at bounding box center [876, 390] width 404 height 57
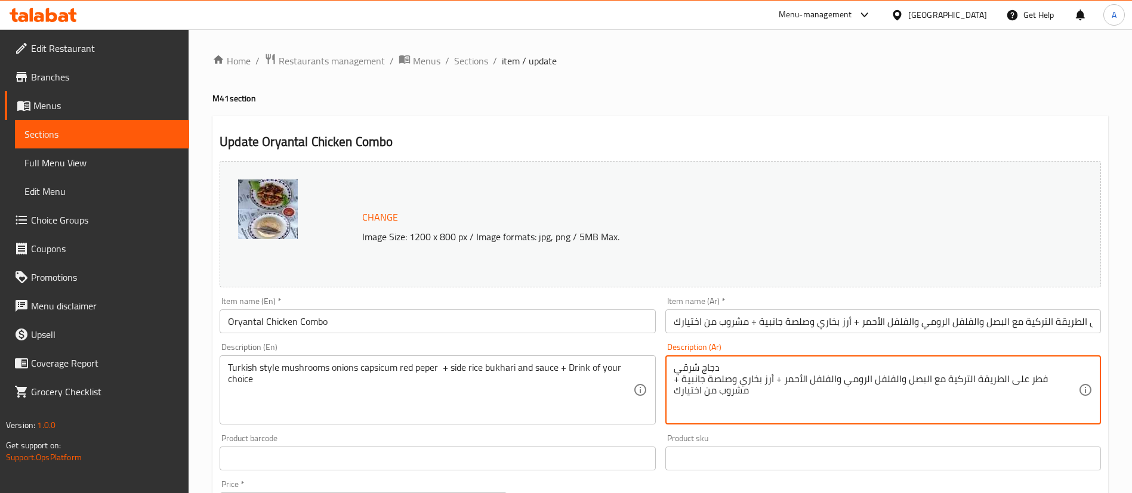
drag, startPoint x: 778, startPoint y: 363, endPoint x: 666, endPoint y: 347, distance: 112.7
click at [663, 369] on div "Description (Ar) دجاج شرقي فطر على الطريقة التركية مع البصل والفلفل الرومي والف…" at bounding box center [882, 383] width 445 height 91
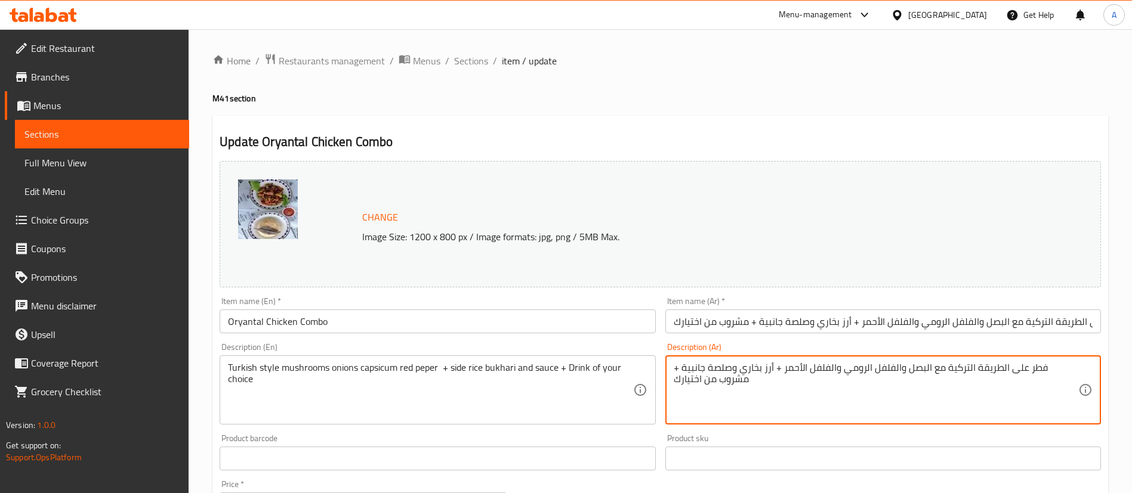
type textarea "فطر على الطريقة التركية مع البصل والفلفل الرومي والفلفل الأحمر + أرز بخاري وصلص…"
click at [806, 315] on input "دجاج شرقي فطر على الطريقة التركية مع البصل والفلفل الرومي والفلفل الأحمر + أرز …" at bounding box center [883, 322] width 436 height 24
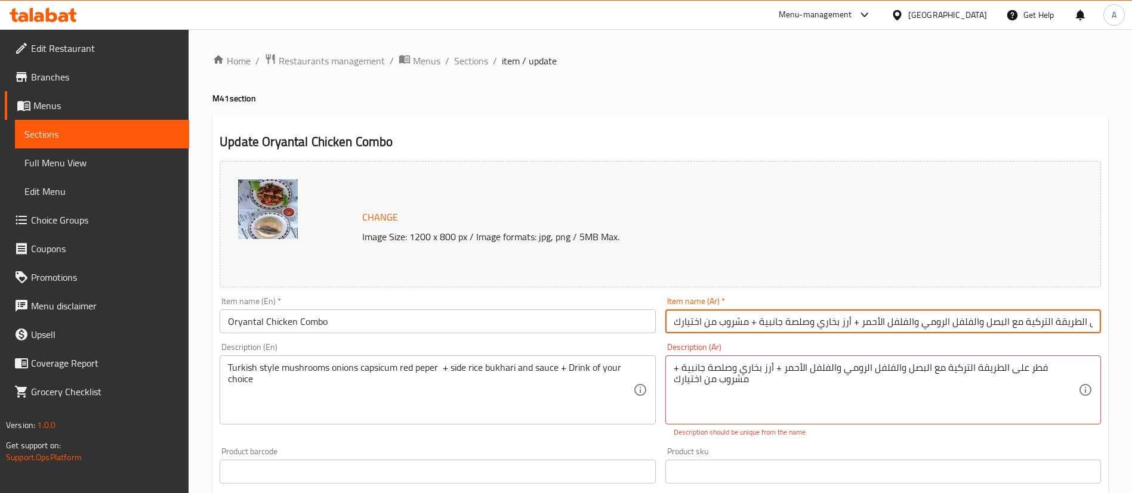
click at [807, 315] on input "دجاج شرقي فطر على الطريقة التركية مع البصل والفلفل الرومي والفلفل الأحمر + أرز …" at bounding box center [883, 322] width 436 height 24
click at [807, 317] on input "دجاج شرقي فطر على الطريقة التركية مع البصل والفلفل الرومي والفلفل الأحمر + أرز …" at bounding box center [883, 322] width 436 height 24
paste input "دجاج شرقي فطر على الطريقة التركية مع البصل والفلفل الرومي والفلفل الأحمر + أرز …"
drag, startPoint x: 1046, startPoint y: 324, endPoint x: 615, endPoint y: 306, distance: 431.1
click at [615, 306] on div "Change Image Size: 1200 x 800 px / Image formats: jpg, png / 5MB Max. Item name…" at bounding box center [660, 428] width 891 height 545
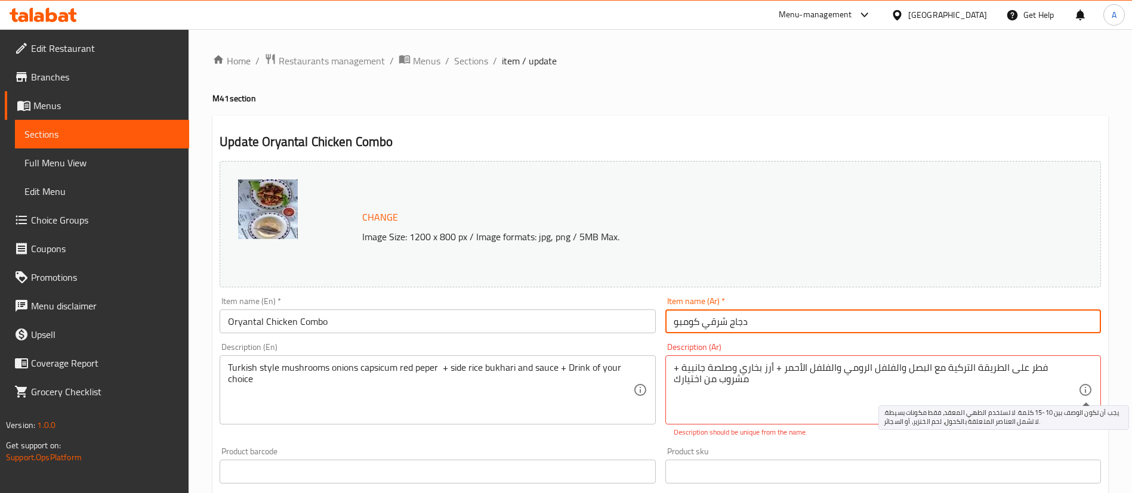
type input "دجاج شرقي كومبو"
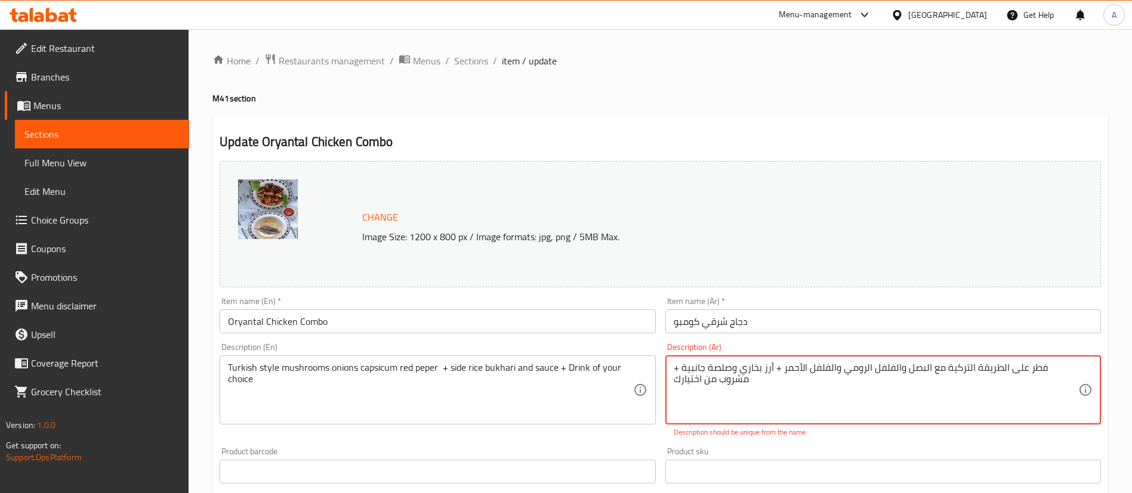
drag, startPoint x: 947, startPoint y: 404, endPoint x: 990, endPoint y: 406, distance: 43.0
click at [1079, 382] on div "فطر على الطريقة التركية مع البصل والفلفل الرومي والفلفل الأحمر + أرز بخاري وصلص…" at bounding box center [883, 390] width 436 height 69
click at [1061, 388] on textarea "فطر على الطريقة التركية مع البصل والفلفل الرومي والفلفل الأحمر + أرز بخاري وصلص…" at bounding box center [876, 390] width 404 height 57
click at [1072, 382] on textarea "فطر على الطريقة التركية مع البصل والفلفل الرومي والفلفل الأحمر + أرز بخاري وصلص…" at bounding box center [876, 390] width 404 height 57
click at [1074, 381] on textarea "فطر على الطريقة التركية مع البصل والفلفل الرومي والفلفل الأحمر + أرز بخاري وصلص…" at bounding box center [876, 390] width 404 height 57
